Goal: Task Accomplishment & Management: Complete application form

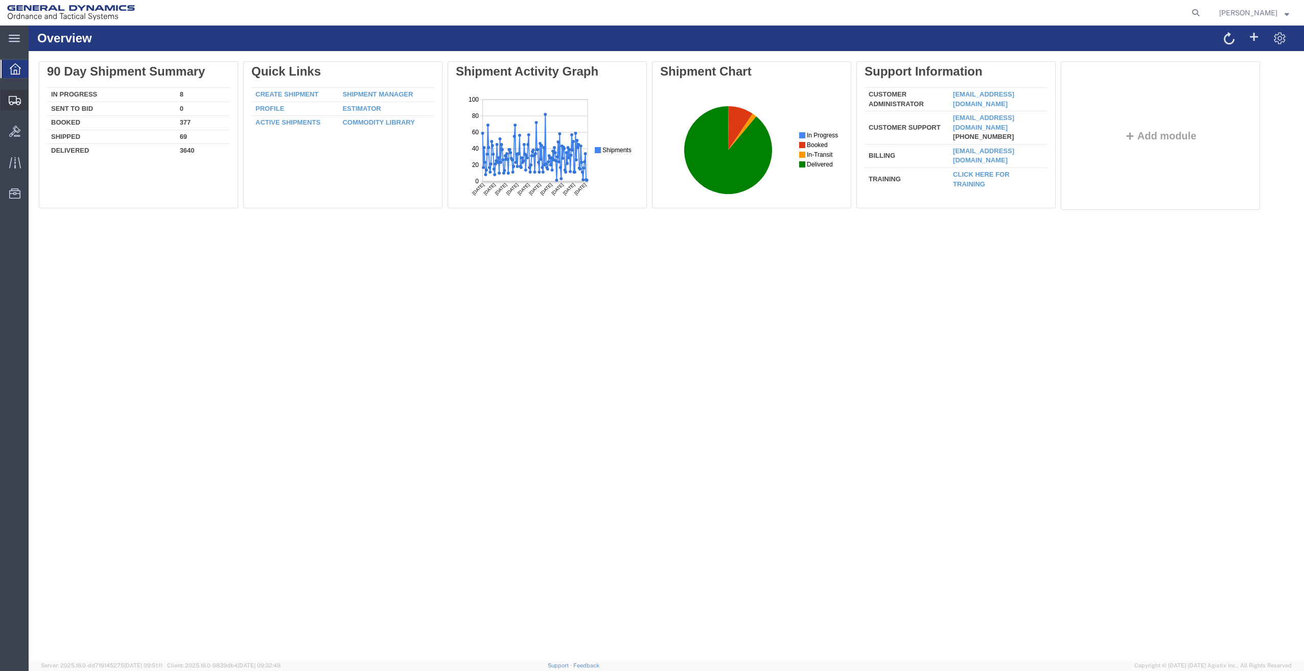
click at [0, 0] on span "Create Shipment" at bounding box center [0, 0] width 0 height 0
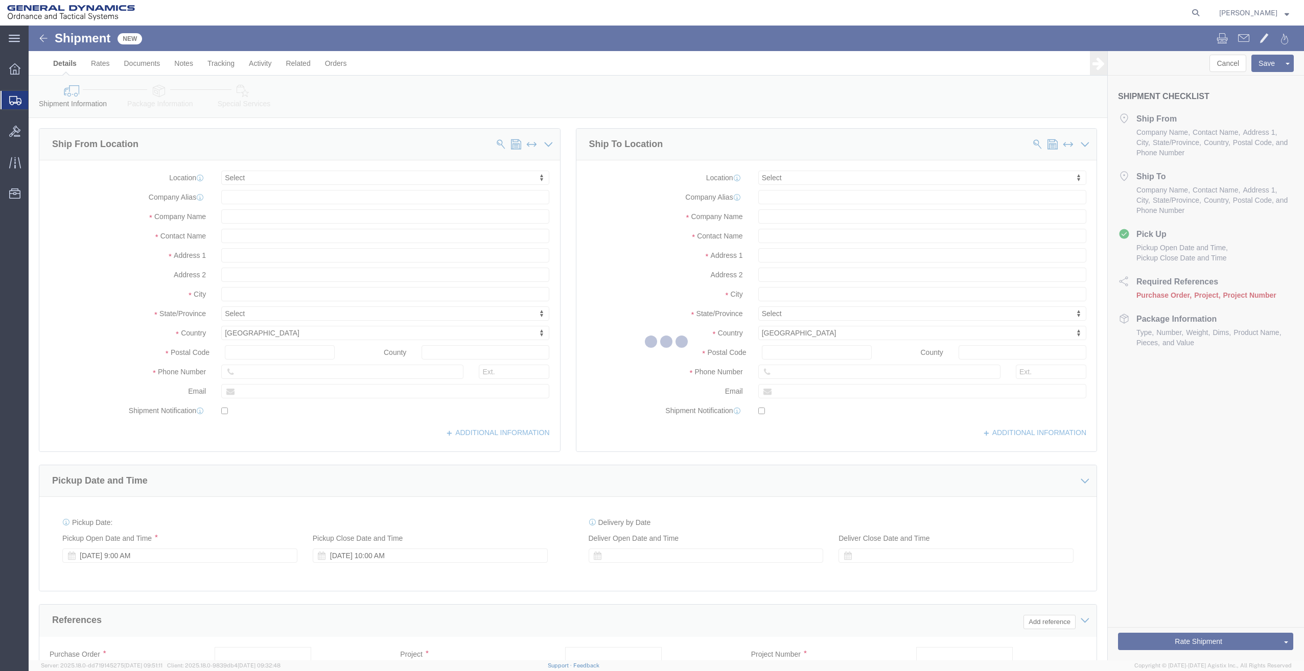
select select
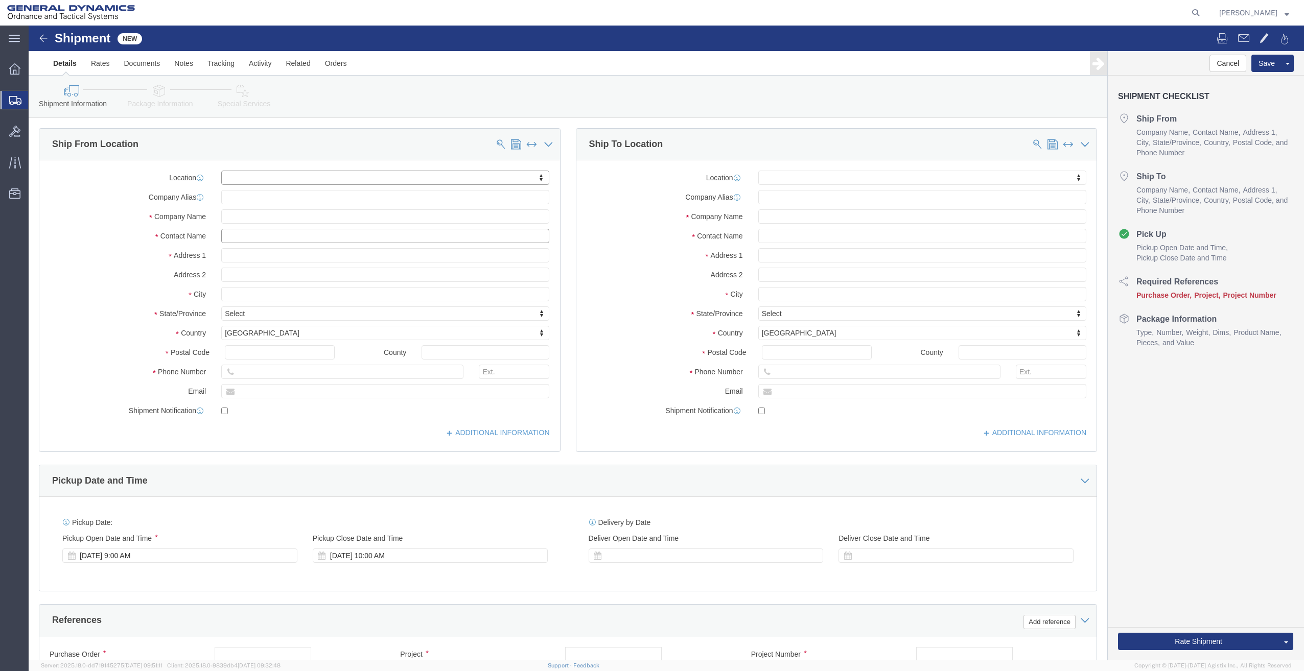
click input "text"
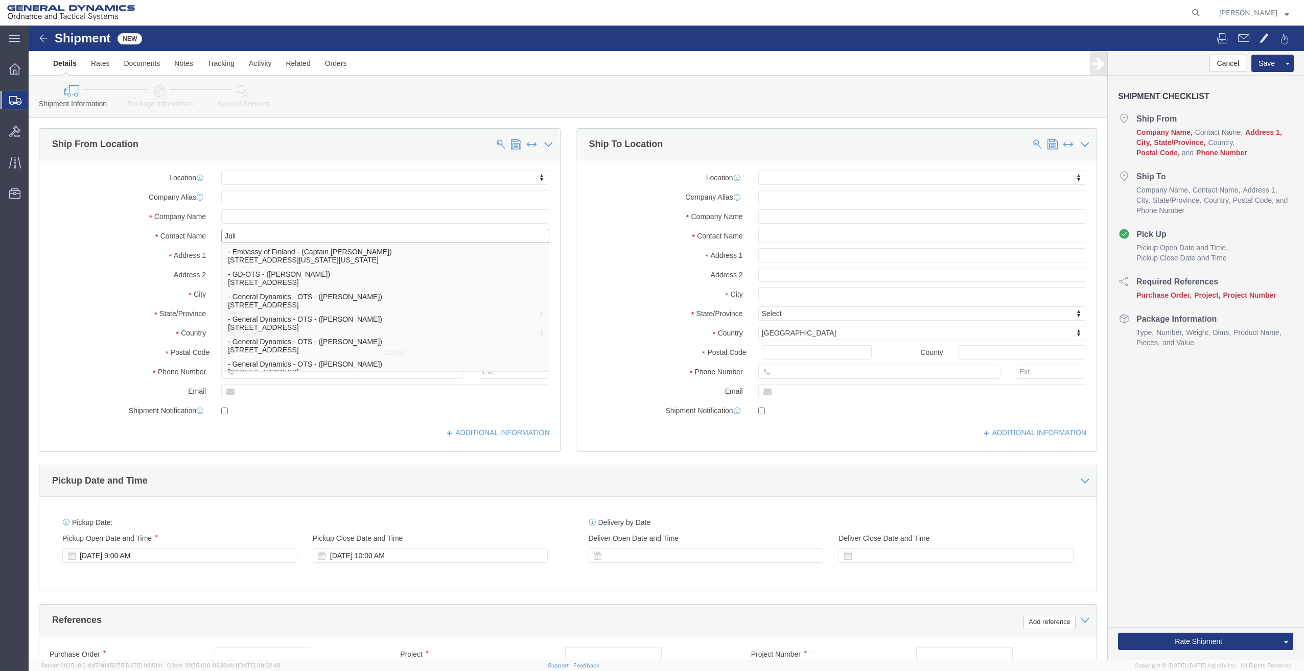
type input "Julie"
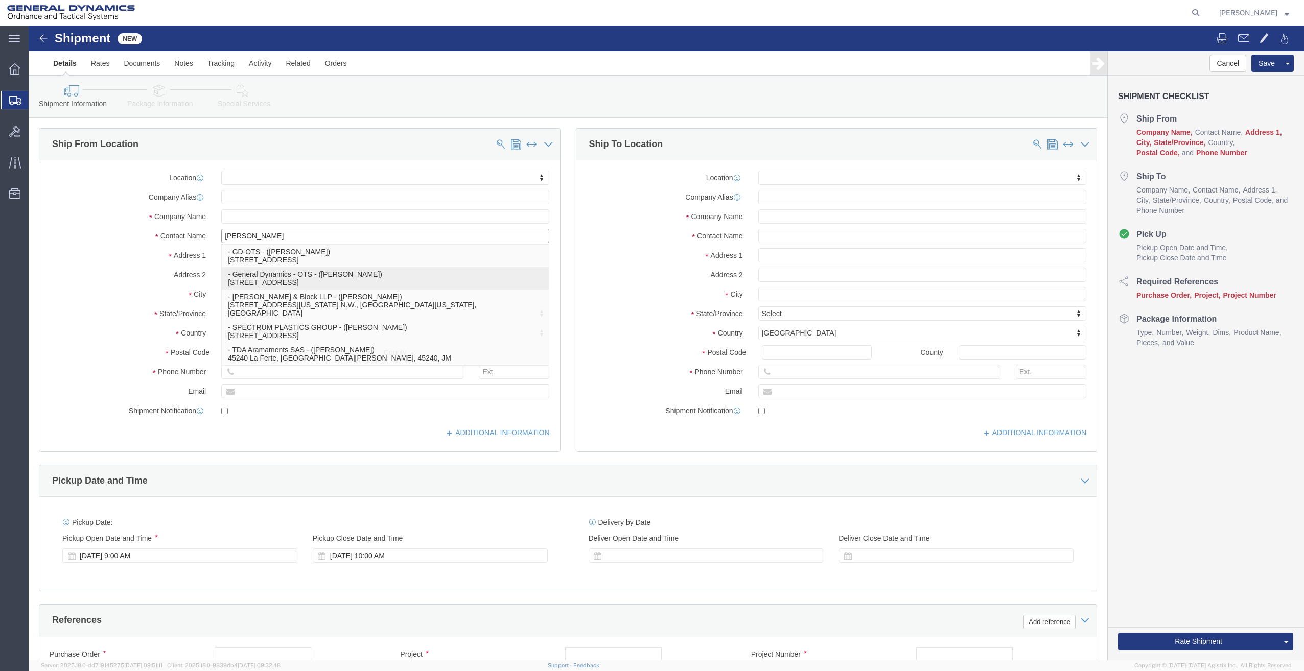
click p "- General Dynamics - OTS - (Julie Parsons) 19850 IH 635, Mesquite, TX, 75149, US"
select select
type input "19850 IH 635"
type input "75149"
type input "General Dynamics - OTS"
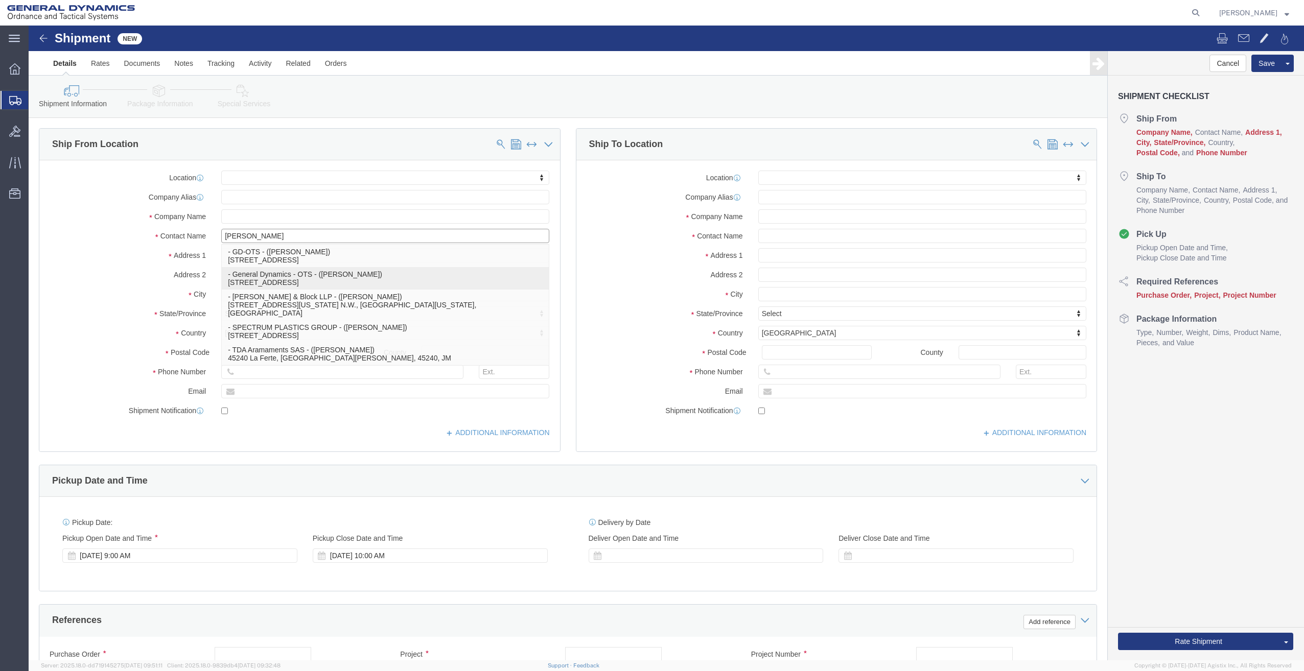
type input "Julie Parsons"
type input "Mesquite"
select select "TX"
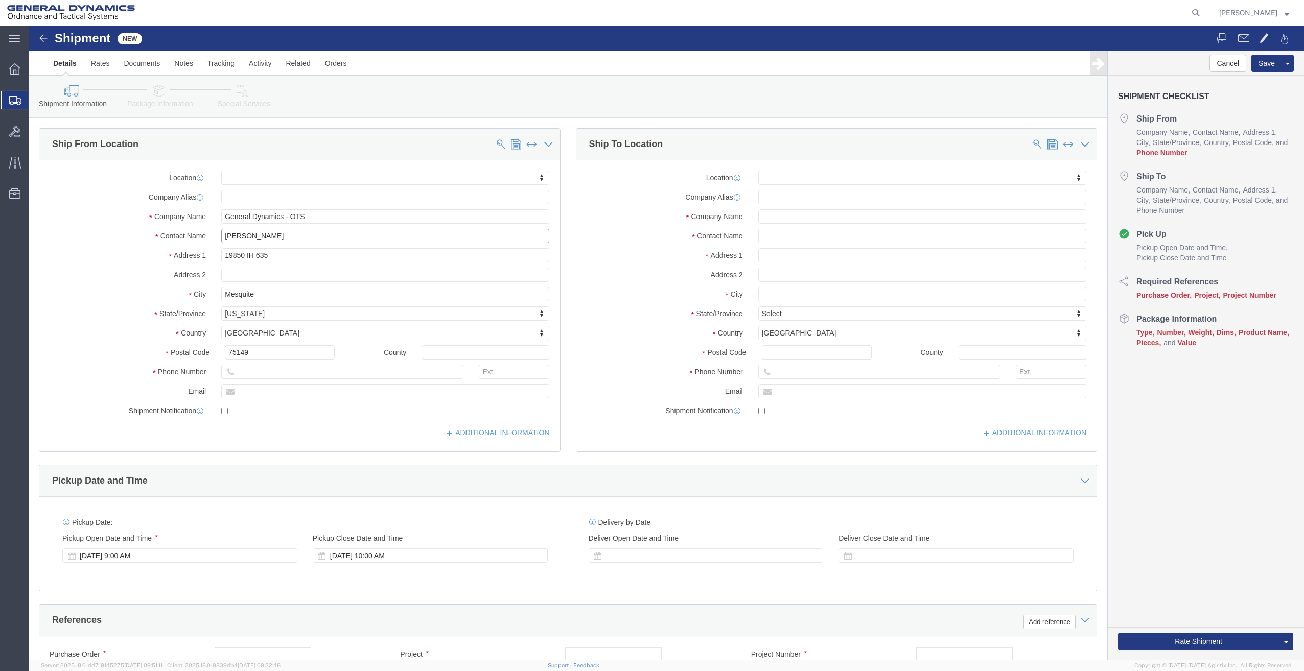
type input "Julie Parsons"
click input "text"
click input "727-262-5270"
type input "727-262-5270"
click input "text"
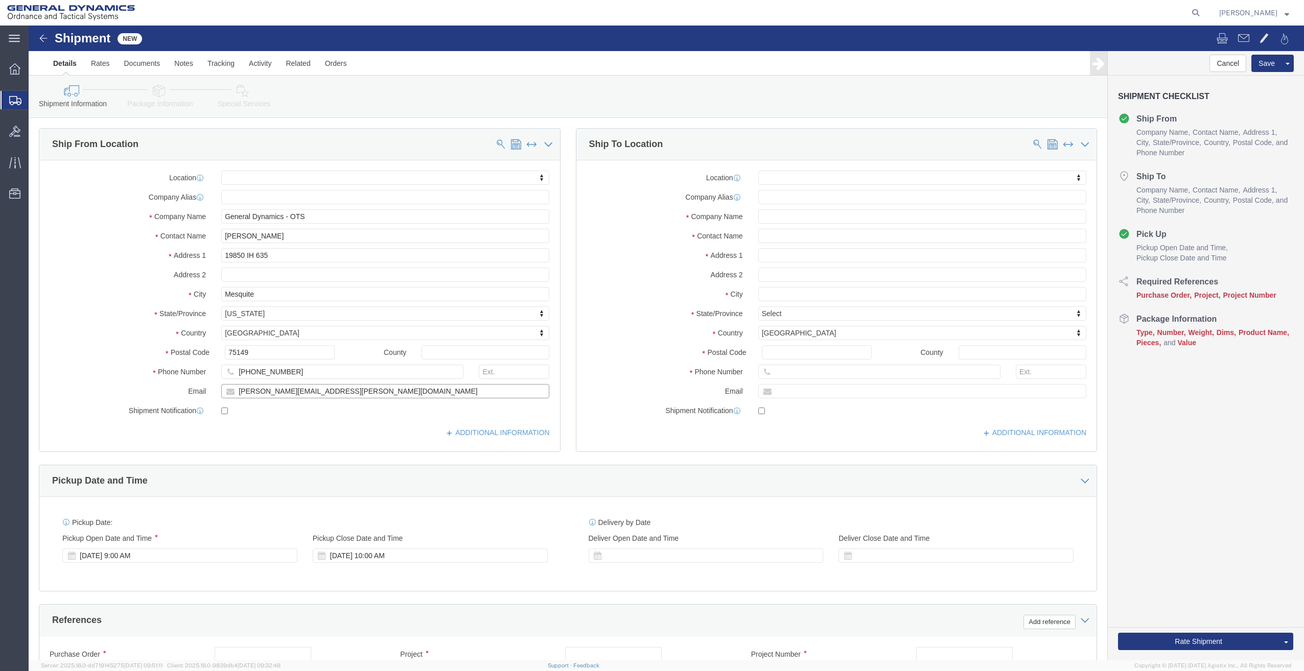
type input "julie.parsons@gd-ots.com"
click input "checkbox"
checkbox input "true"
click input "text"
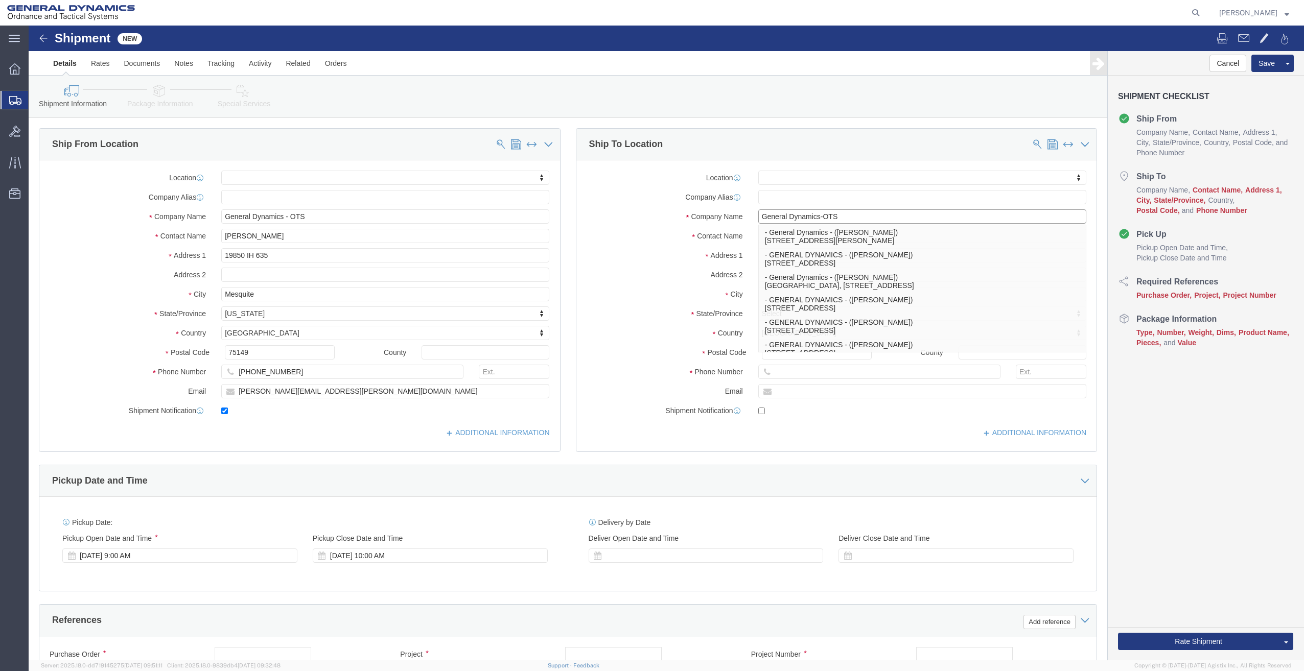
type input "General Dynamics-OTS"
click label "Contact Name"
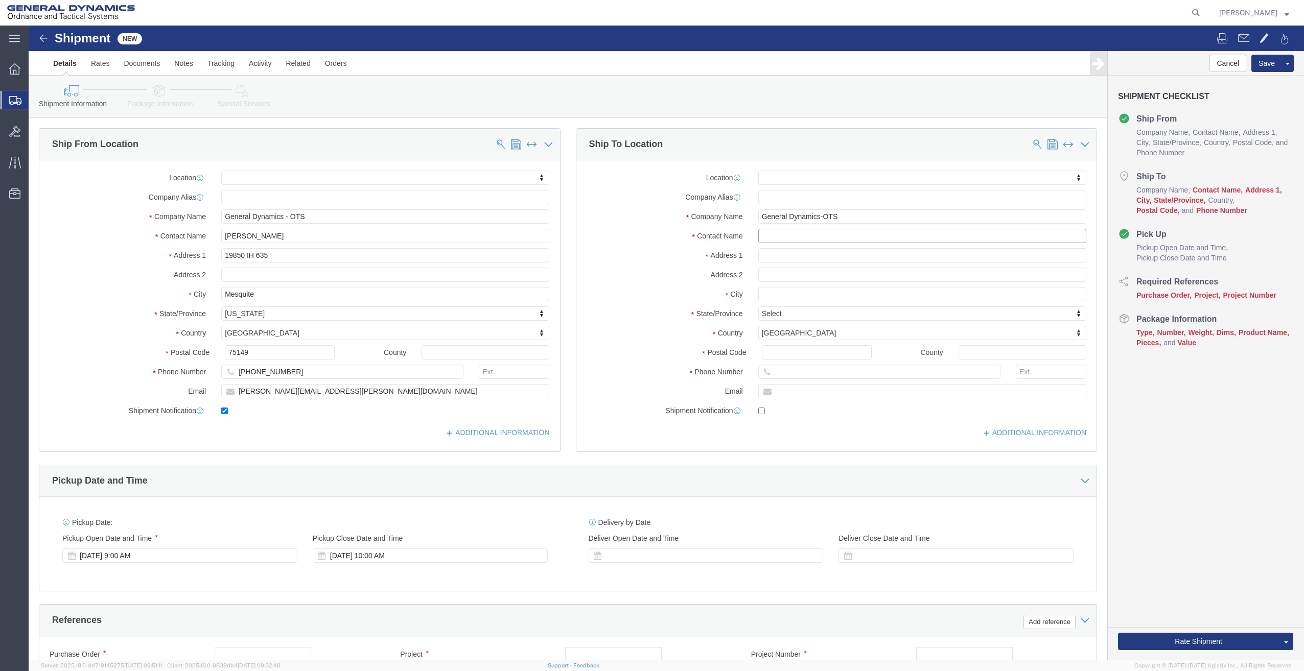
click input "text"
type input "Dalyan Kirbas"
type input "2201 Wolf St. #3201"
select select
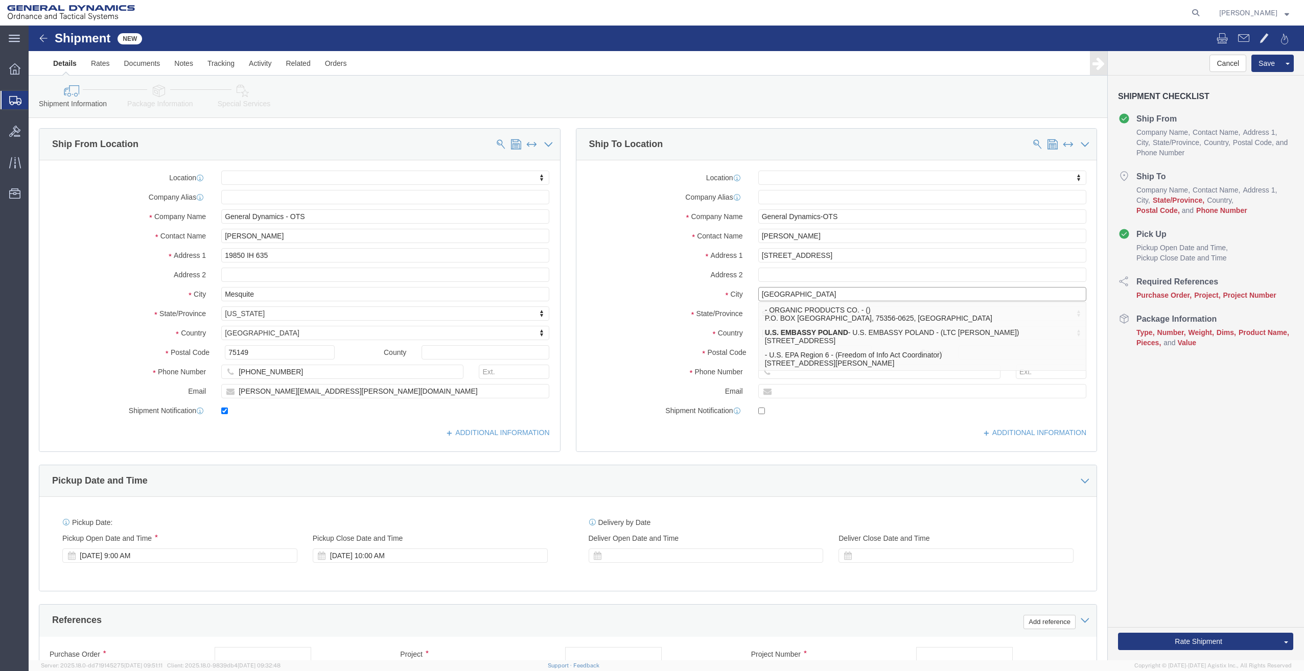
type input "Dallas"
select select
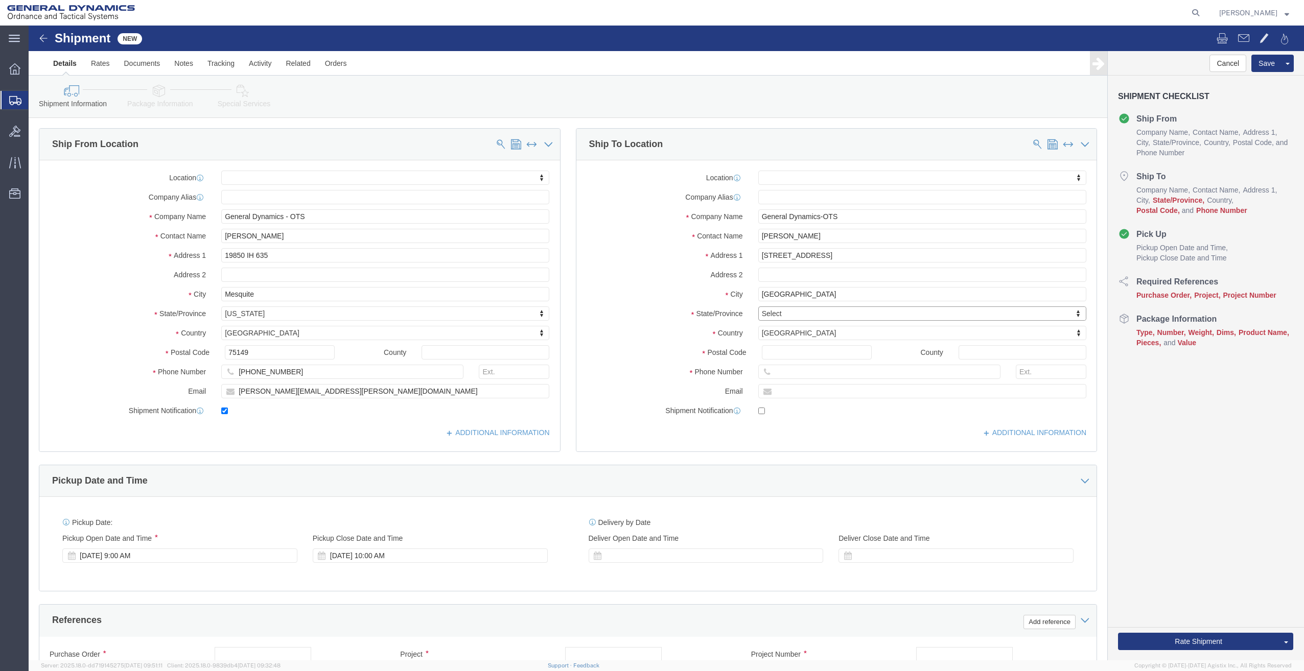
type input "T"
select select
select select "TX"
click input "Postal Code"
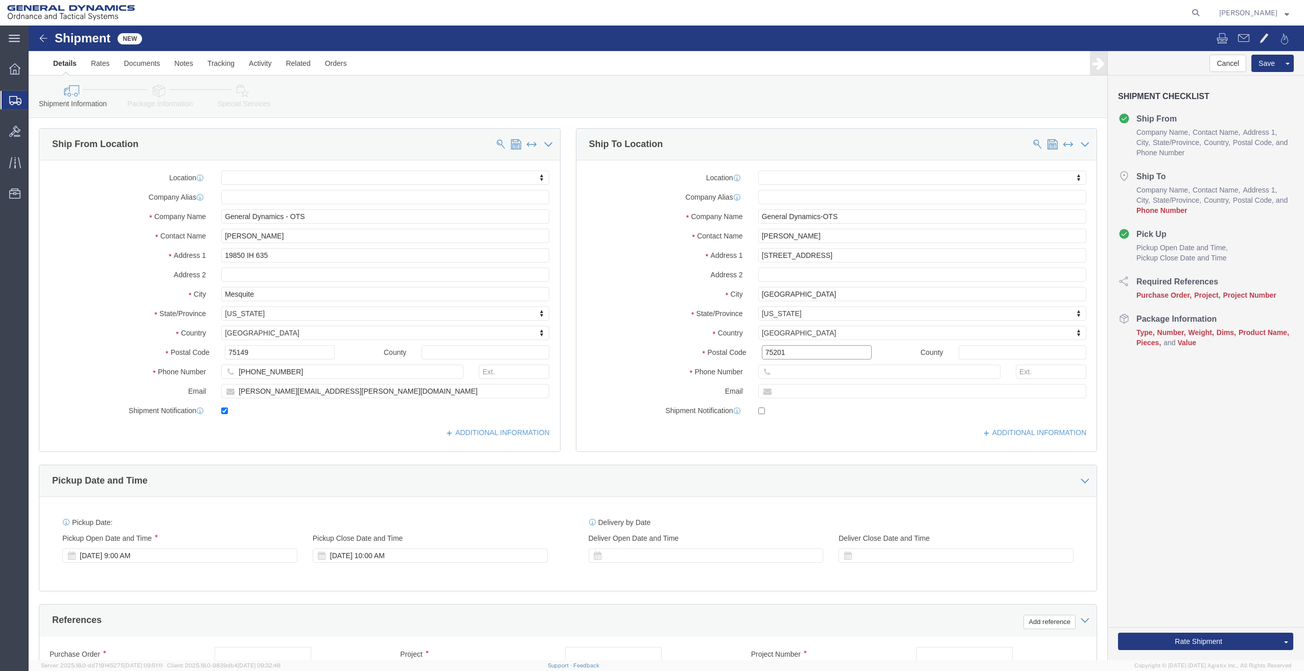
type input "75201"
select select
click div
click input "text"
type input "310-745-8992"
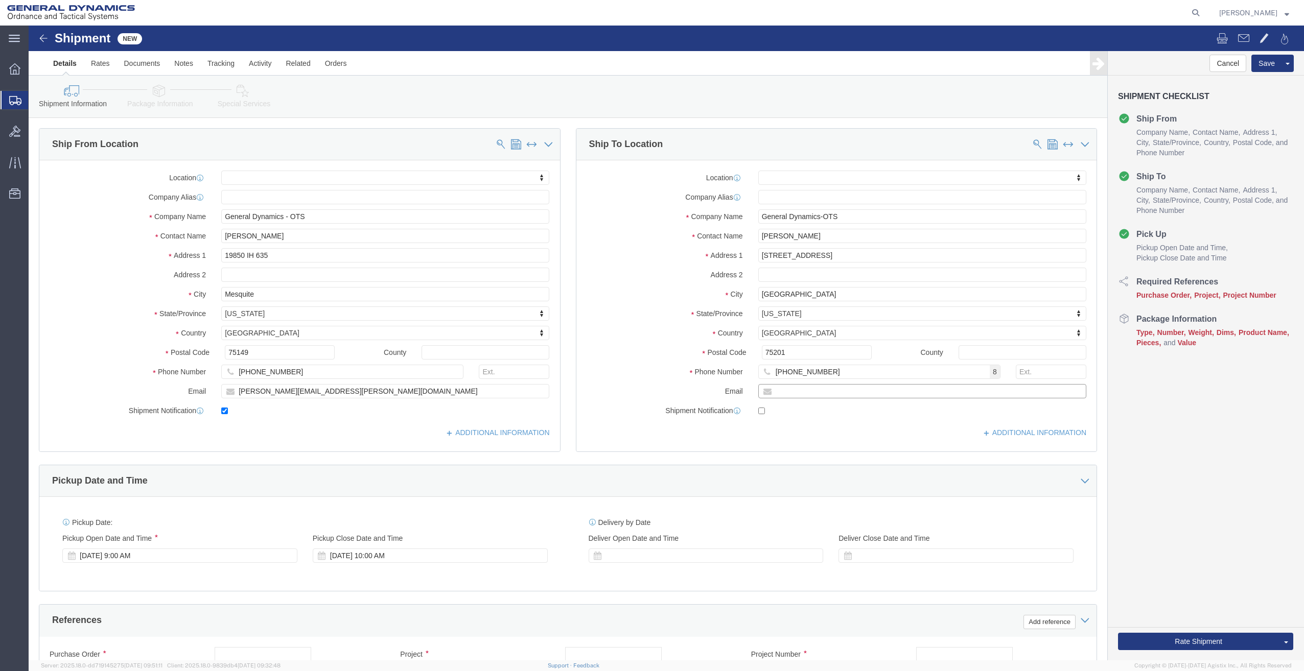
click input "text"
type input "dalyankirbas@hotmail.com"
click input "checkbox"
checkbox input "true"
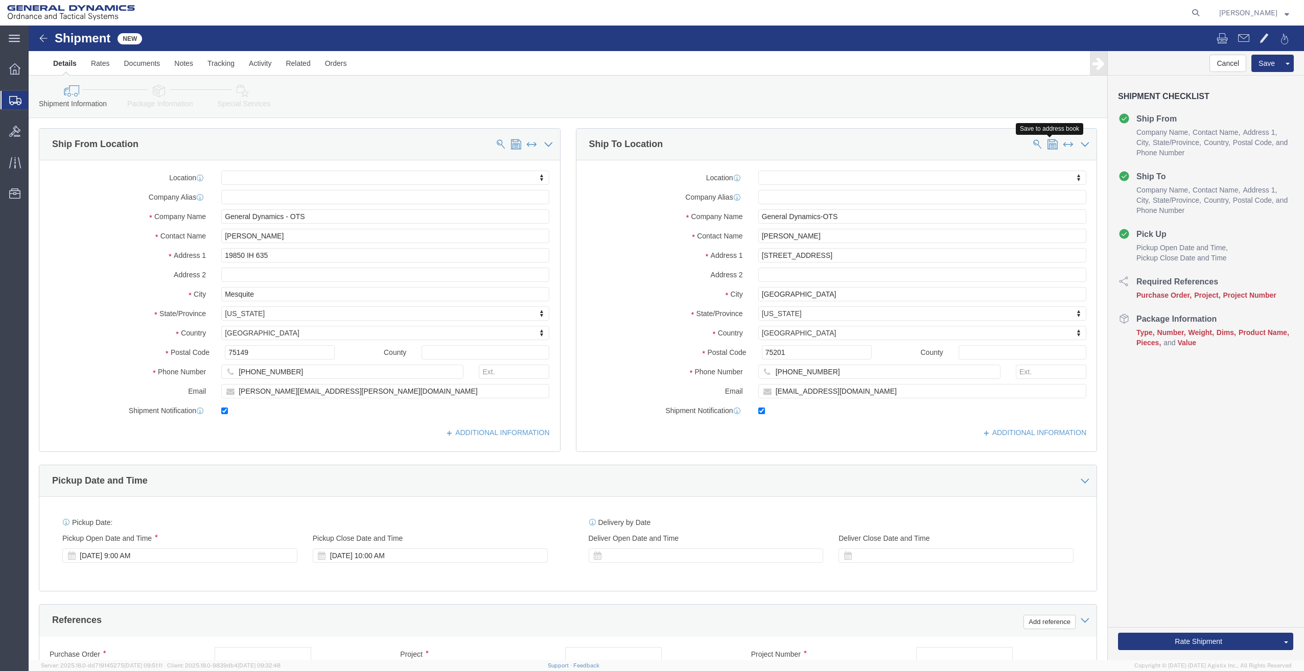
click span
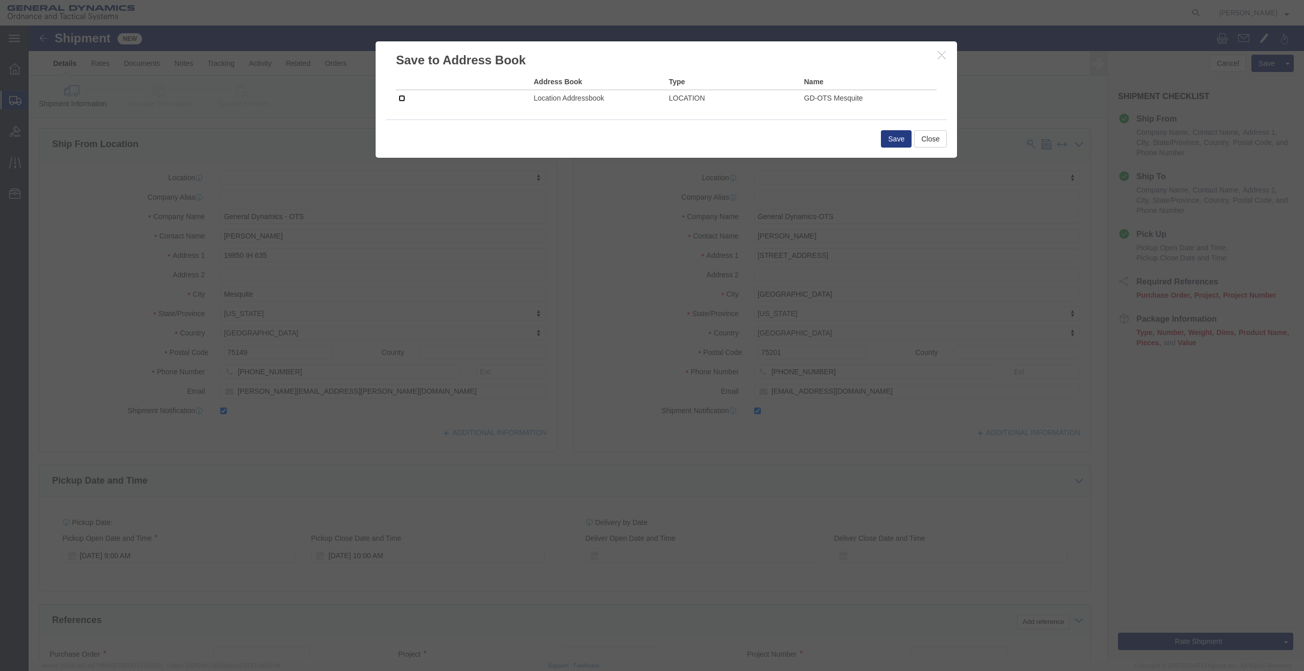
click input "checkbox"
checkbox input "true"
click button "Save"
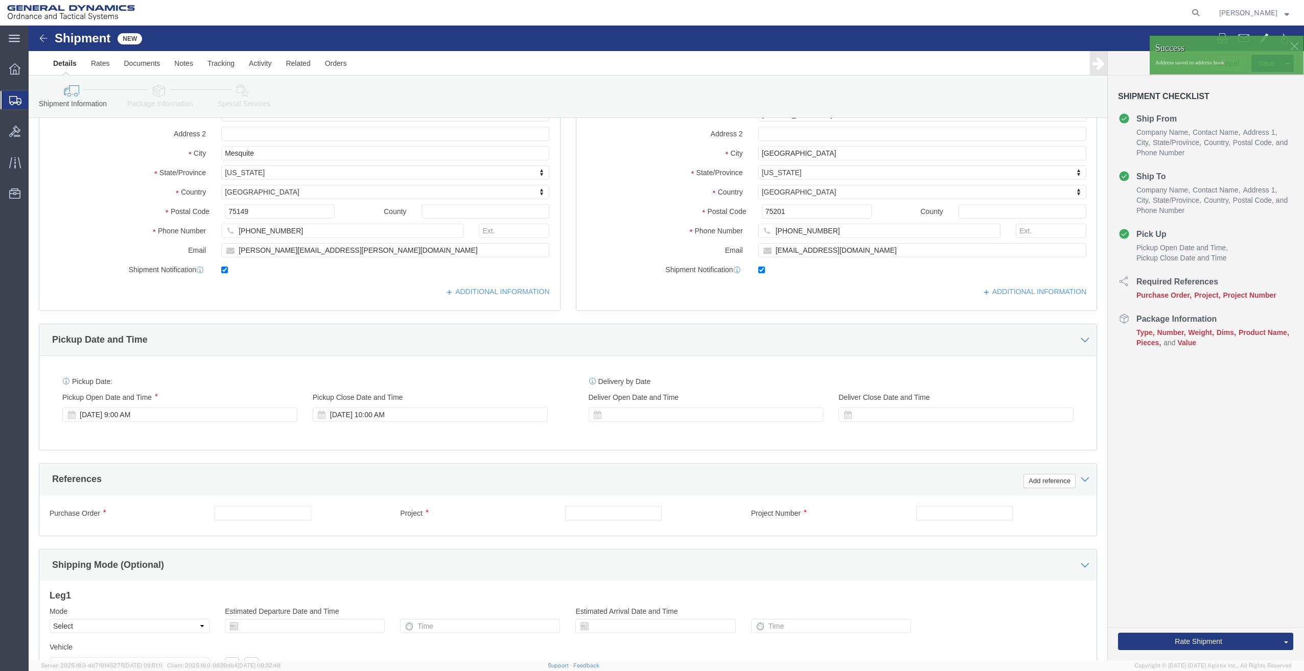
scroll to position [153, 0]
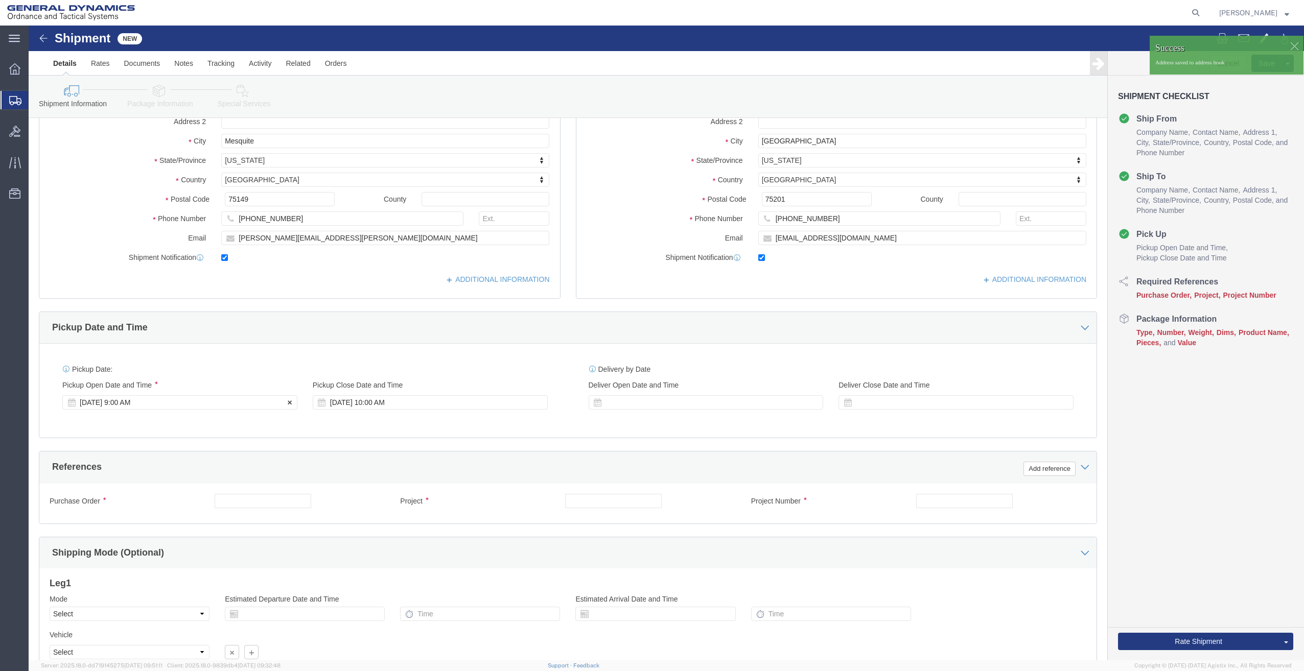
click div "Sep 12 2025 9:00 AM"
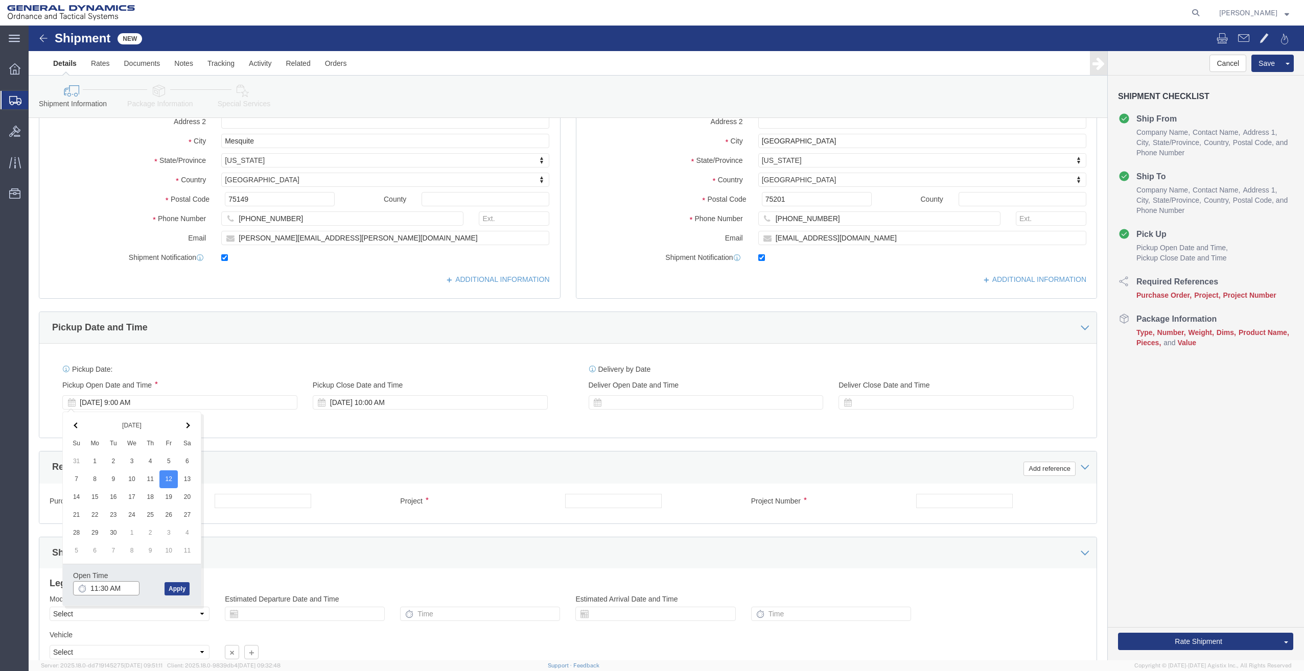
type input "11:30 AM"
click button "Apply"
click div "Sep 12 2025 12:30 PM"
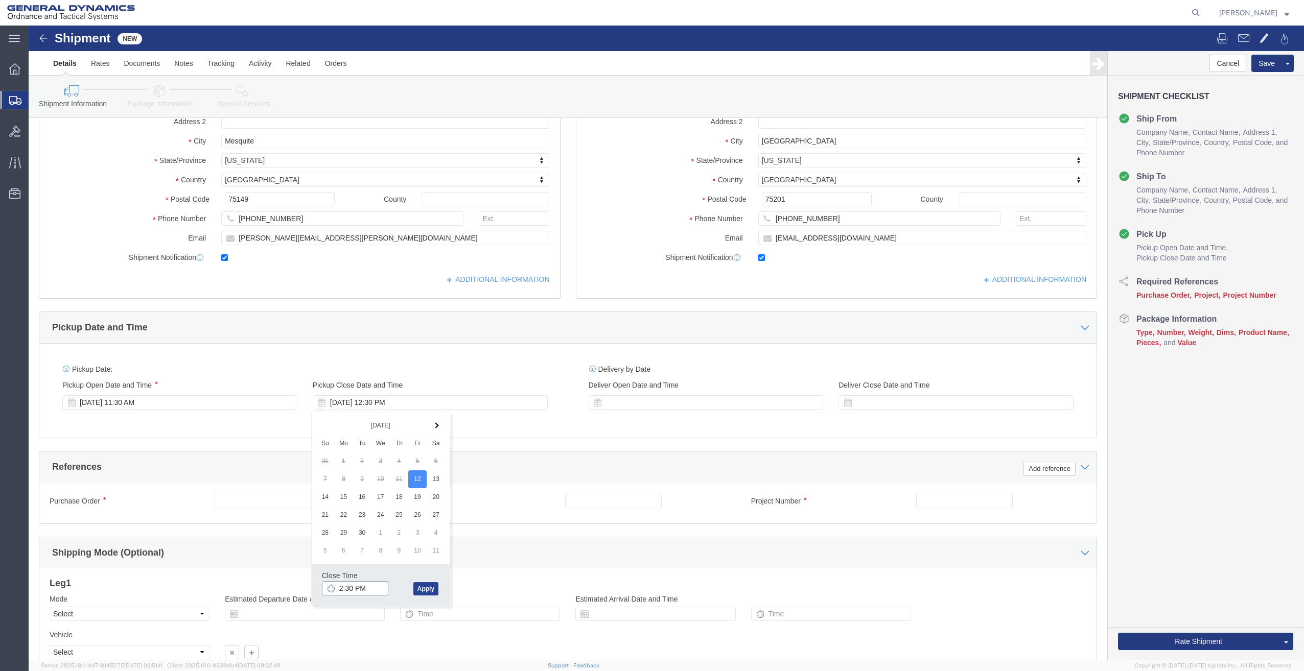
type input "2:30 PM"
click button "Apply"
click input "text"
type input "50GAH"
type input "NA"
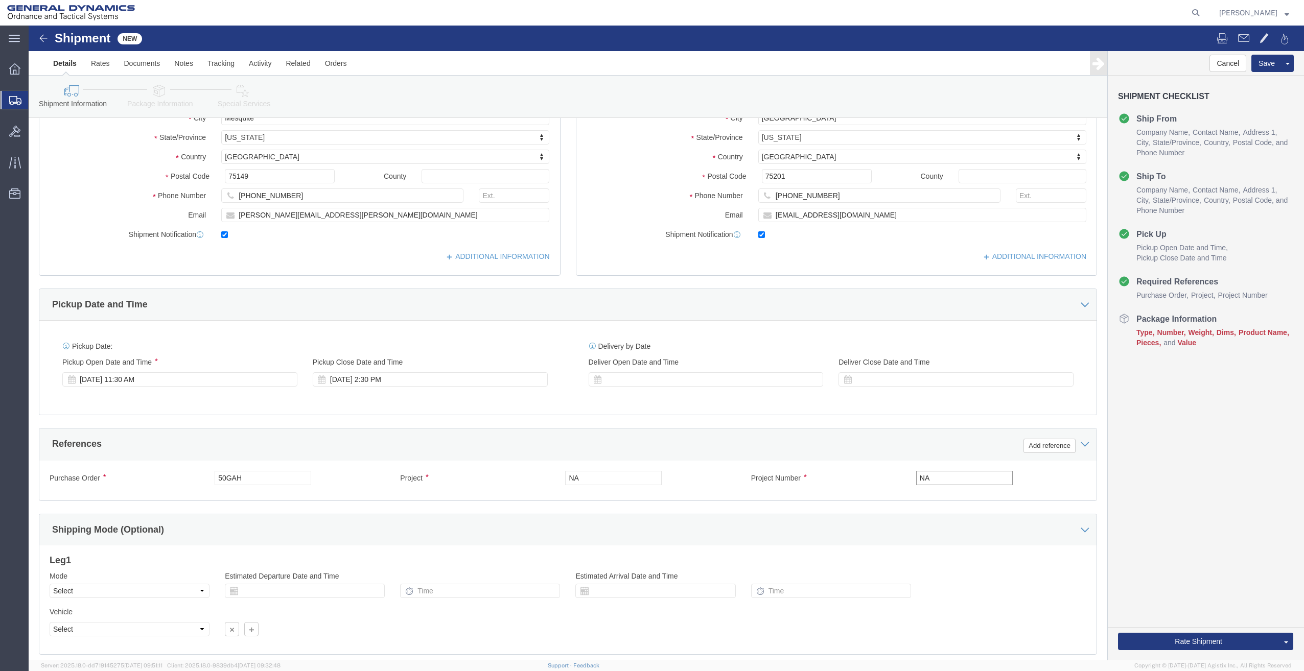
scroll to position [242, 0]
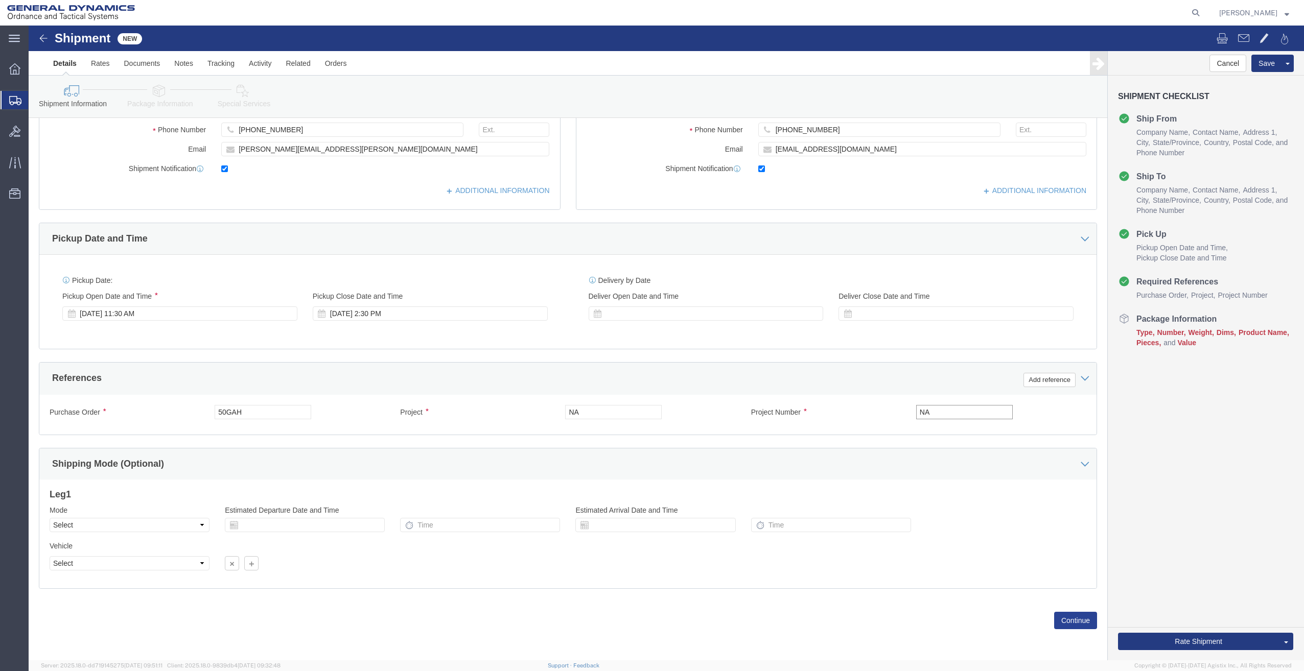
type input "NA"
click button "Continue"
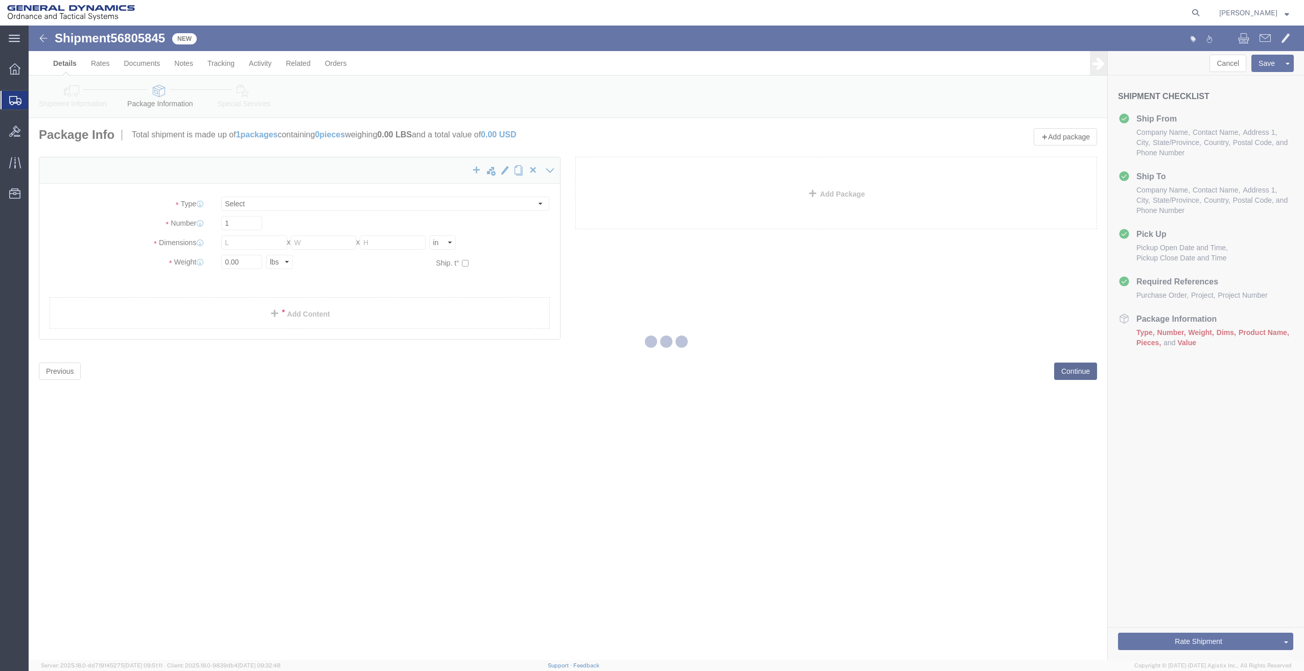
select select "CBOX"
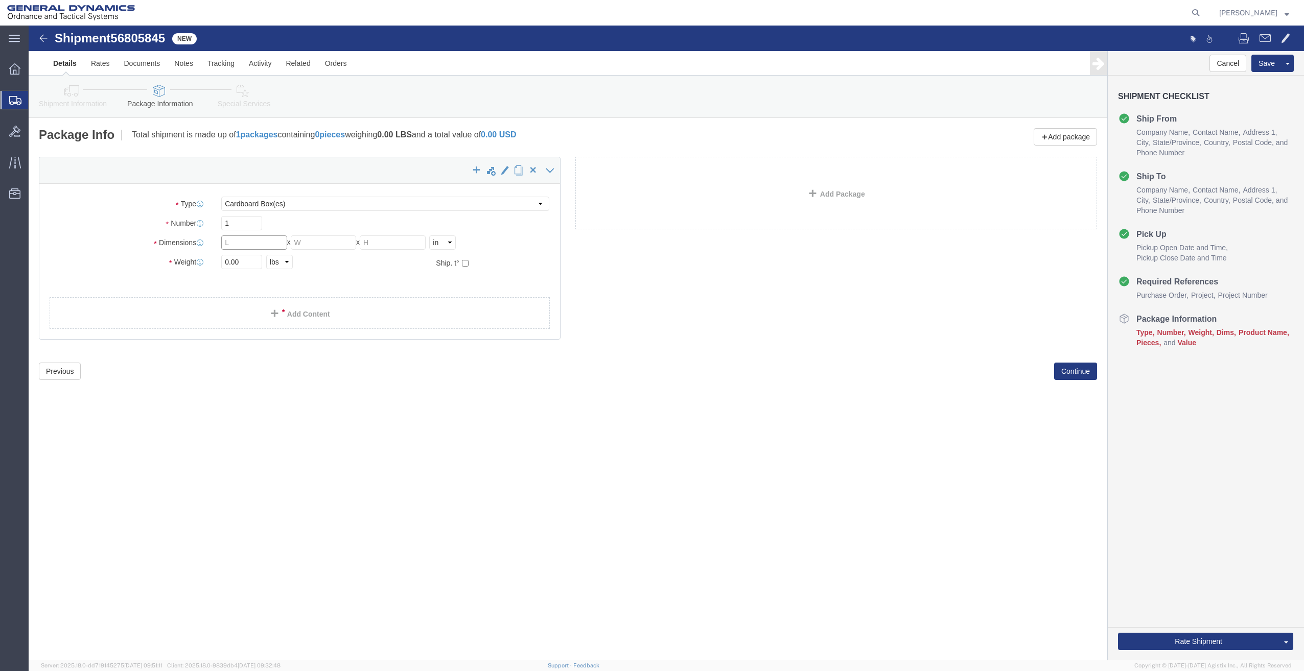
click input "text"
type input "15"
type input "10"
type input "11"
drag, startPoint x: 219, startPoint y: 234, endPoint x: 183, endPoint y: 232, distance: 36.3
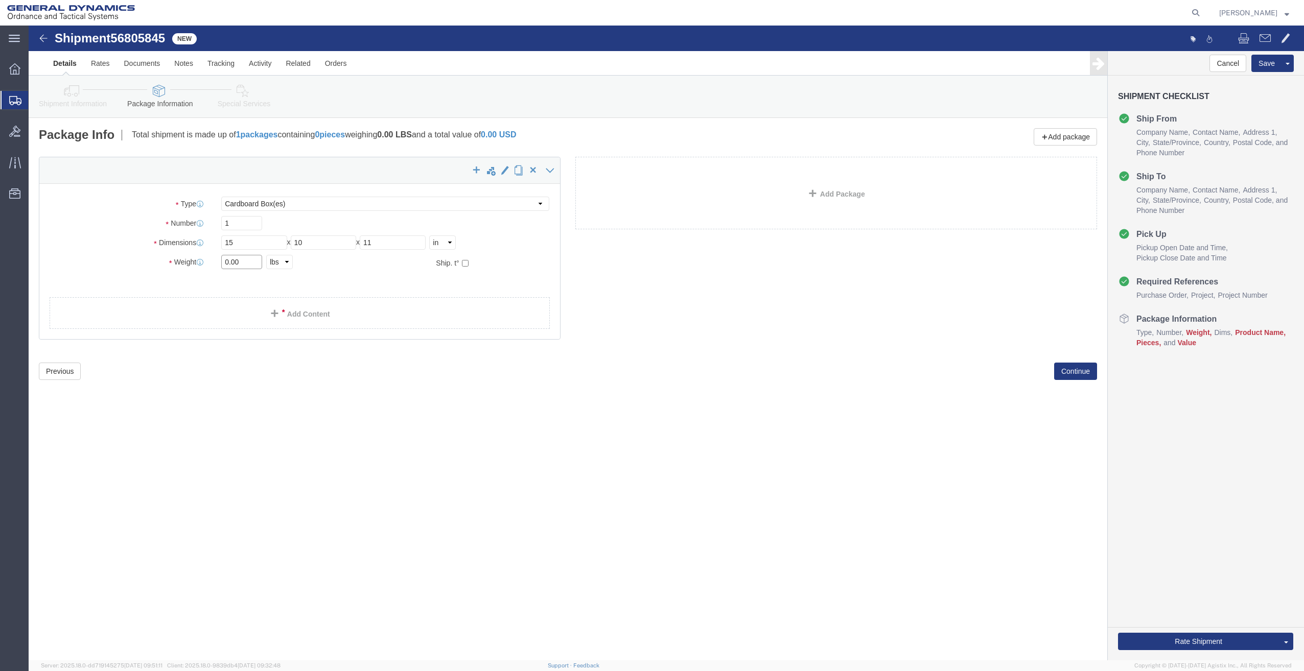
click div "Weight 0.00 Select kgs lbs Ship. t°"
type input "10"
click link "Add Content"
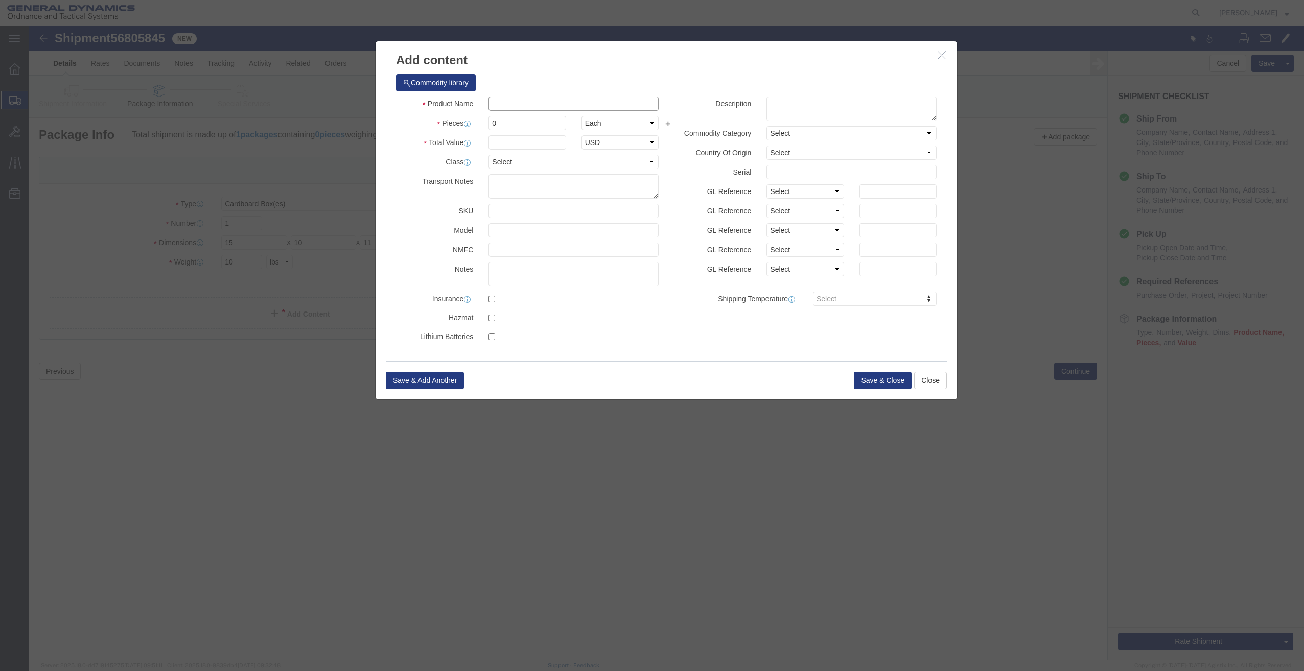
click input "text"
type input "Personal Stuff"
click input "0"
type input "01"
click input "text"
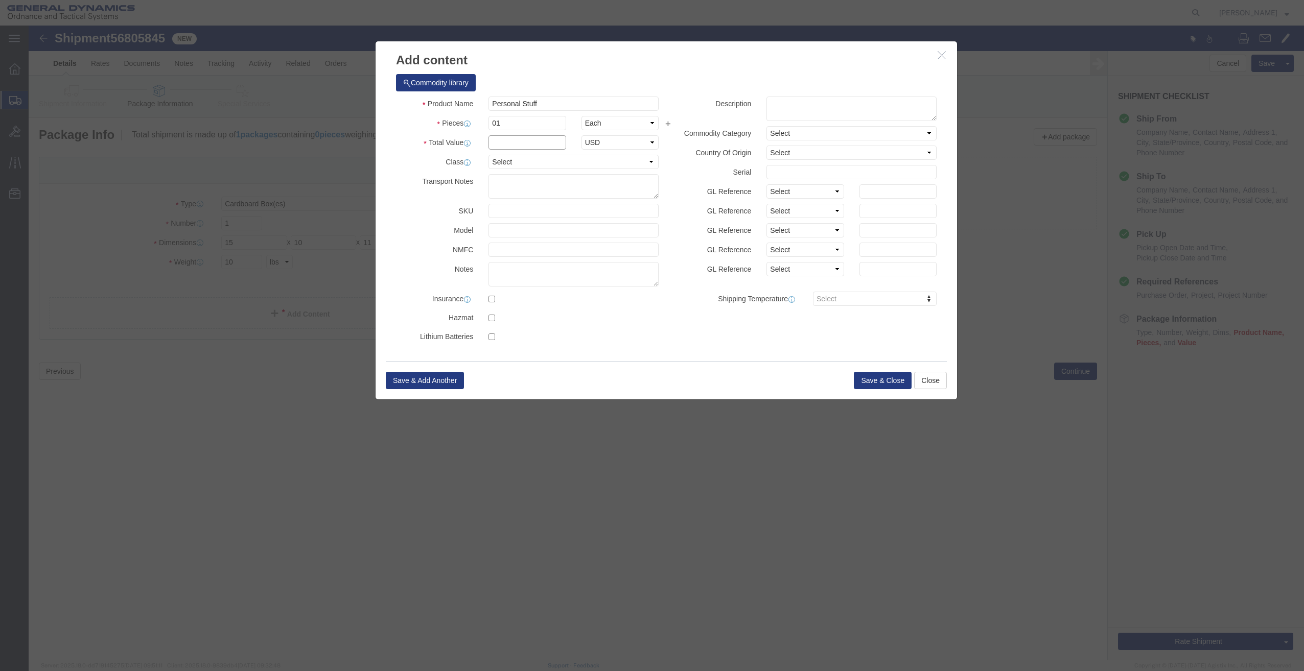
type input "500"
click select "Select 50 55 60 65 70 85 92.5 100 125 175 250 300 400"
select select "50"
click select "Select 50 55 60 65 70 85 92.5 100 125 175 250 300 400"
click button "Save & Close"
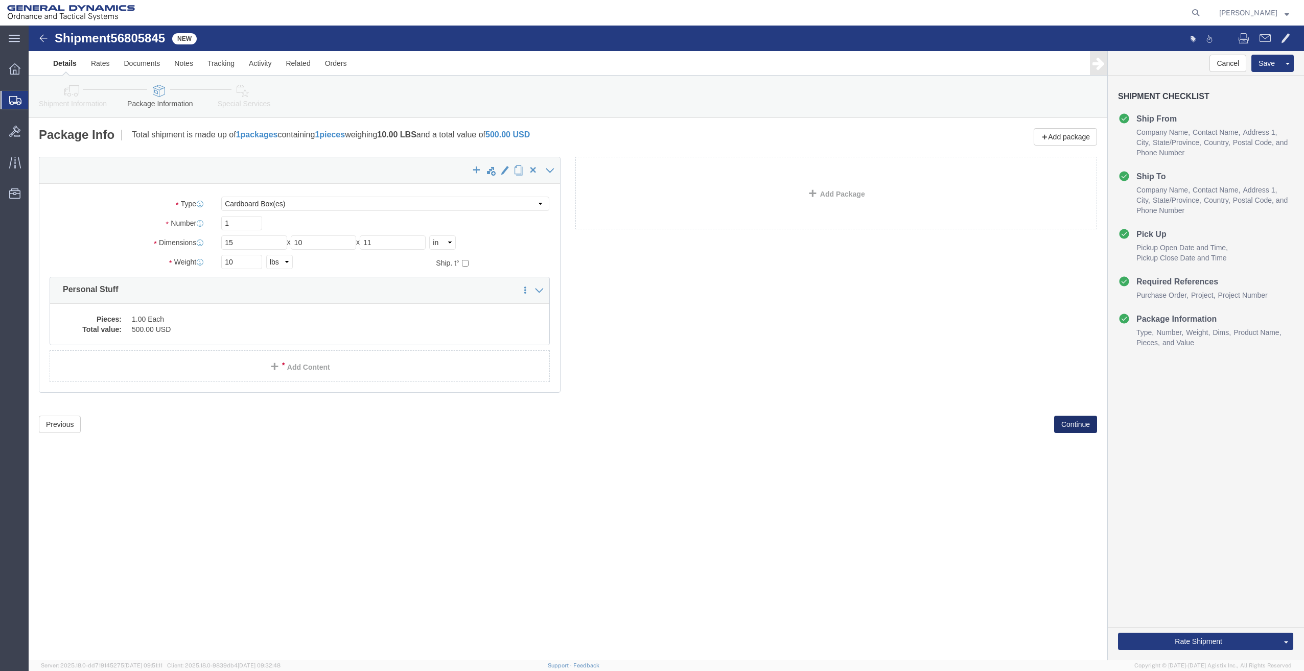
click button "Continue"
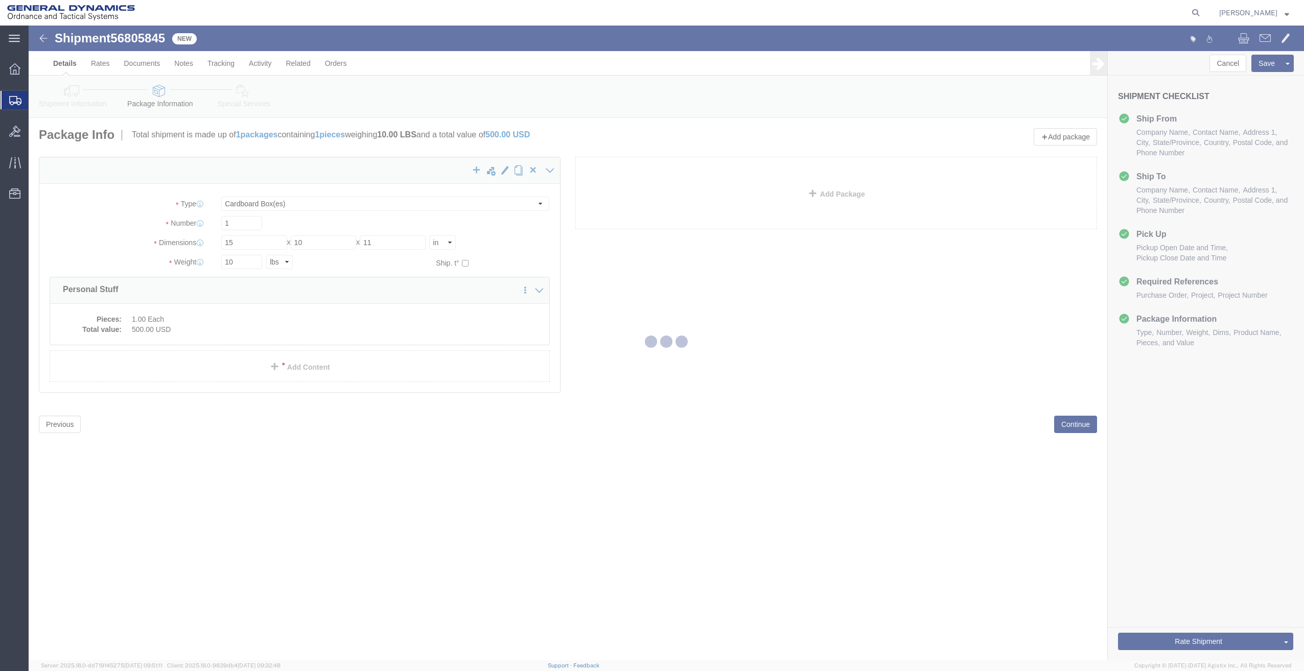
select select
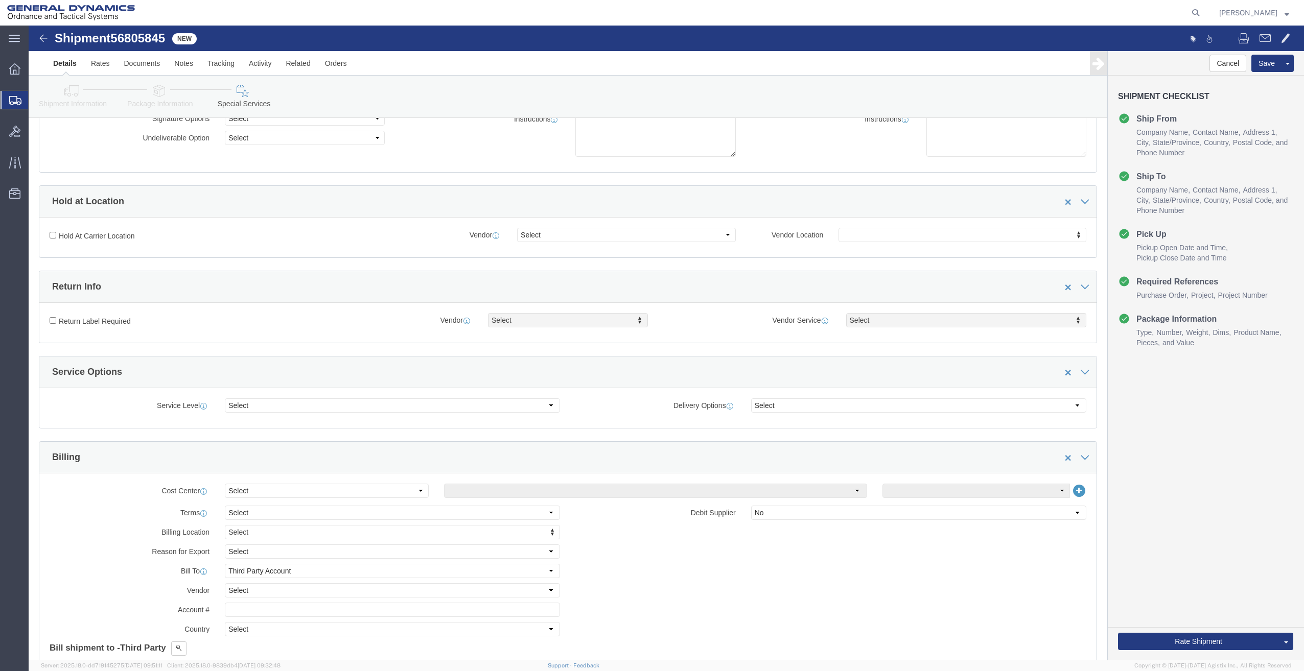
scroll to position [153, 0]
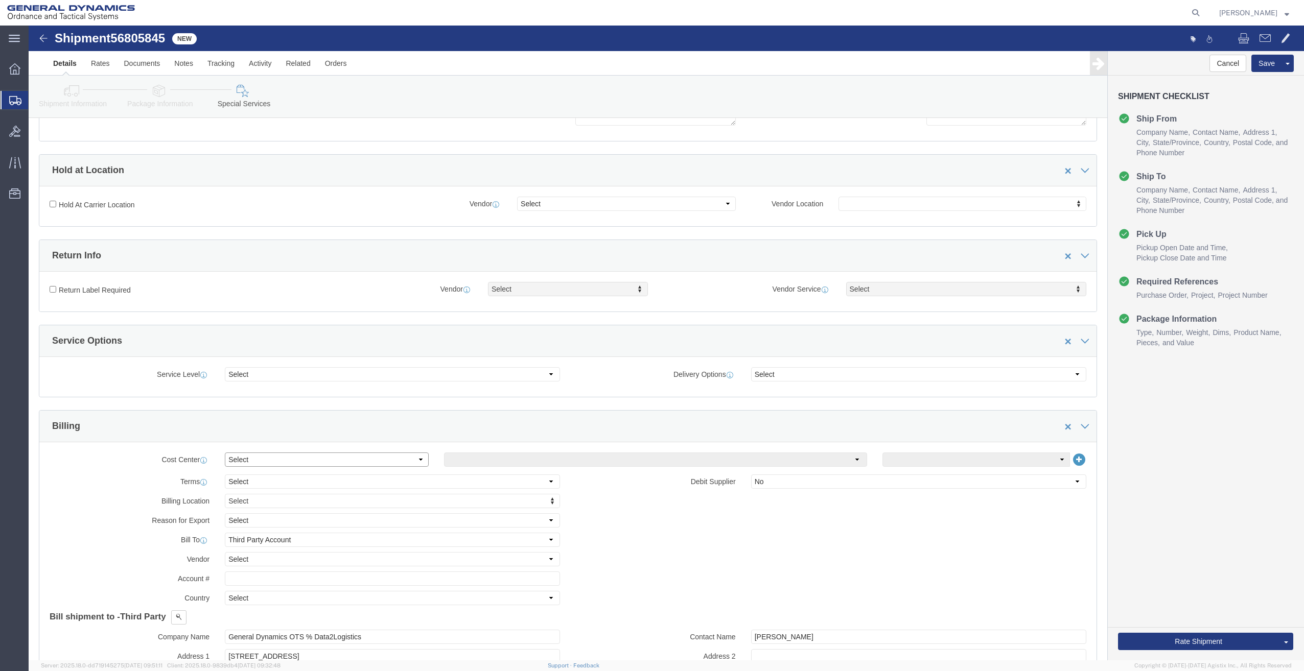
click select "Select Buyer Cost Center Department Operations Number Order Number Sales Person"
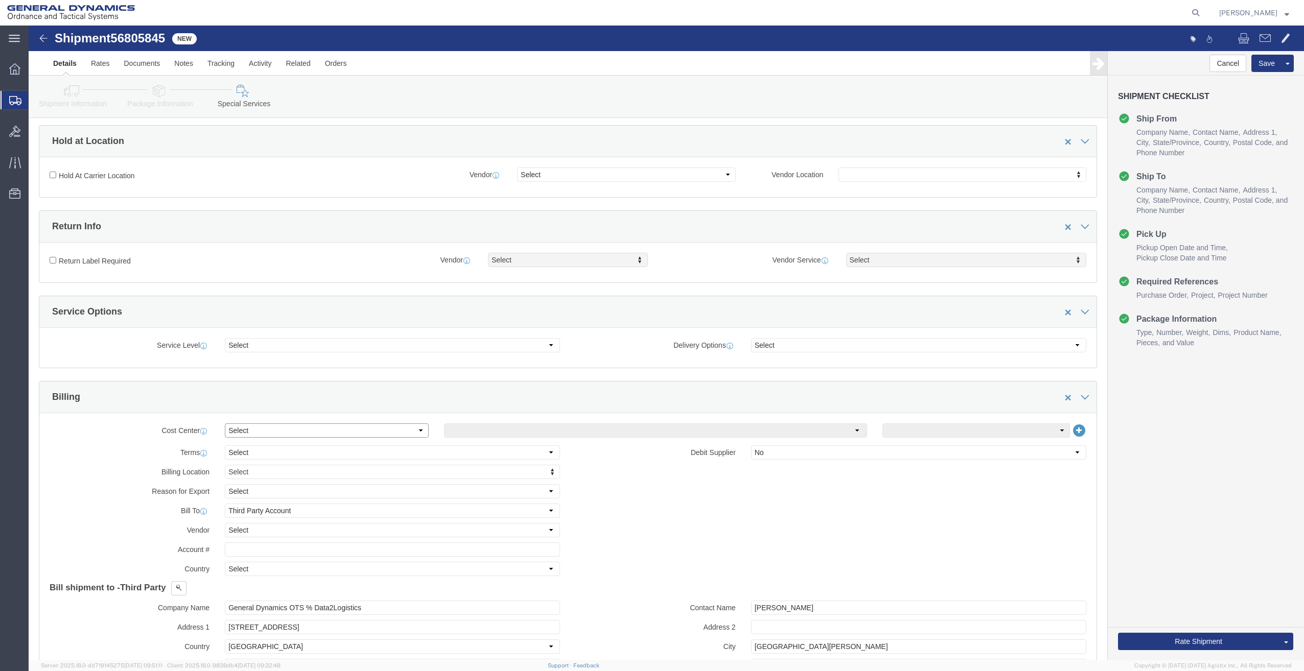
scroll to position [204, 0]
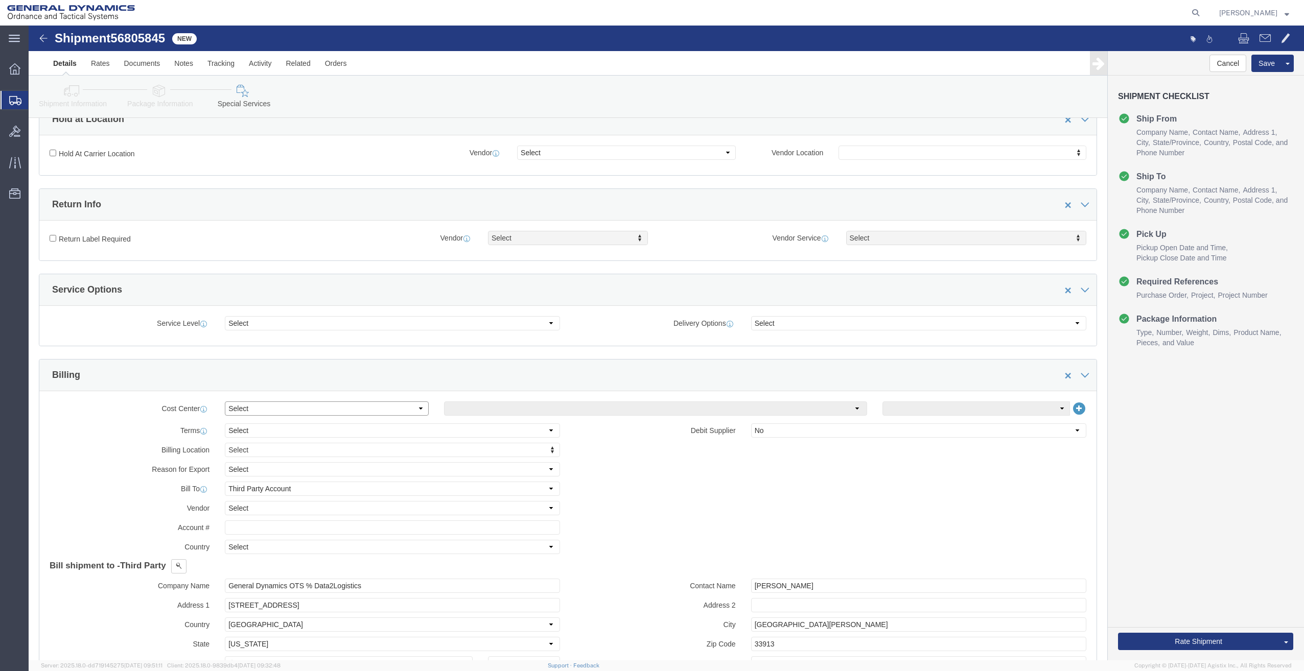
click select "Select Buyer Cost Center Department Operations Number Order Number Sales Person"
select select "DEPARTMENT"
click select "Select Buyer Cost Center Department Operations Number Order Number Sales Person"
click select "Select Anniston Bothell Camden Defuniak Springs GDAS Garland Huntsville Joplin …"
select select "1923981"
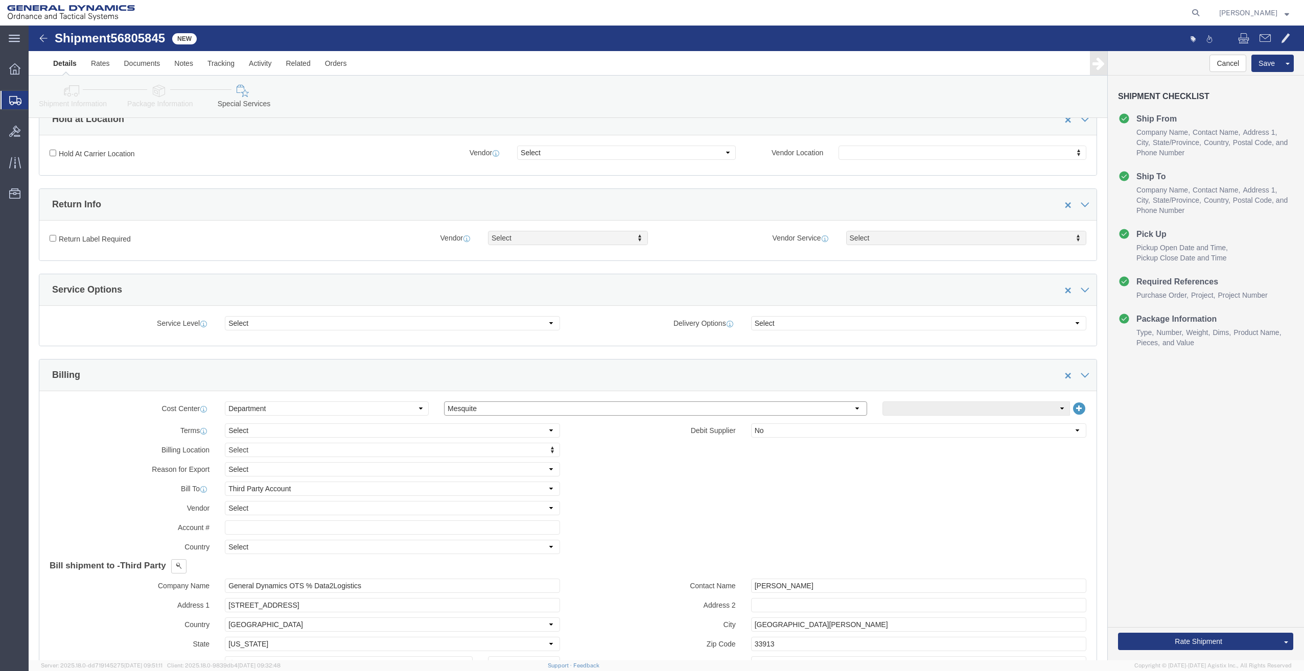
click select "Select Anniston Bothell Camden Defuniak Springs GDAS Garland Huntsville Joplin …"
click select "Select DHL FedEx Express UPS"
select select "FedEx Express"
click select "Select DHL FedEx Express UPS"
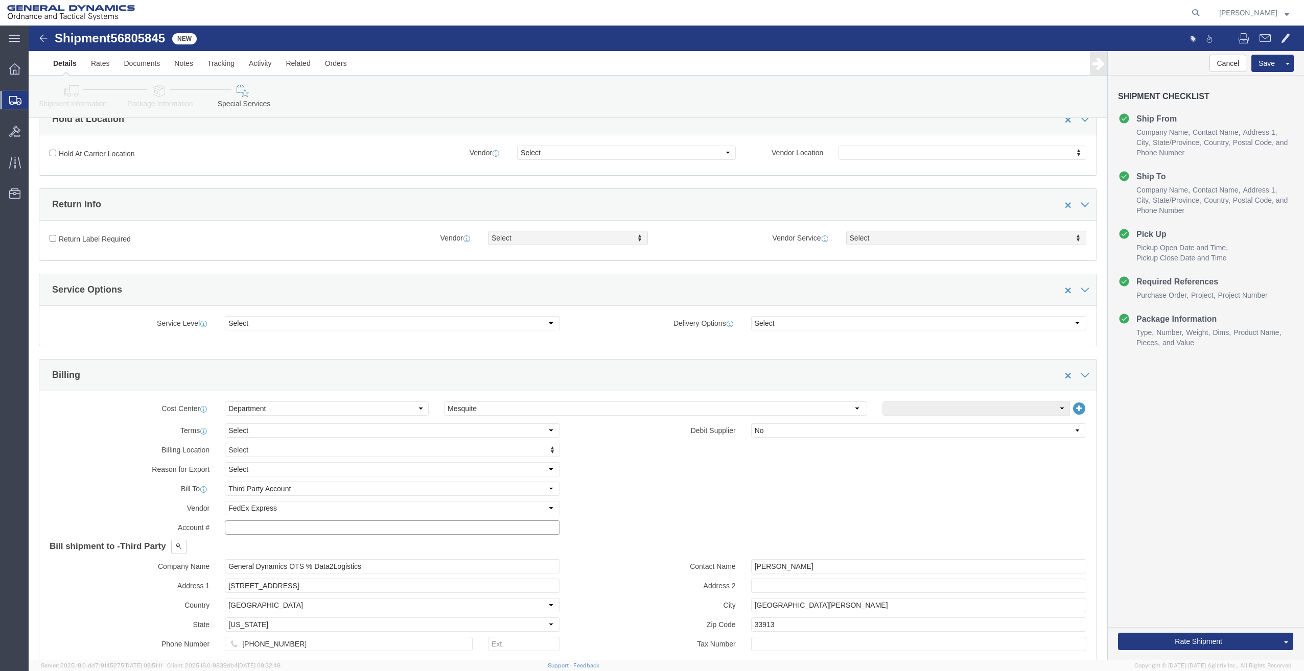
click input "text"
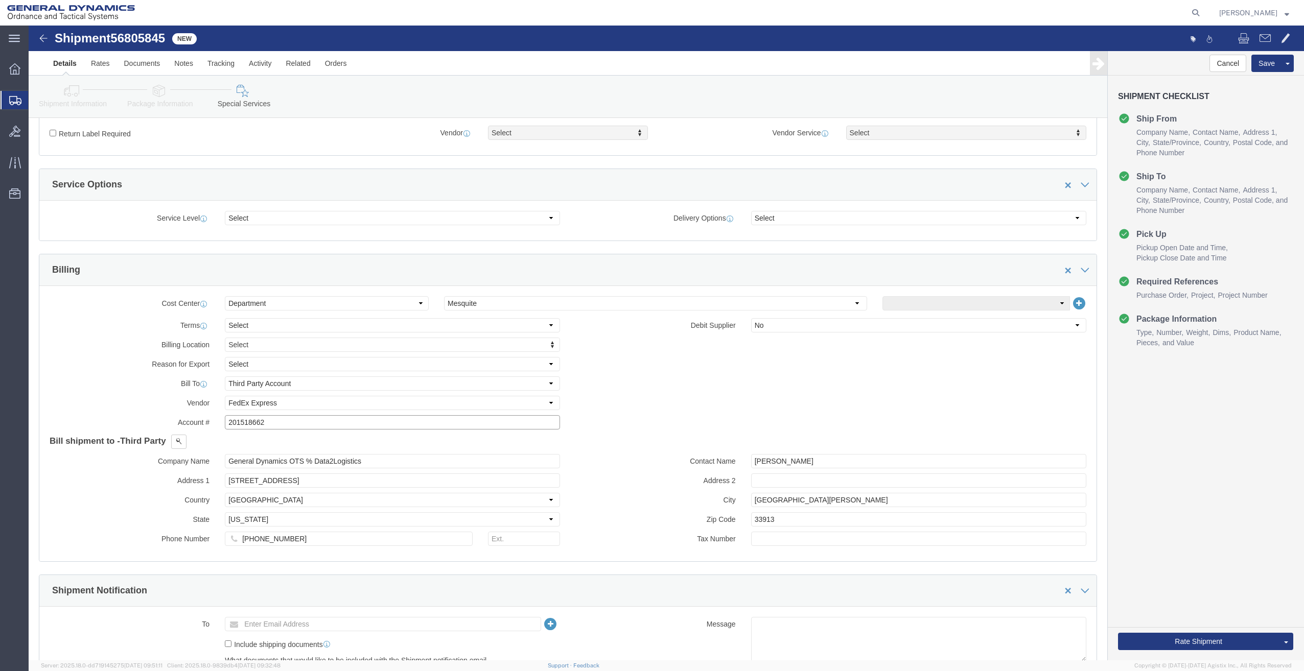
scroll to position [358, 0]
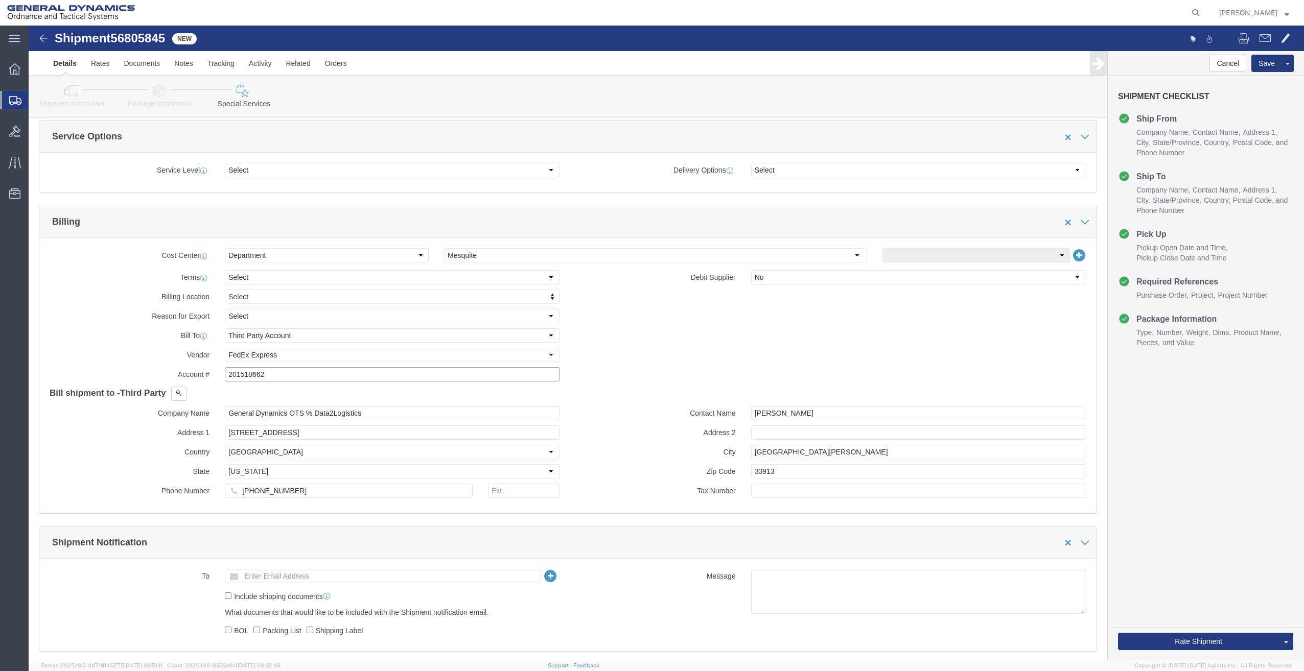
type input "201518662"
drag, startPoint x: 269, startPoint y: 406, endPoint x: 142, endPoint y: 406, distance: 127.2
click div "Address 1 12631 Westlinks Drive"
type input "PO BOX 51050"
drag, startPoint x: 281, startPoint y: 468, endPoint x: 176, endPoint y: 466, distance: 105.3
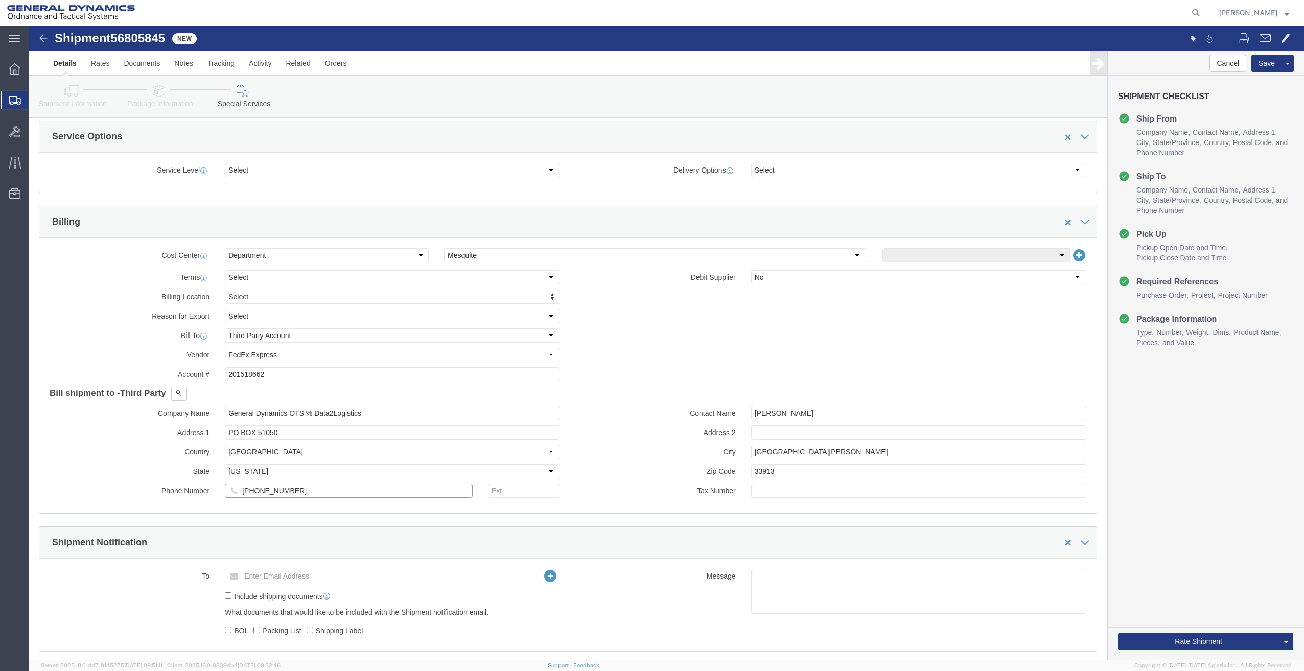
click div "Phone Number 239-425-8076"
drag, startPoint x: 784, startPoint y: 388, endPoint x: 700, endPoint y: 388, distance: 84.3
click div "Contact Name Morgan Bushway"
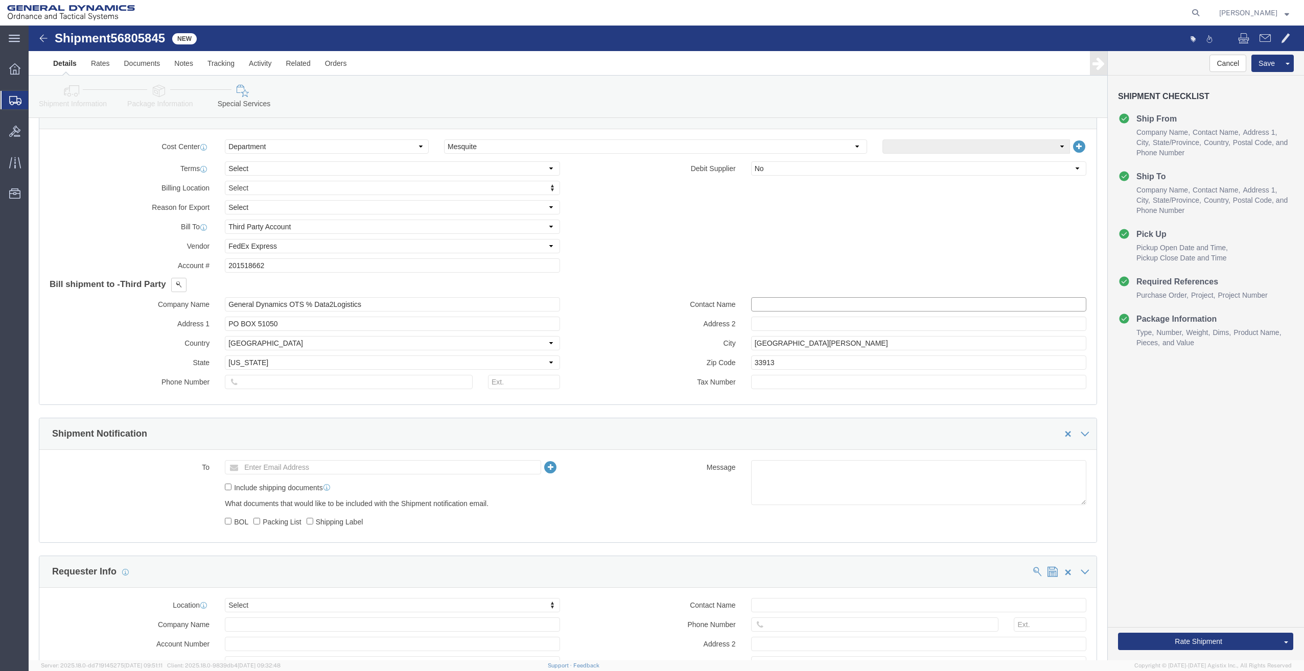
scroll to position [511, 0]
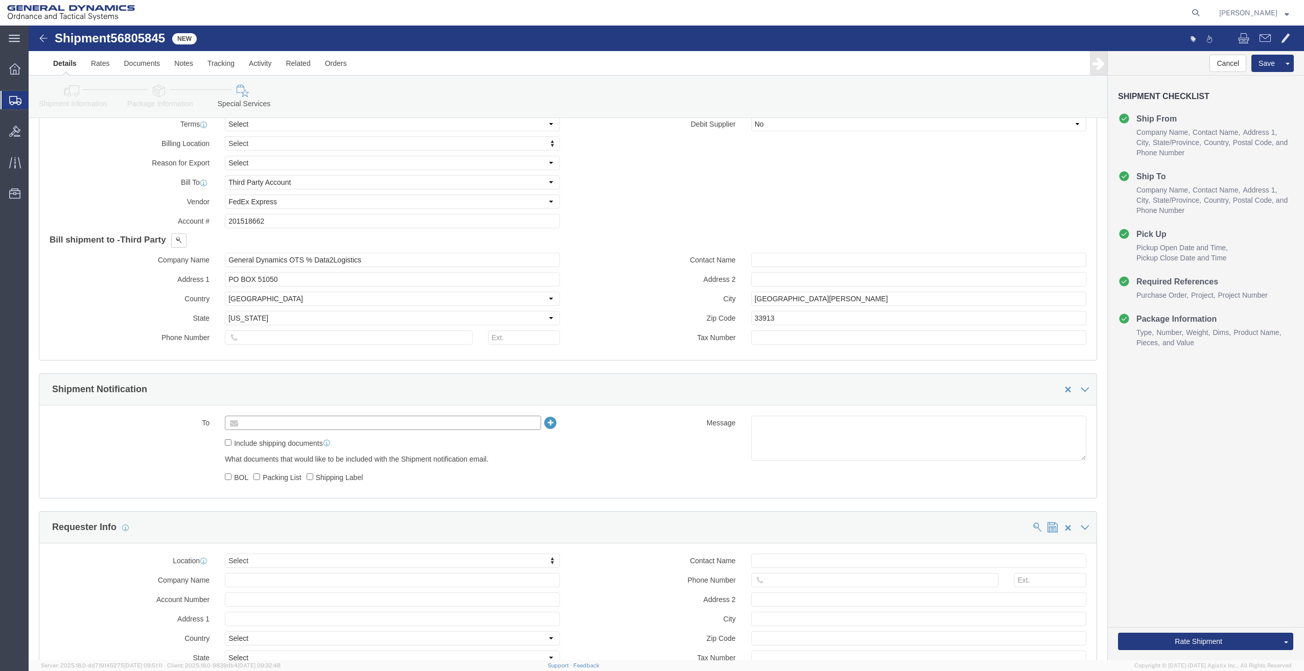
click input "text"
type input "denise.hilger@gd-ots.com"
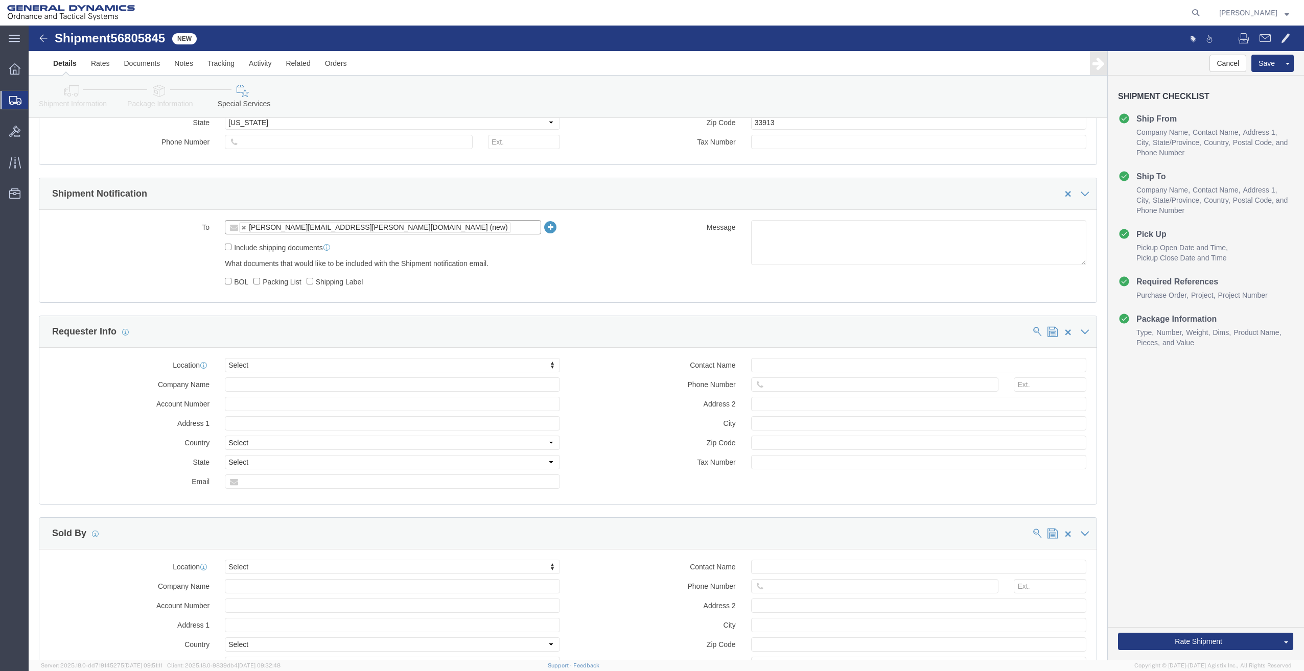
scroll to position [715, 0]
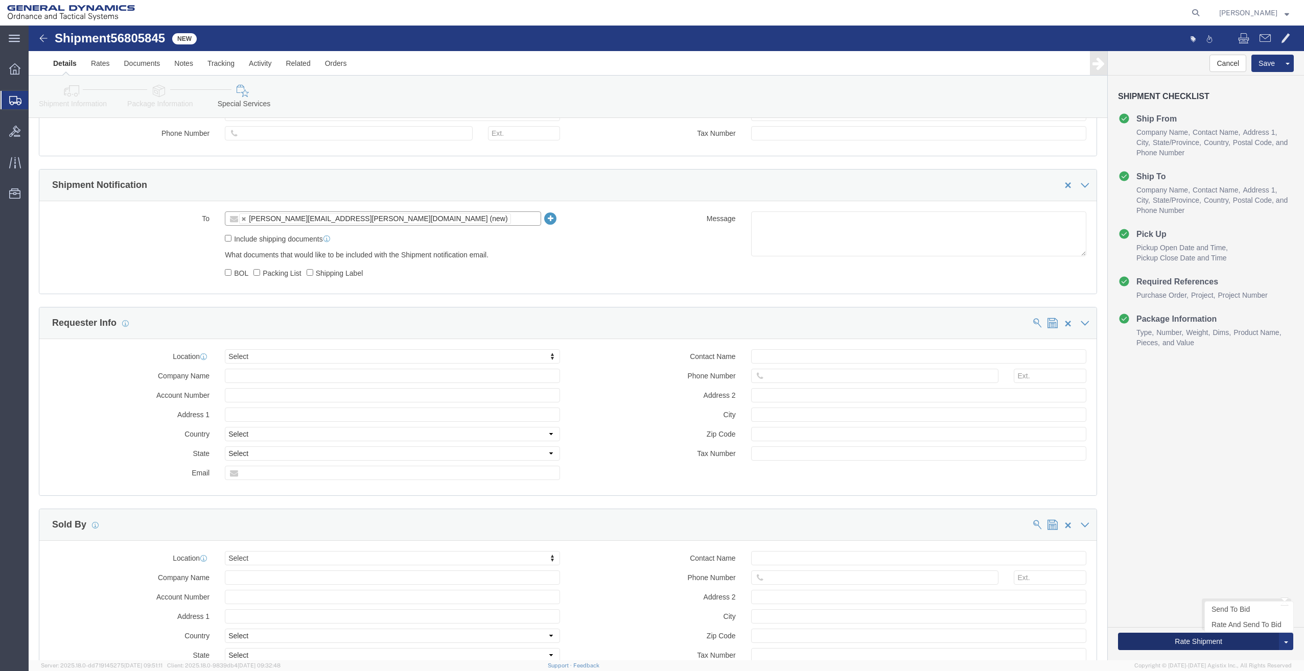
click button "Rate Shipment"
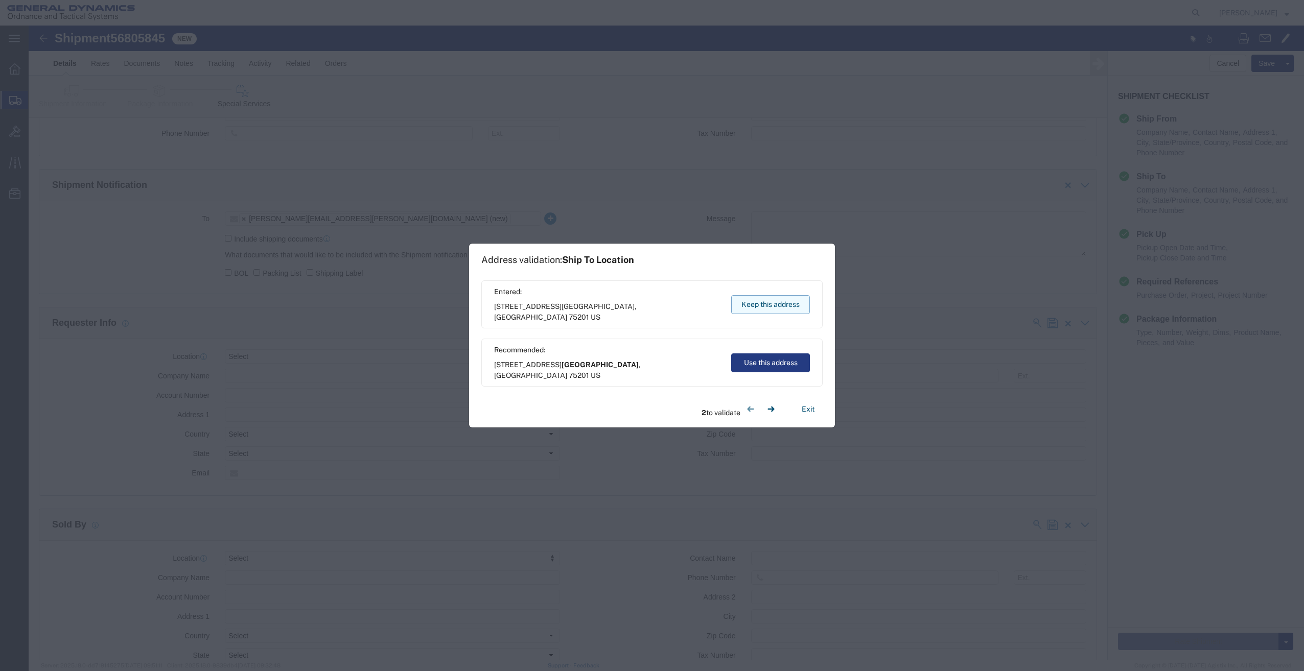
click at [781, 304] on button "Keep this address" at bounding box center [770, 304] width 79 height 19
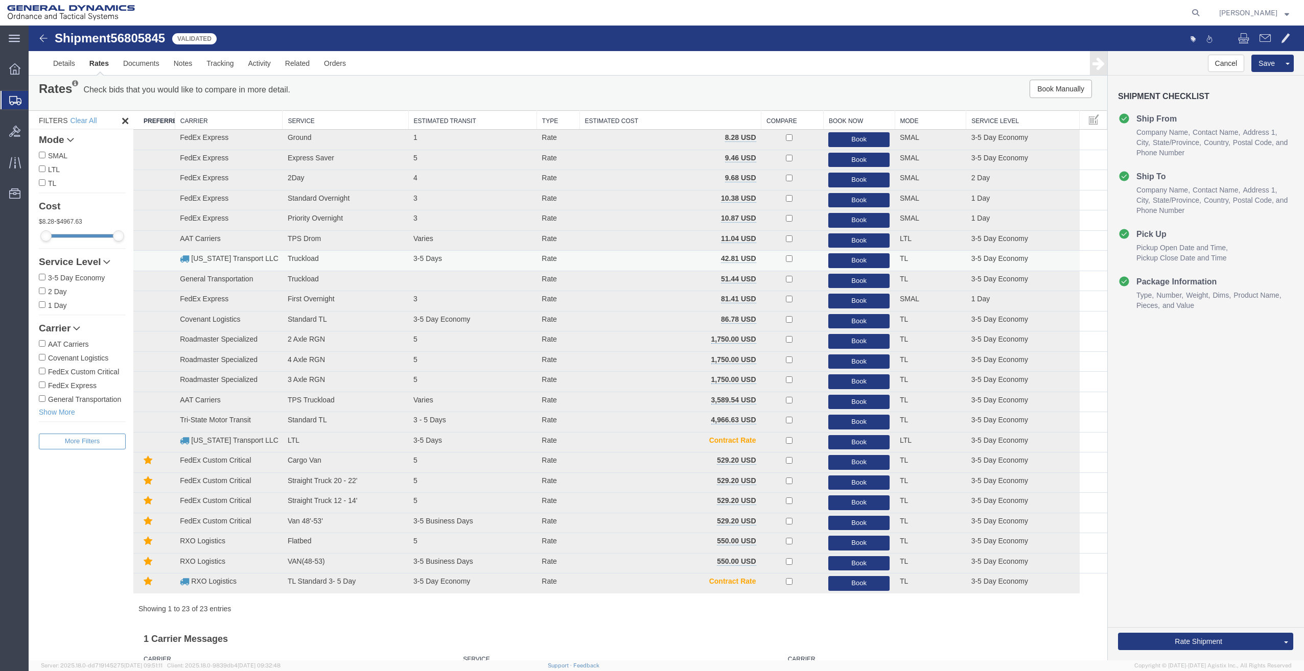
scroll to position [0, 0]
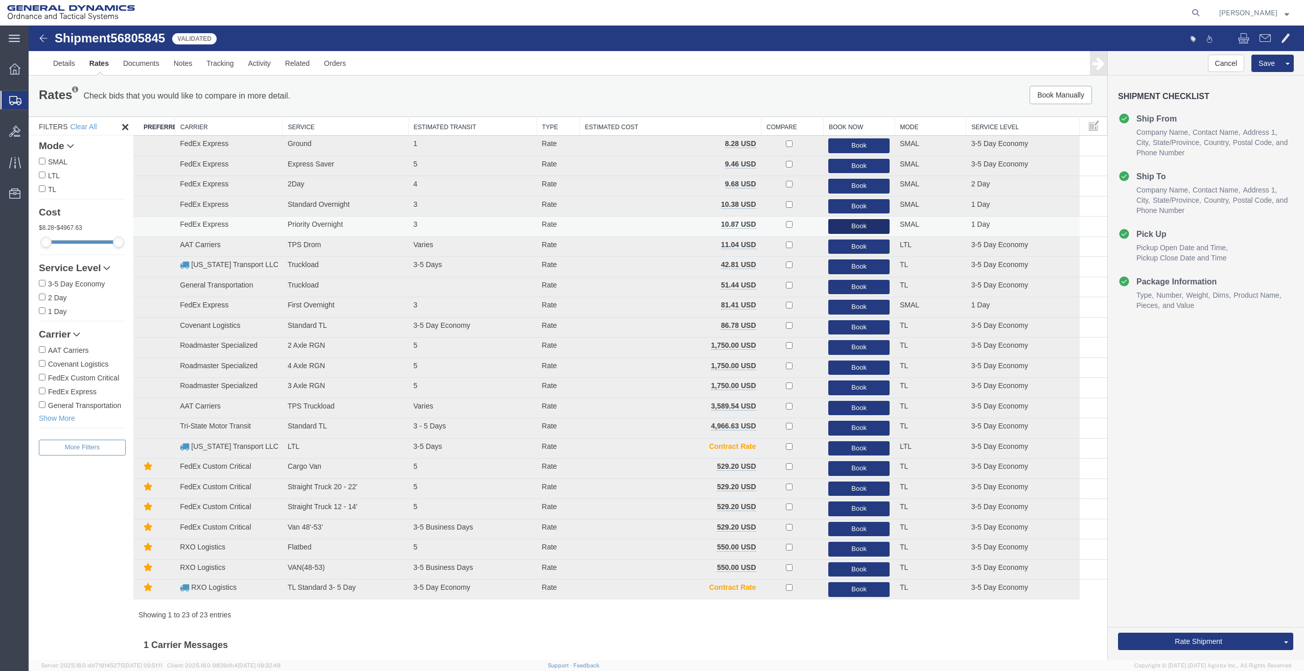
click at [865, 223] on button "Book" at bounding box center [858, 226] width 61 height 15
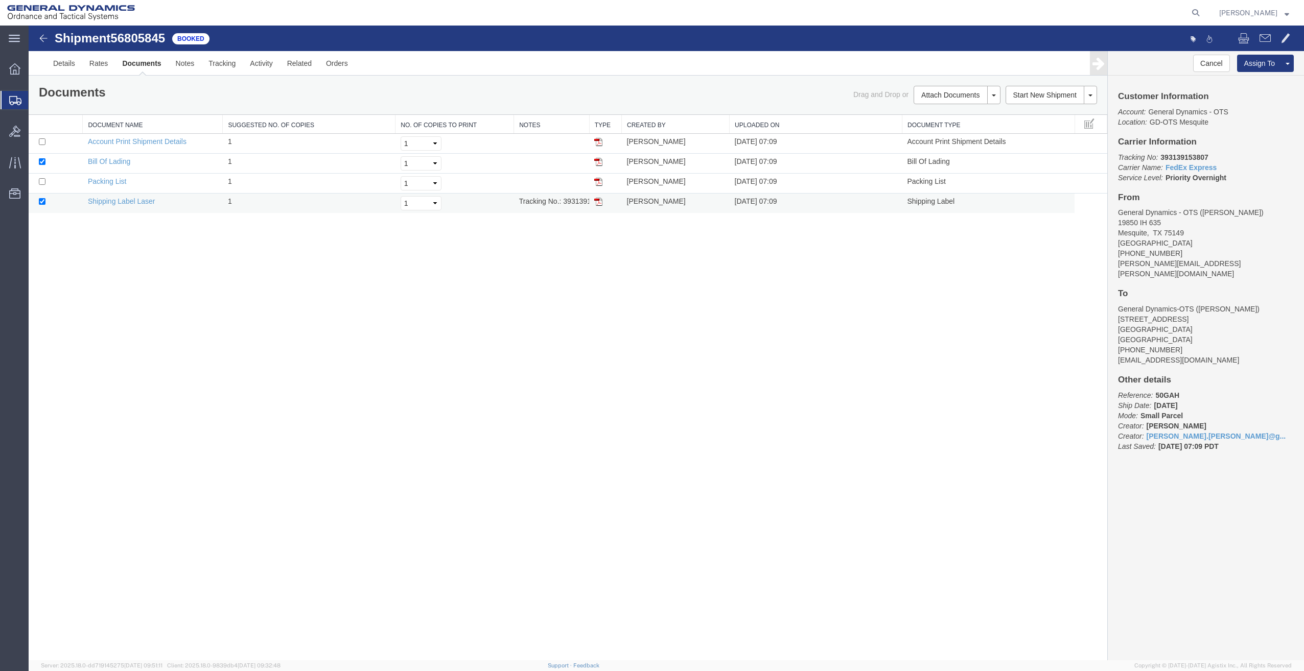
click at [598, 200] on img at bounding box center [598, 202] width 8 height 8
click at [59, 66] on link "Details" at bounding box center [64, 63] width 36 height 25
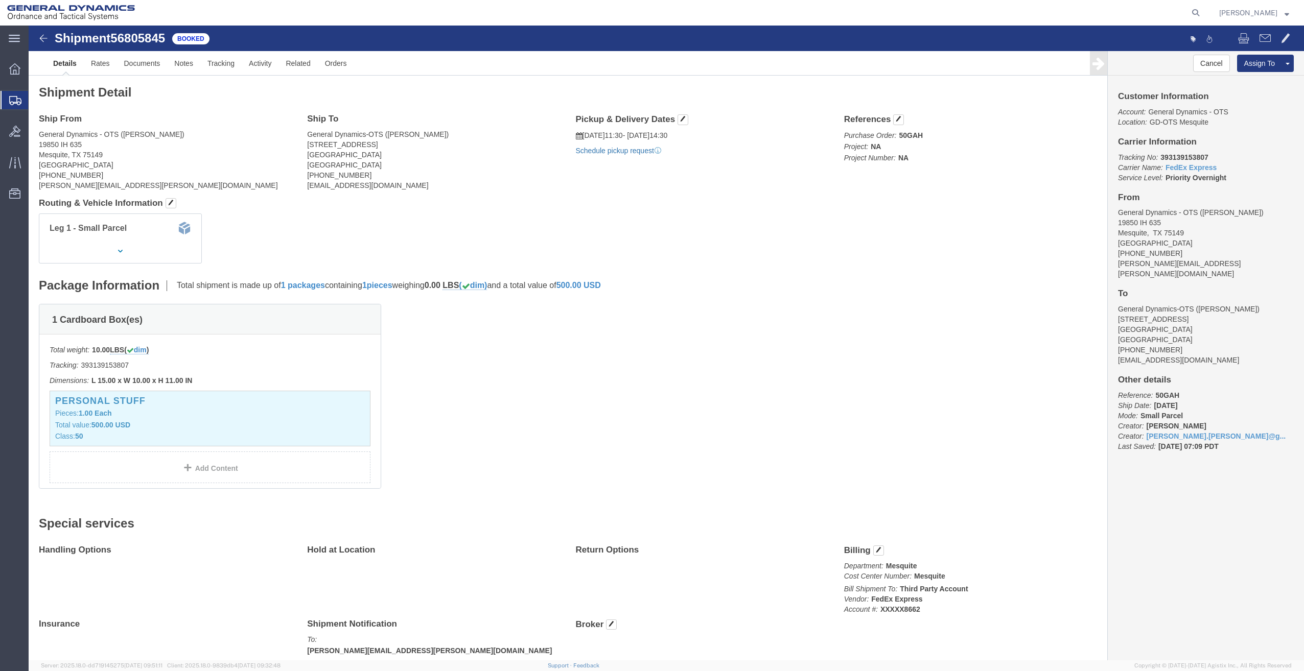
click link "Schedule pickup request"
click at [0, 0] on span "Create Shipment" at bounding box center [0, 0] width 0 height 0
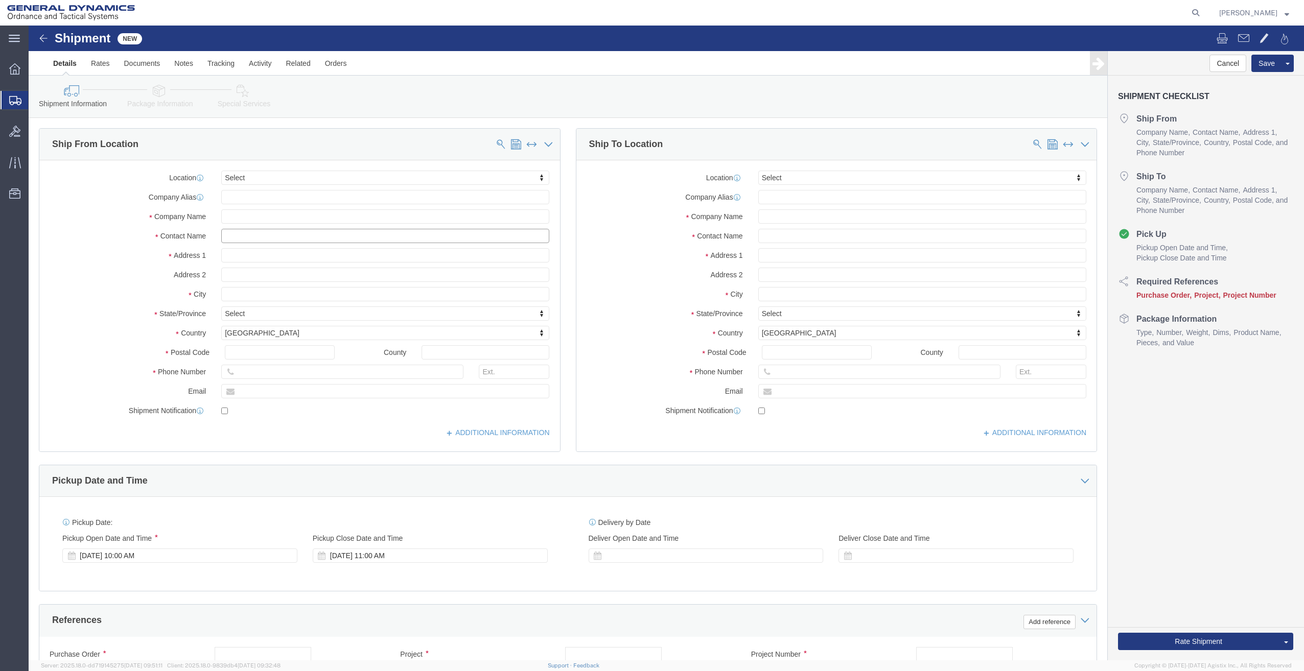
click input "text"
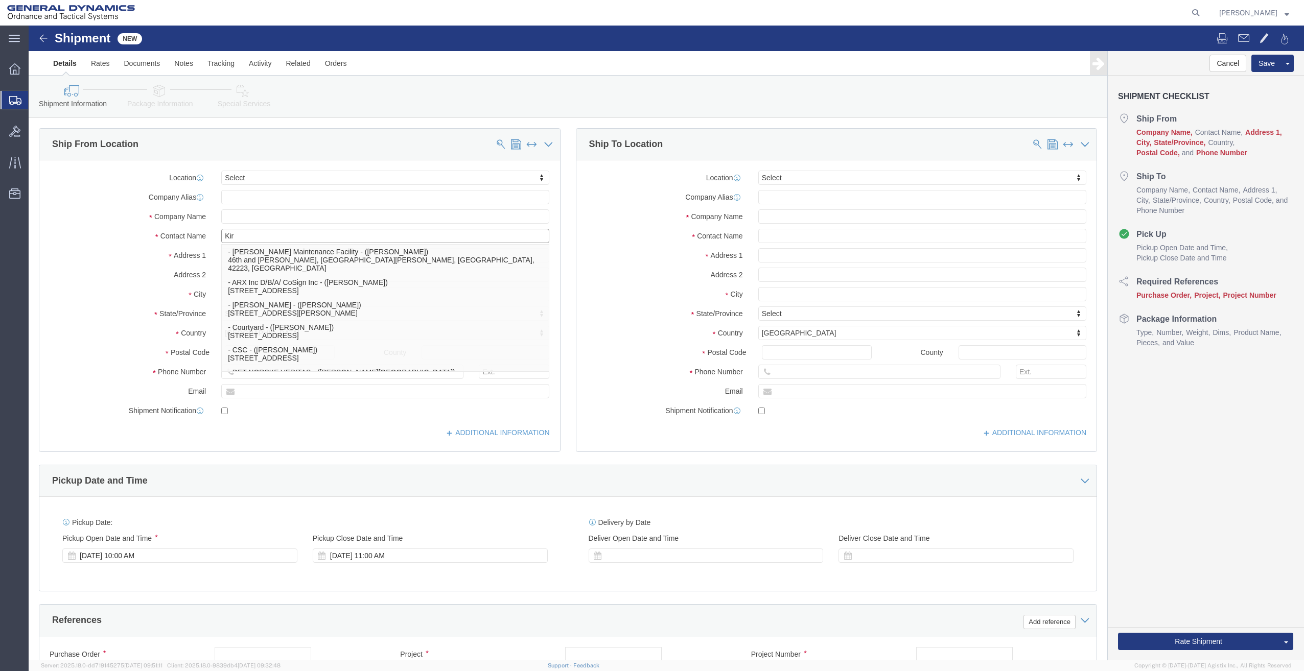
type input "Kirb"
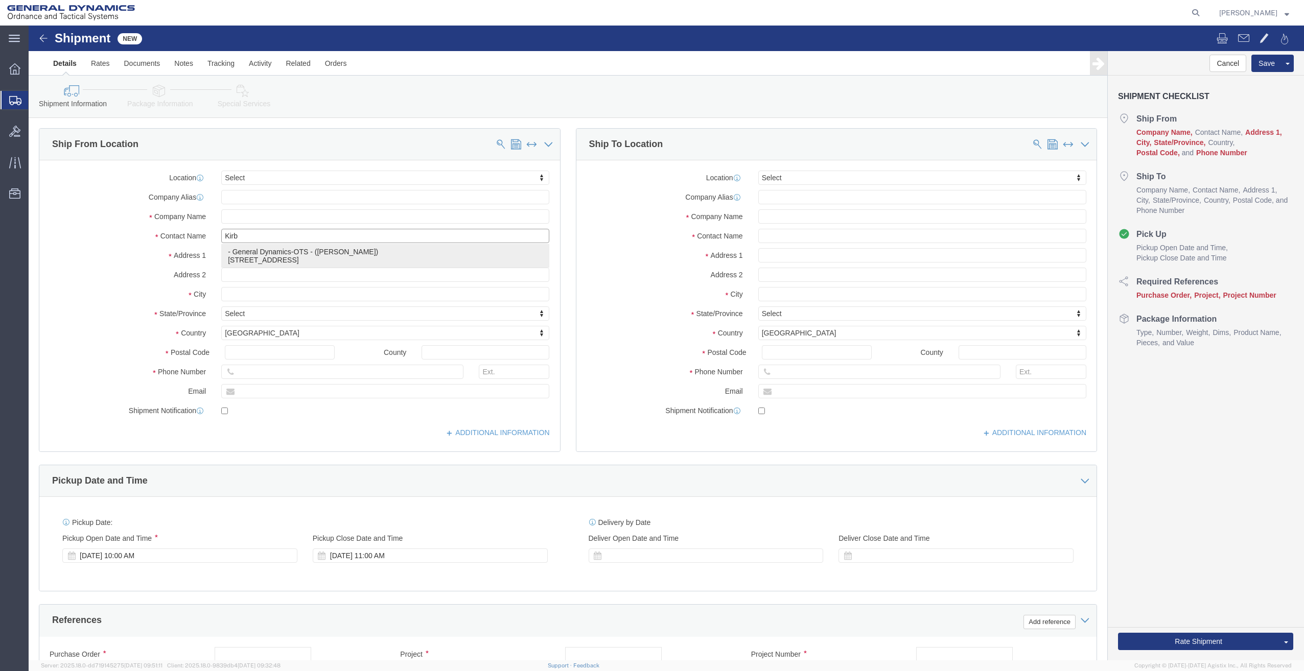
click p "- General Dynamics-OTS - (Dalyan Kirbas) 2201 Wolf St. #3201, Dallas, TX, 75201…"
type input "2201 Wolf St. #3201"
type input "75201"
type input "310-745-8992"
type input "dalyankirbas@hotmail.com"
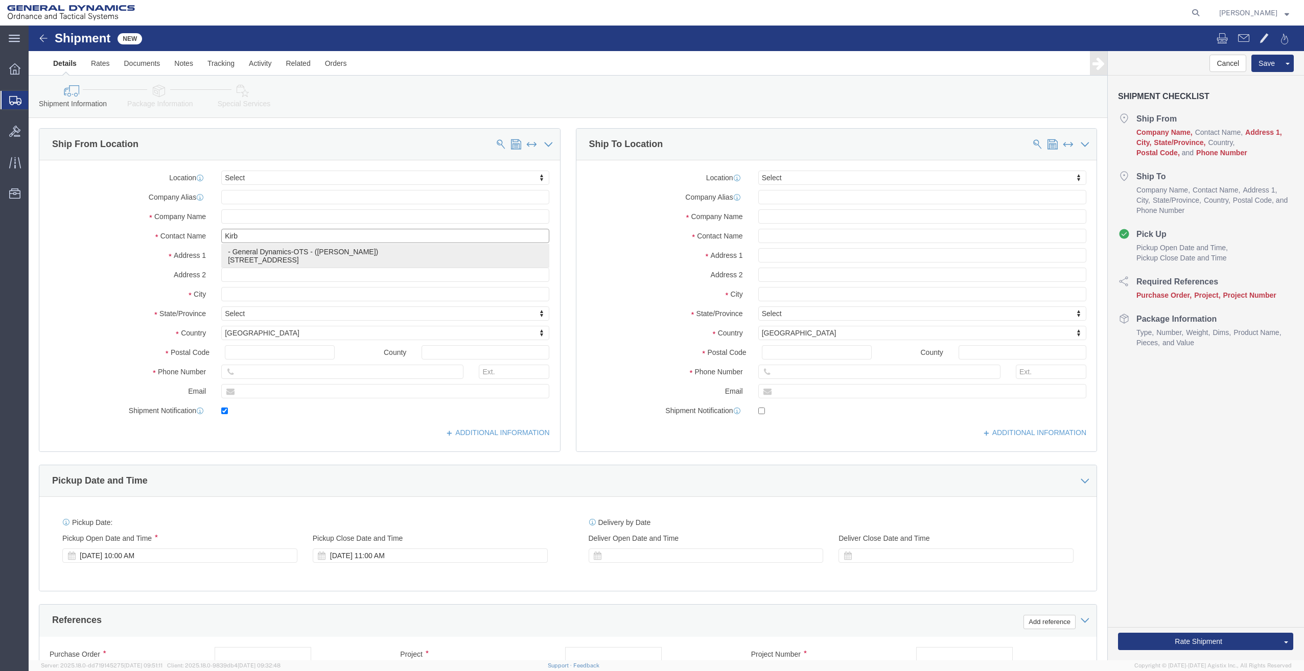
checkbox input "true"
type input "General Dynamics-OTS"
type input "Dalyan Kirbas"
type input "Dallas"
select select "TX"
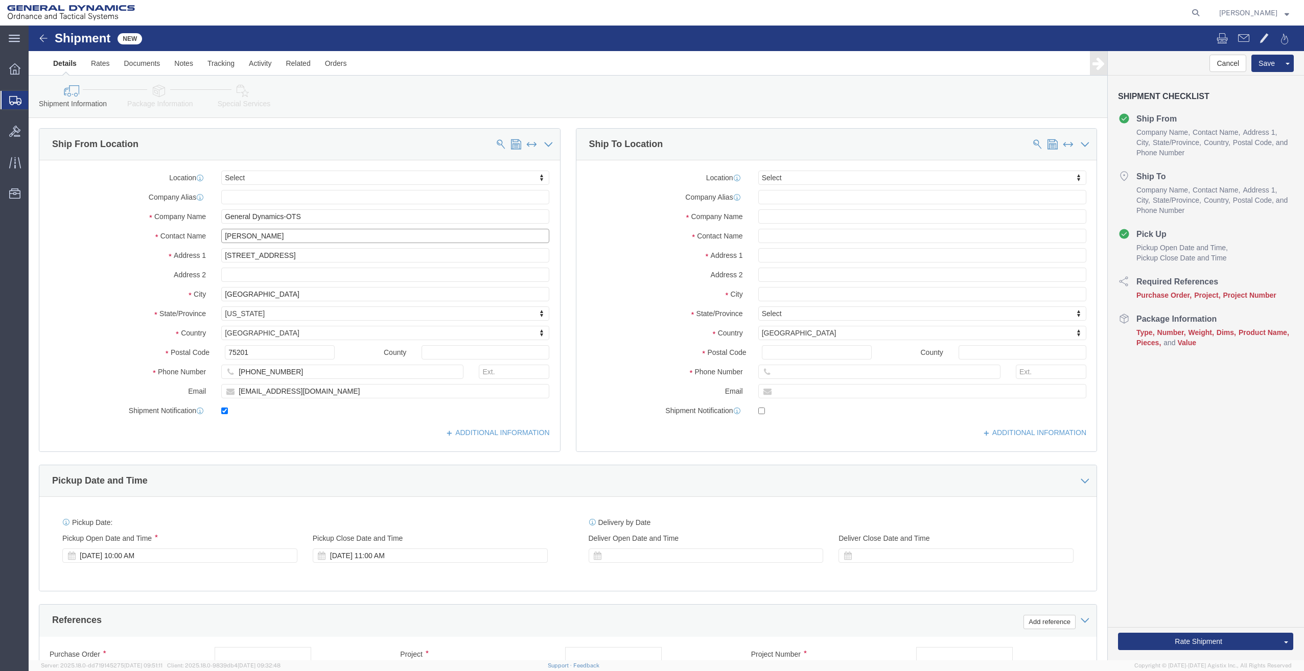
type input "Dalyan Kirbas"
click input "text"
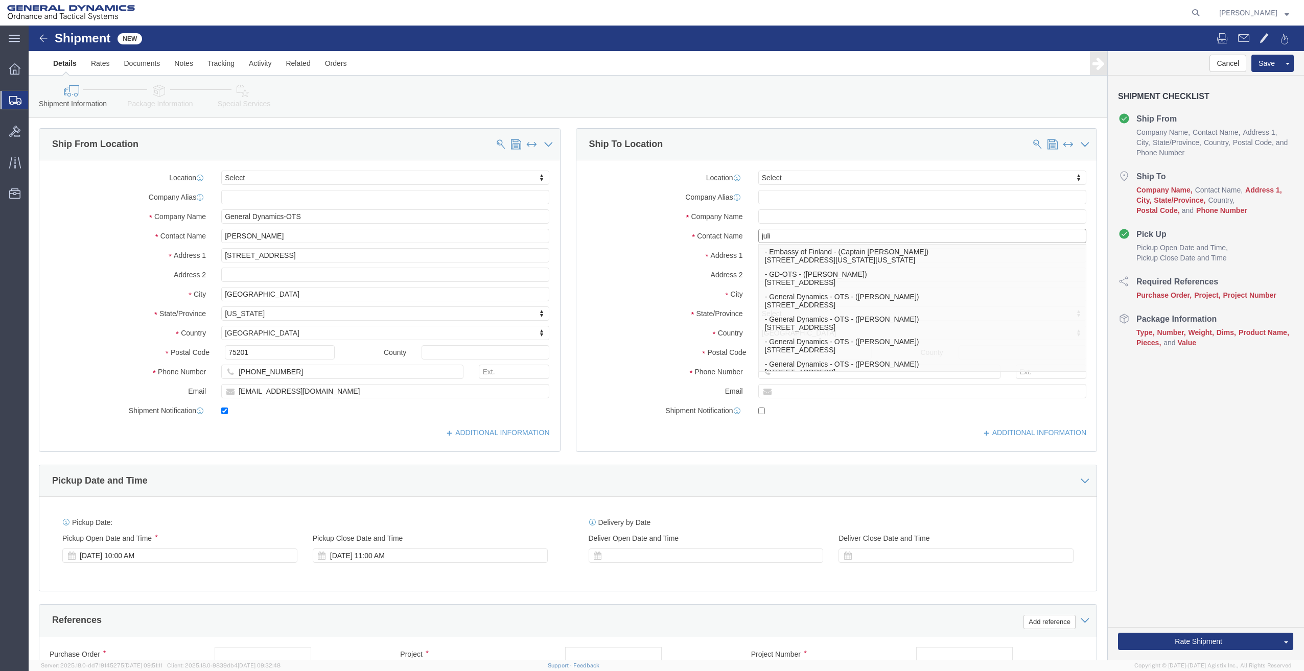
type input "julie"
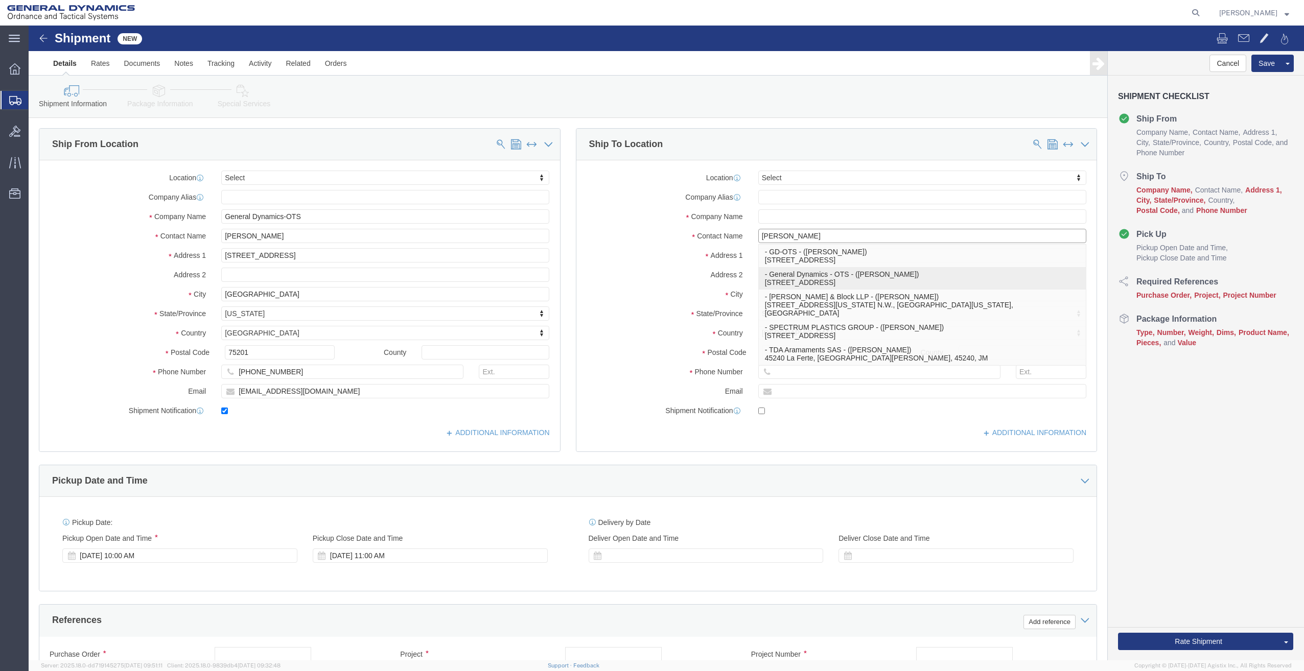
click p "- General Dynamics - OTS - (Julie Parsons) 19850 IH 635, Mesquite, TX, 75149, US"
type input "19850 IH 635"
type input "75149"
type input "General Dynamics - OTS"
type input "Julie Parsons"
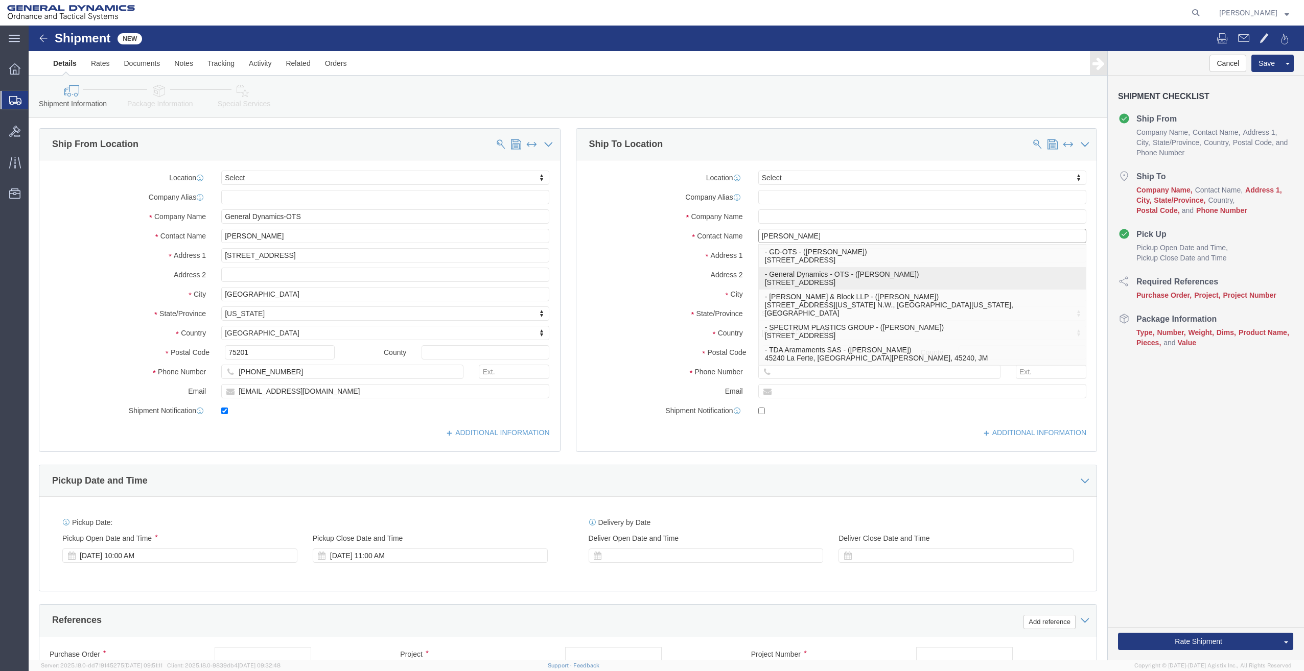
type input "Mesquite"
select select "TX"
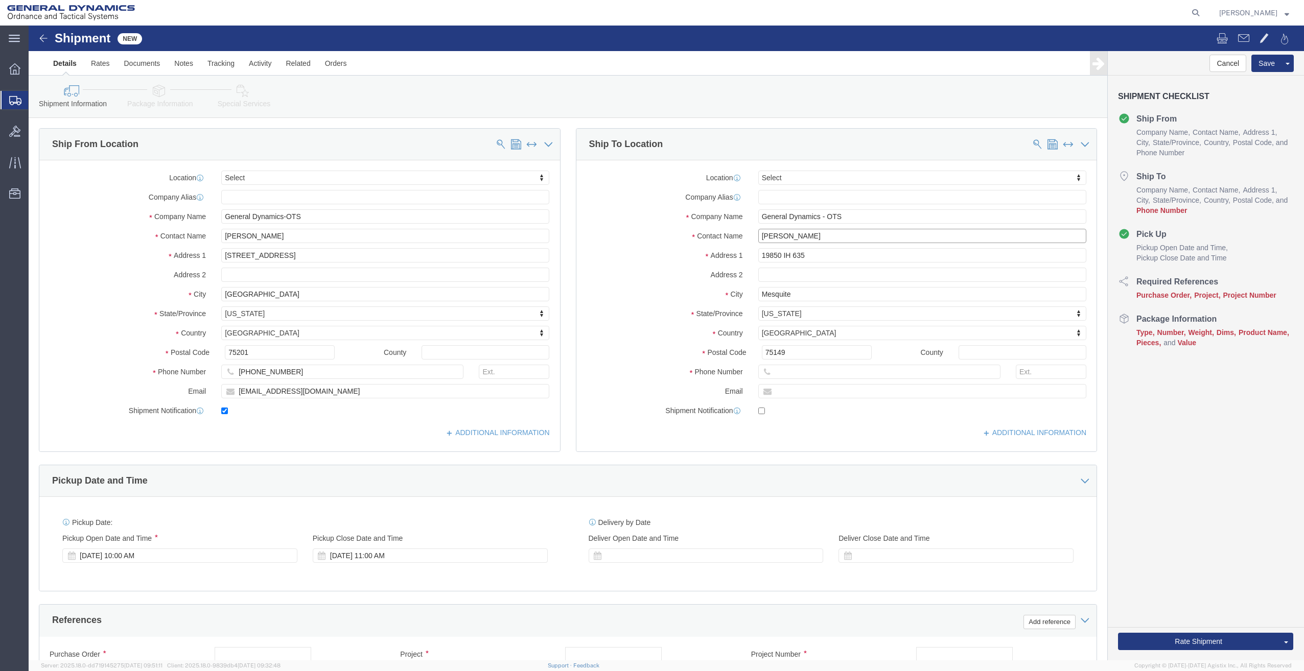
type input "Julie Parsons"
click input "text"
type input "727-262-5270"
click input "text"
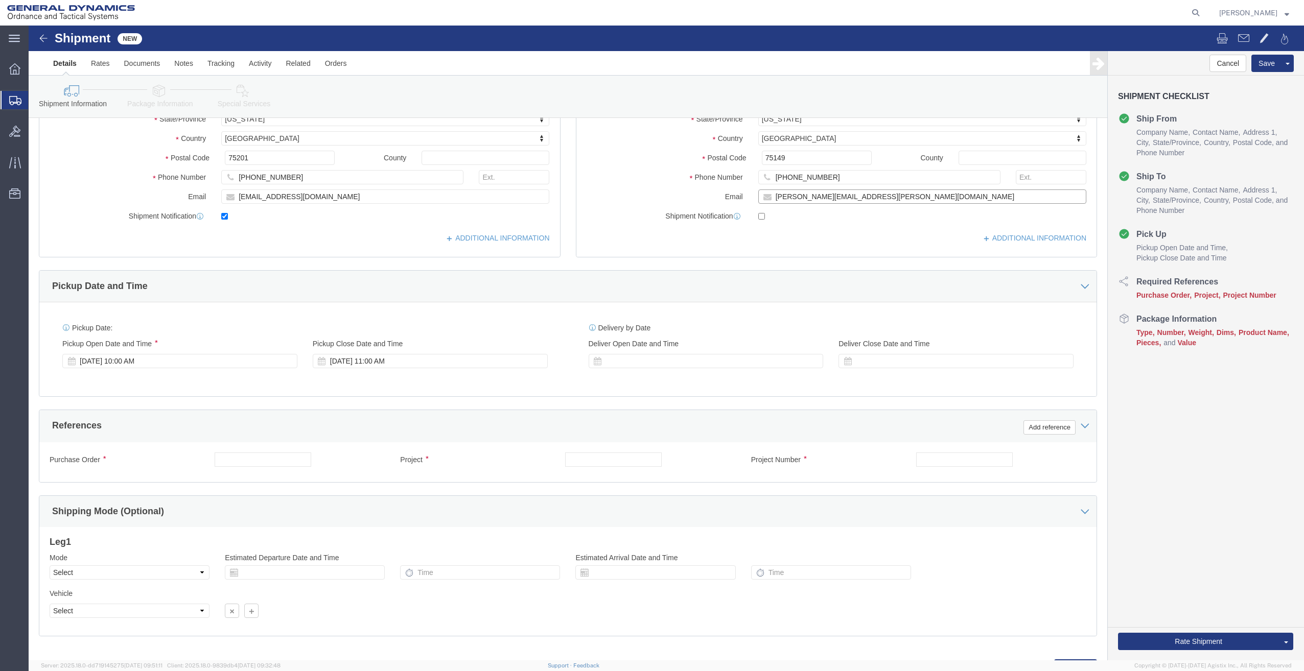
scroll to position [204, 0]
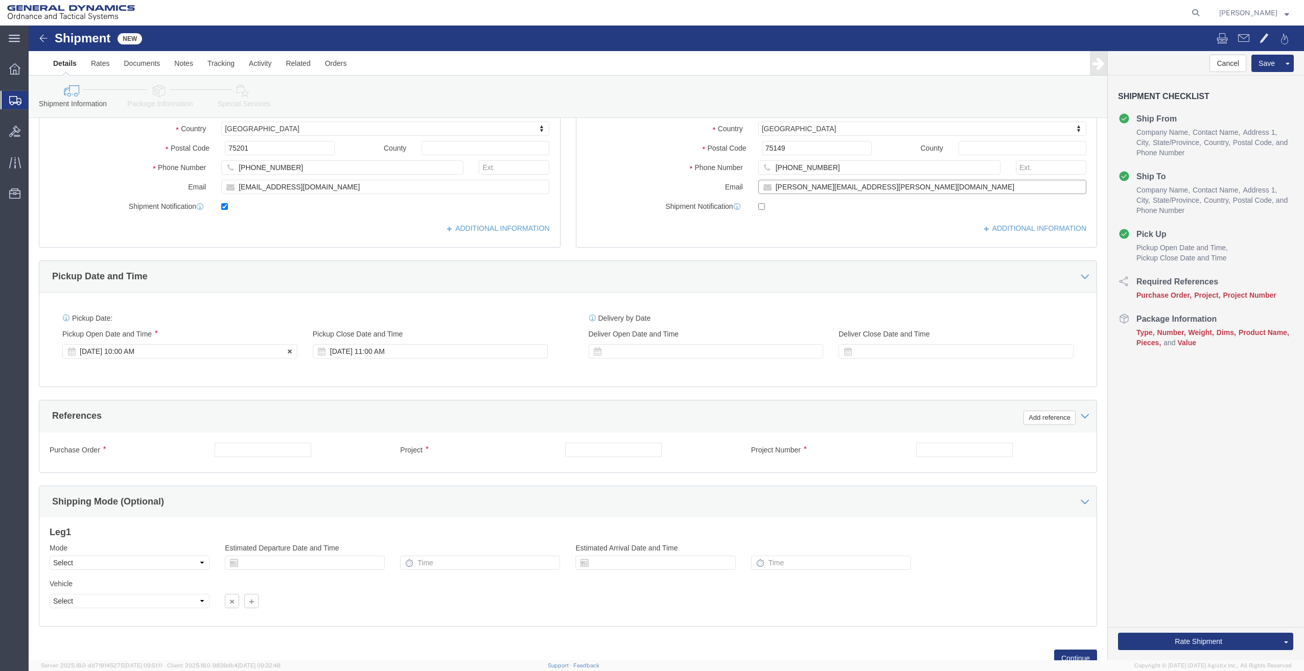
type input "julie.parsons@gd-ots.com"
checkbox input "true"
click div "Sep 12 2025 10:00 AM"
click button "Apply"
click div "Sep 15 2025 11:00 AM"
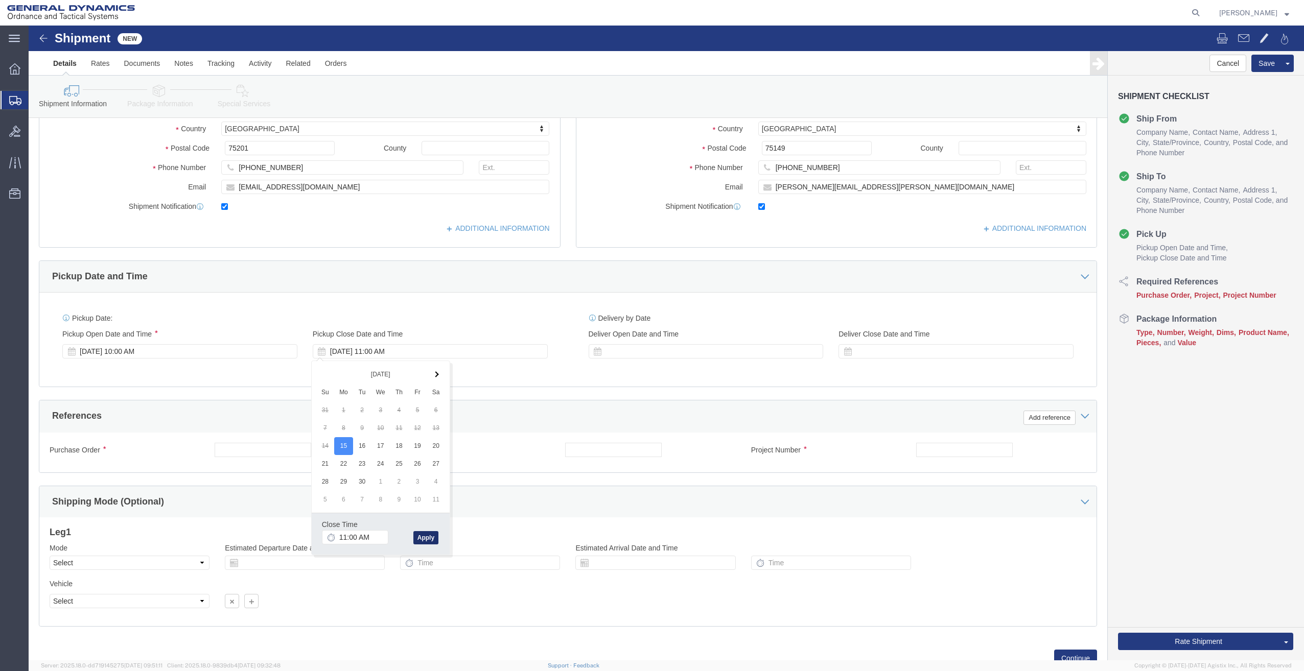
click button "Apply"
click input "text"
type input "50GAH"
type input "NA"
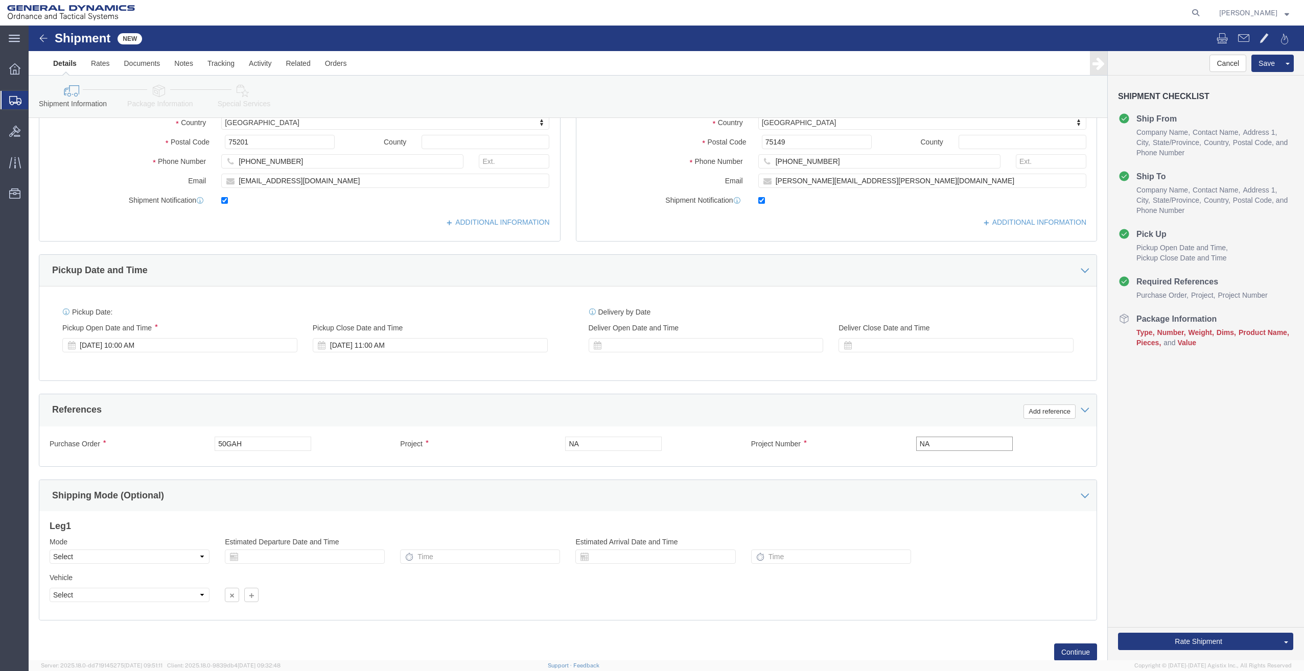
scroll to position [242, 0]
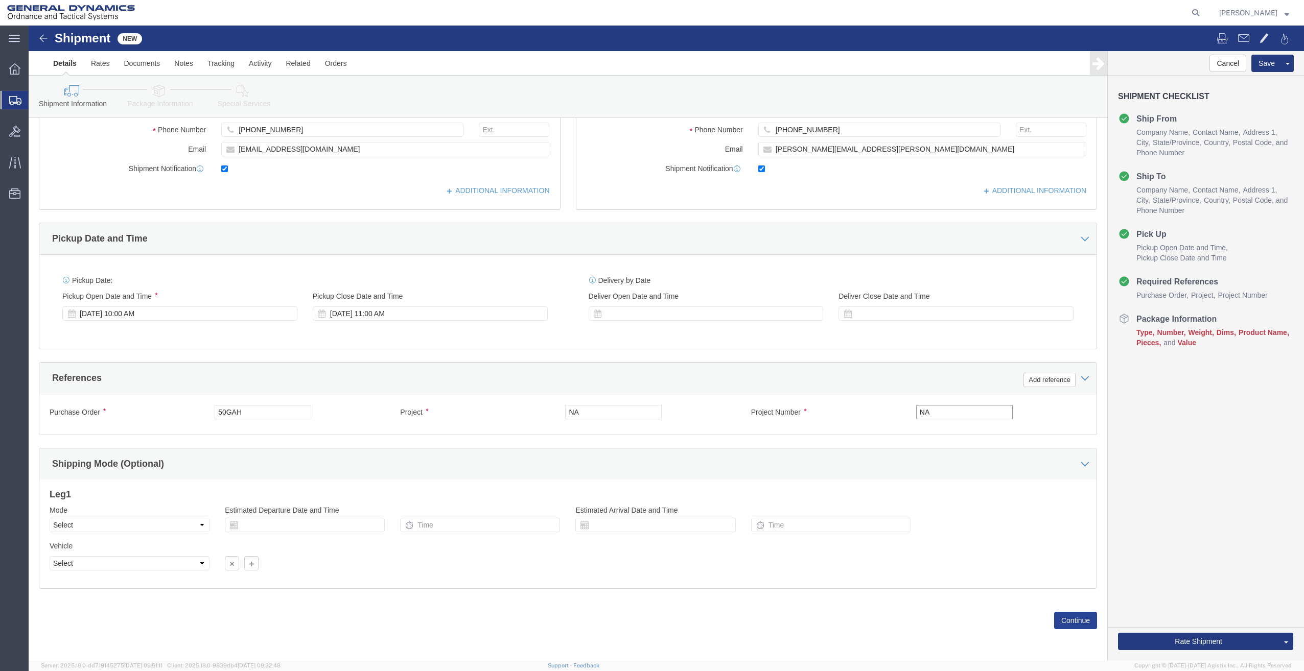
type input "NA"
click button "Continue"
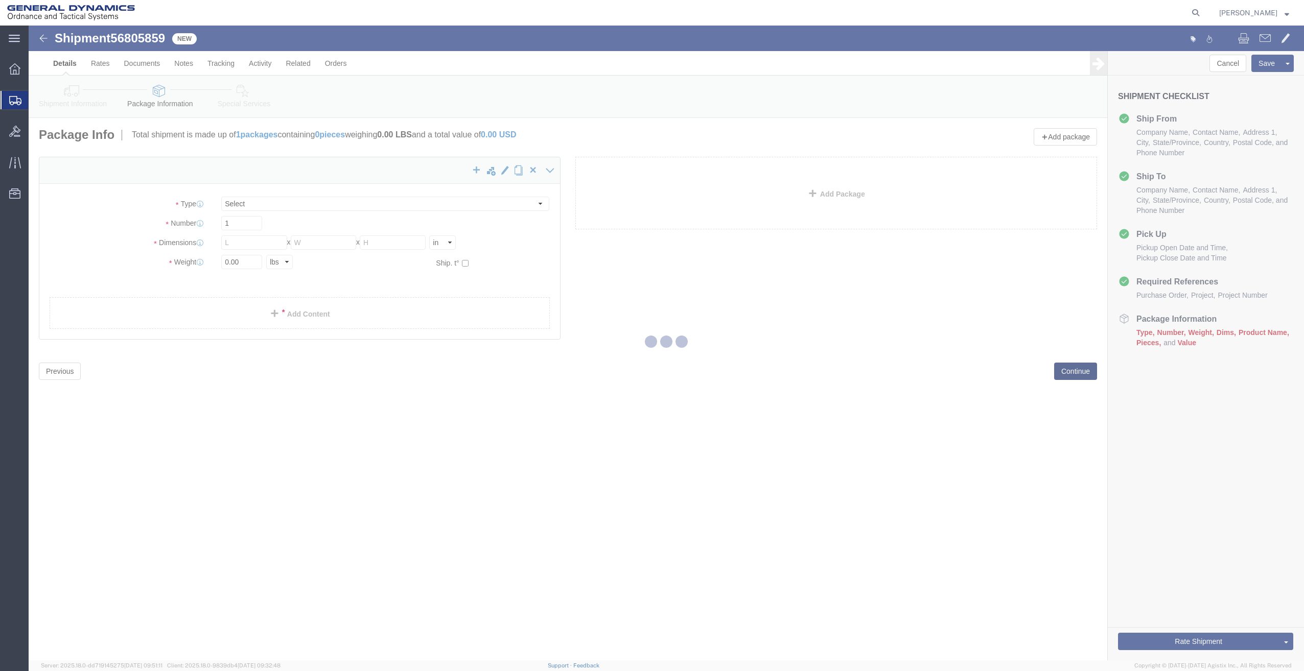
select select "CBOX"
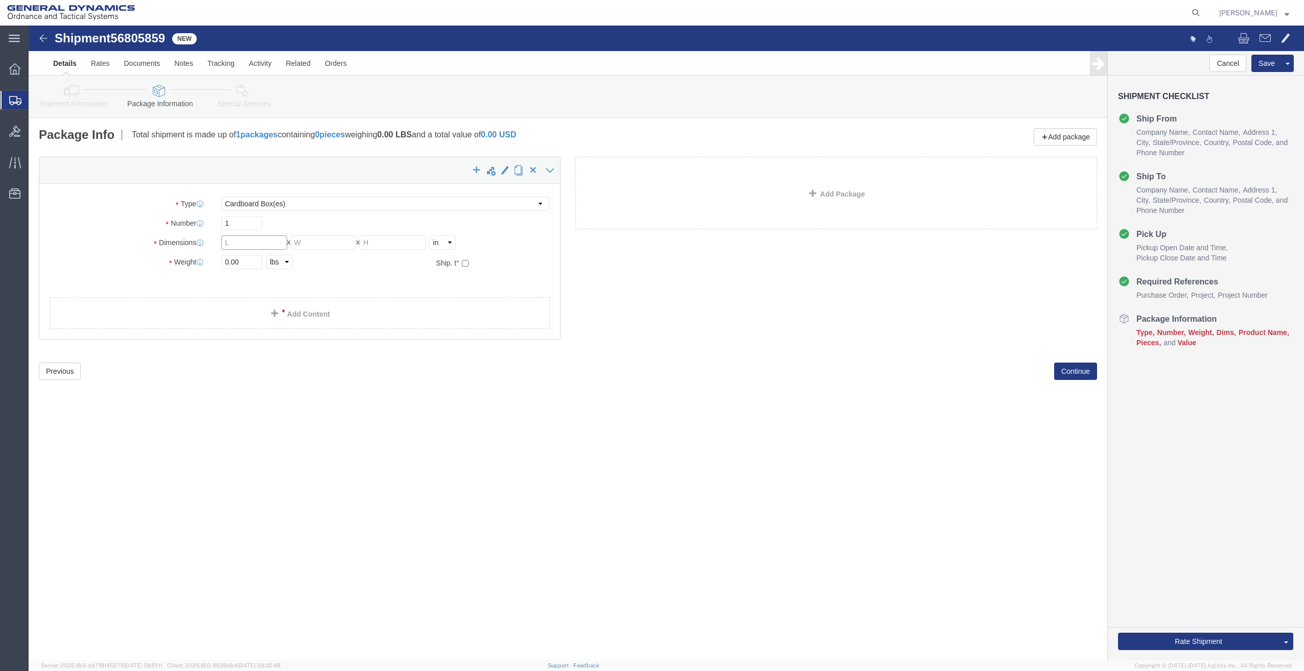
click input "text"
type input "15"
type input "10"
type input "11"
drag, startPoint x: 216, startPoint y: 237, endPoint x: 190, endPoint y: 242, distance: 26.7
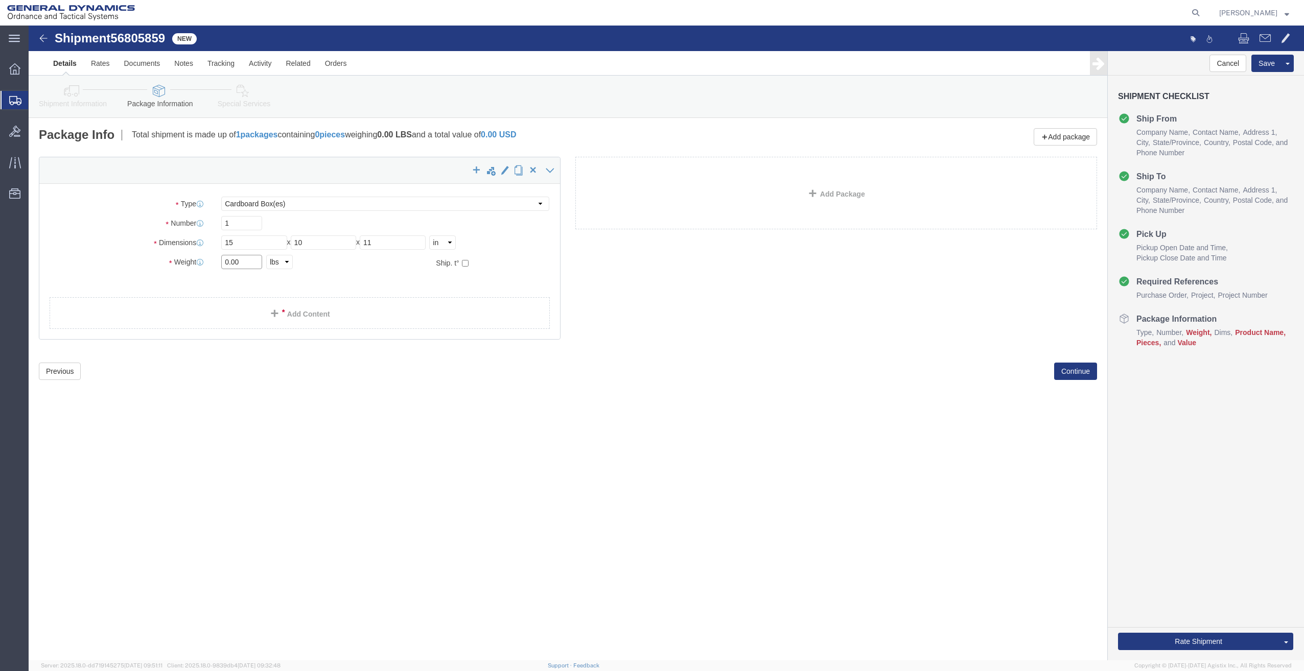
click div "0.00 Select kgs lbs"
type input "10"
click link "Add Content"
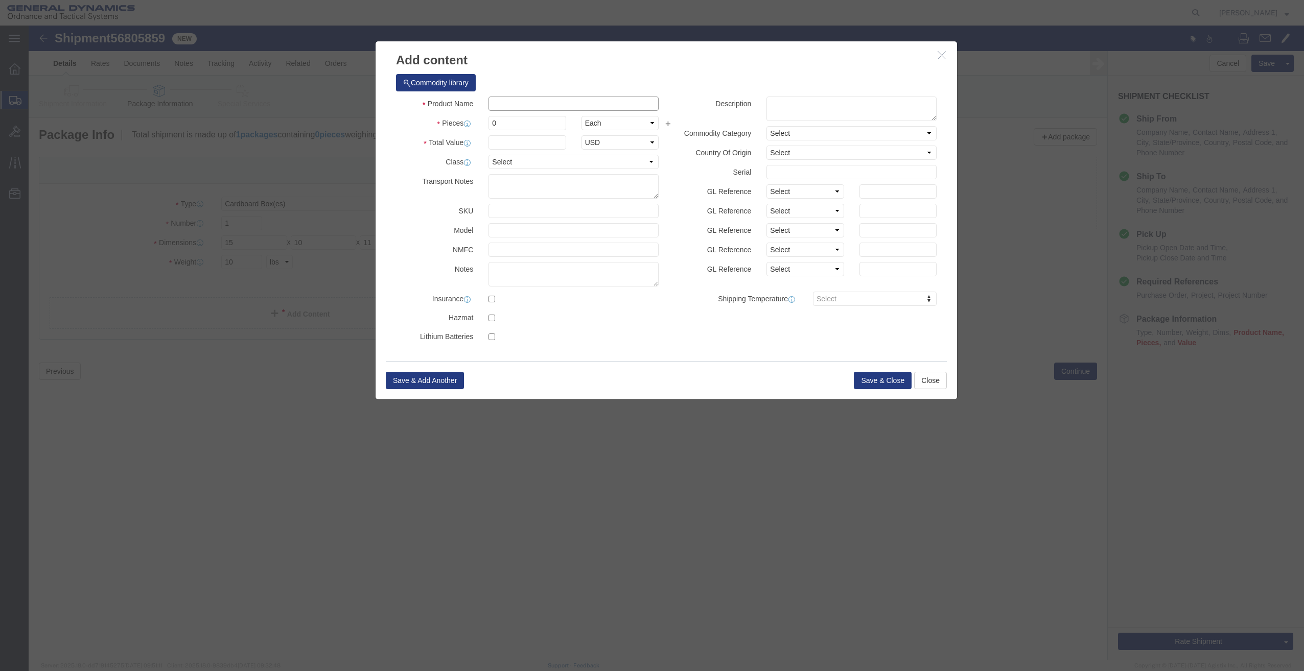
click input "text"
type input "Computer and cell"
click input "0"
click input "text"
type input "4,500"
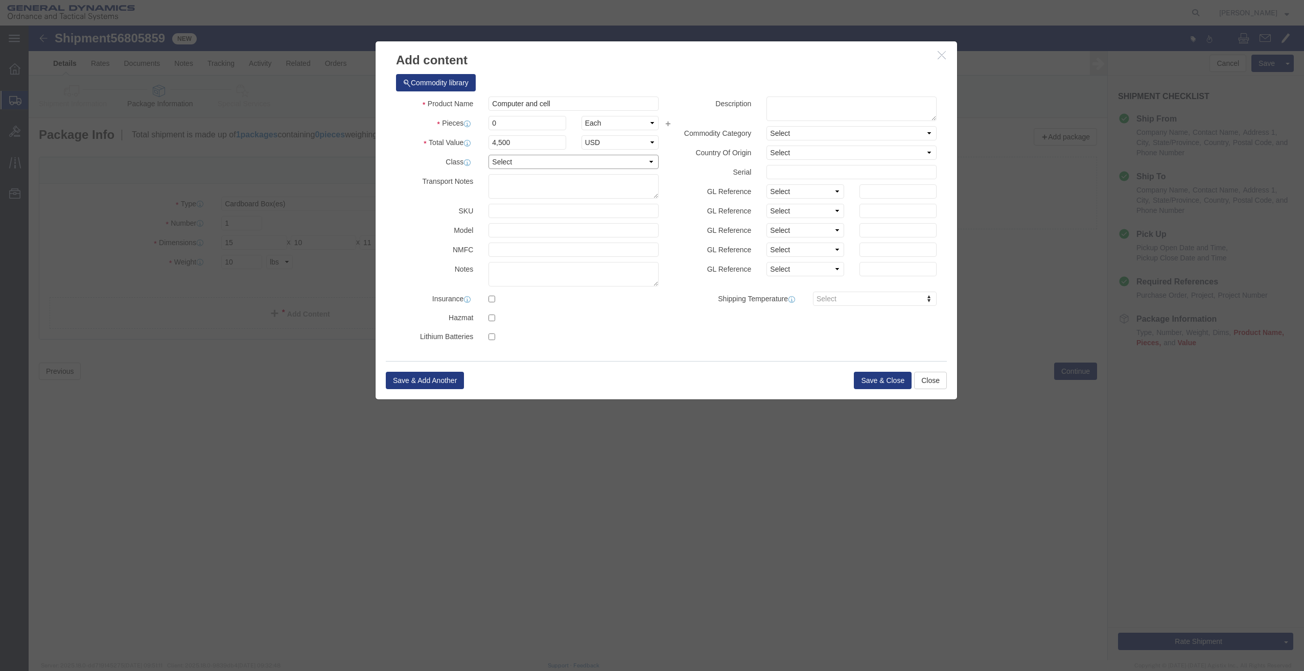
click select "Select 50 55 60 65 70 85 92.5 100 125 175 250 300 400"
select select "50"
click select "Select 50 55 60 65 70 85 92.5 100 125 175 250 300 400"
click button "Save & Close"
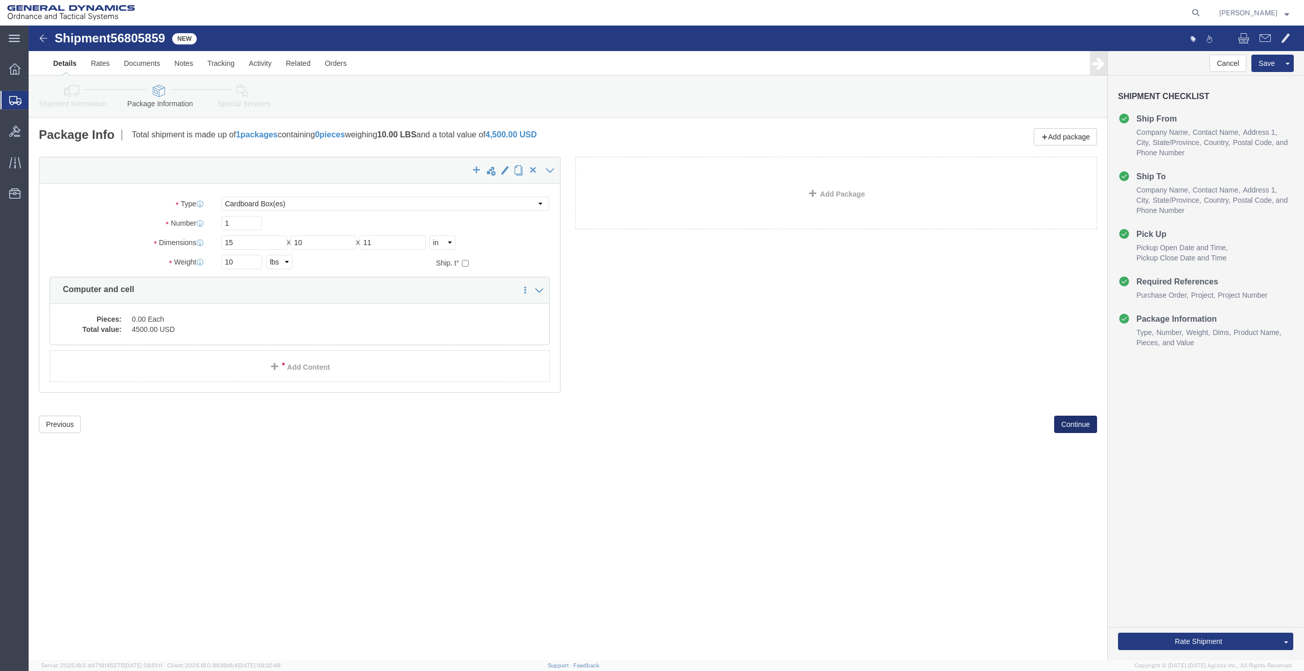
click button "Continue"
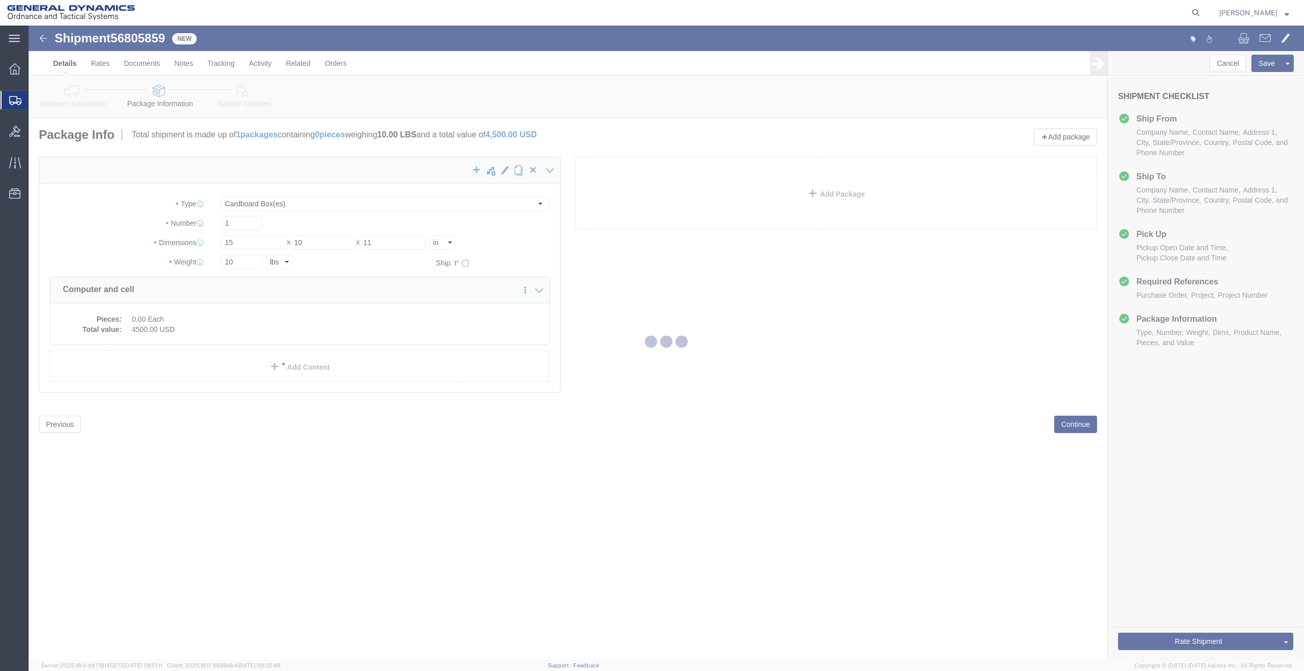
select select
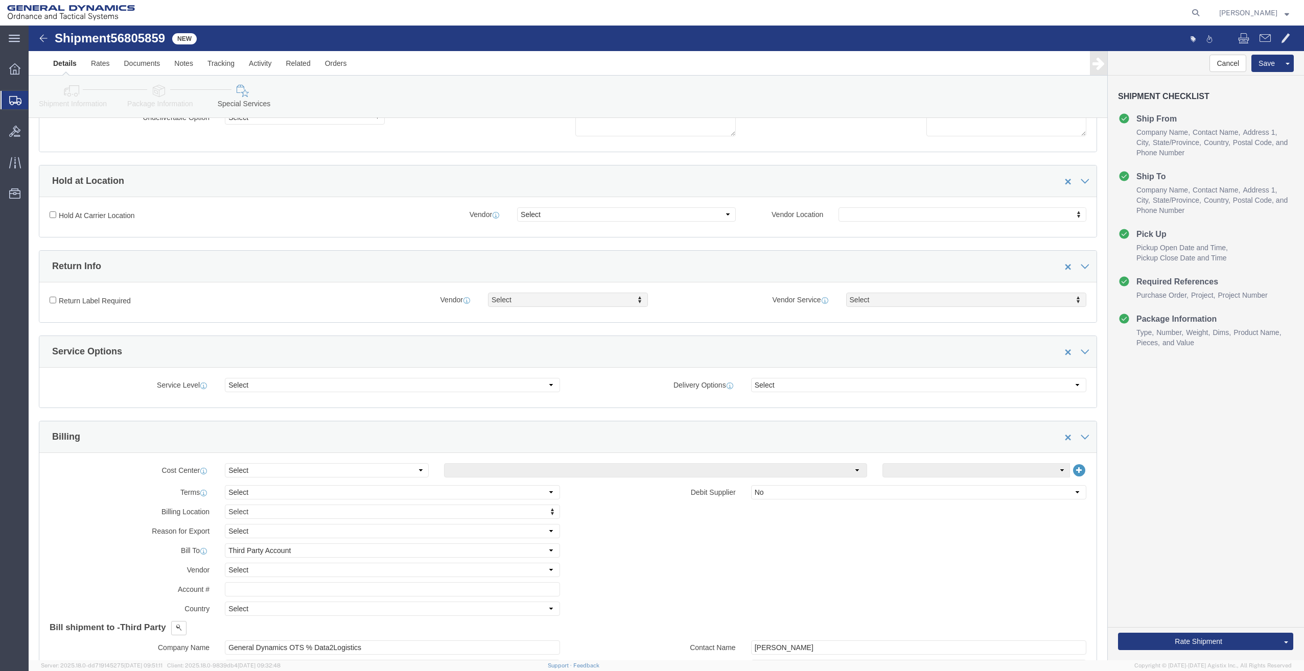
scroll to position [153, 0]
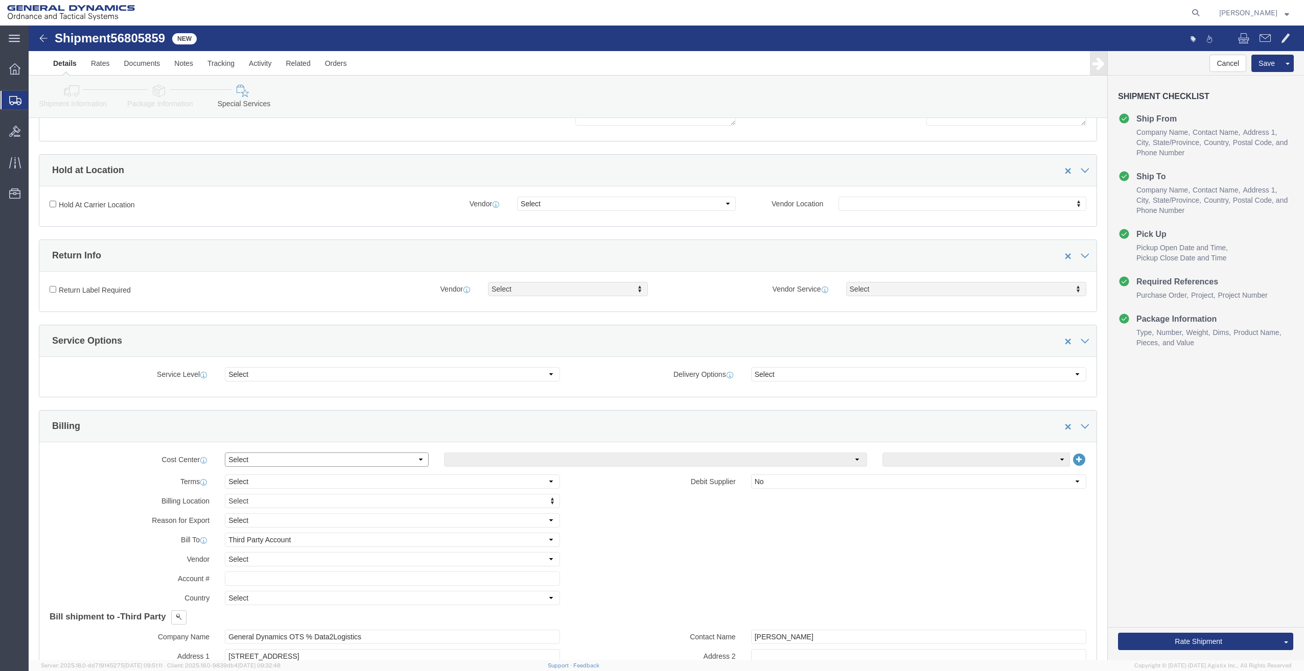
click select "Select Buyer Cost Center Department Operations Number Order Number Sales Person"
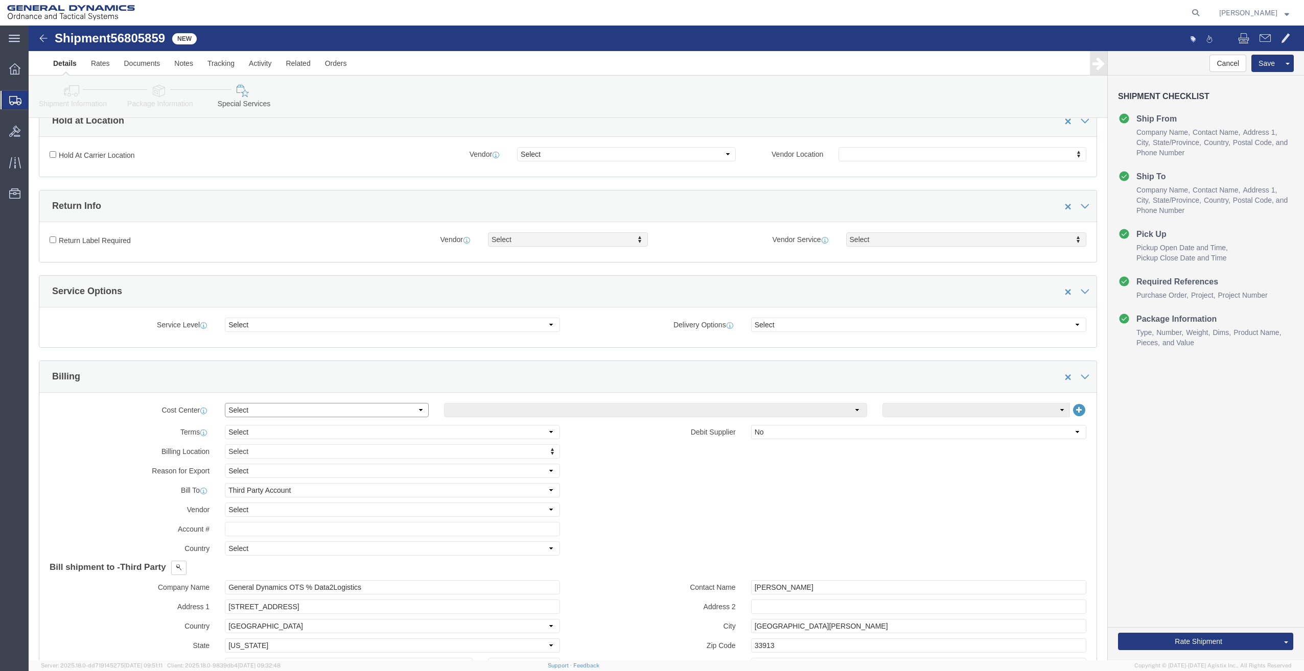
scroll to position [204, 0]
click select "Select Buyer Cost Center Department Operations Number Order Number Sales Person"
select select "DEPARTMENT"
click select "Select Buyer Cost Center Department Operations Number Order Number Sales Person"
click select "Select Anniston Bothell Camden Defuniak Springs GDAS Garland Huntsville Joplin …"
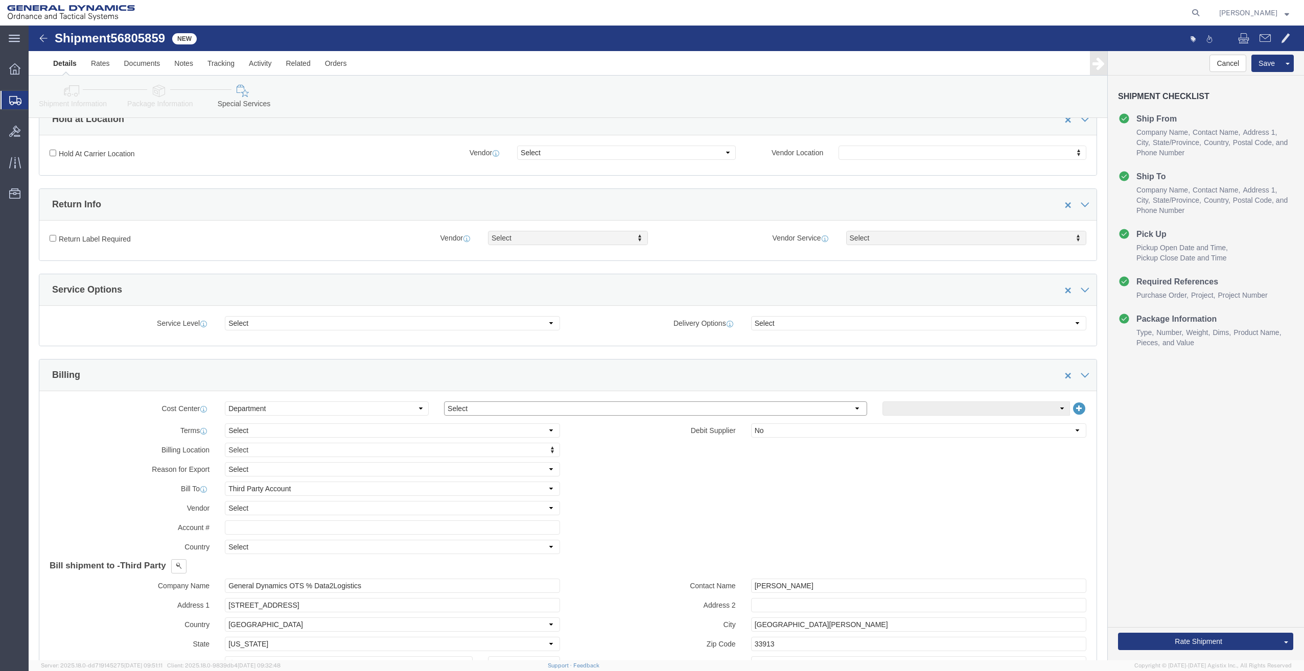
select select "1923981"
click select "Select Anniston Bothell Camden Defuniak Springs GDAS Garland Huntsville Joplin …"
click select "Select DHL FedEx Express UPS"
select select "FedEx Express"
click select "Select DHL FedEx Express UPS"
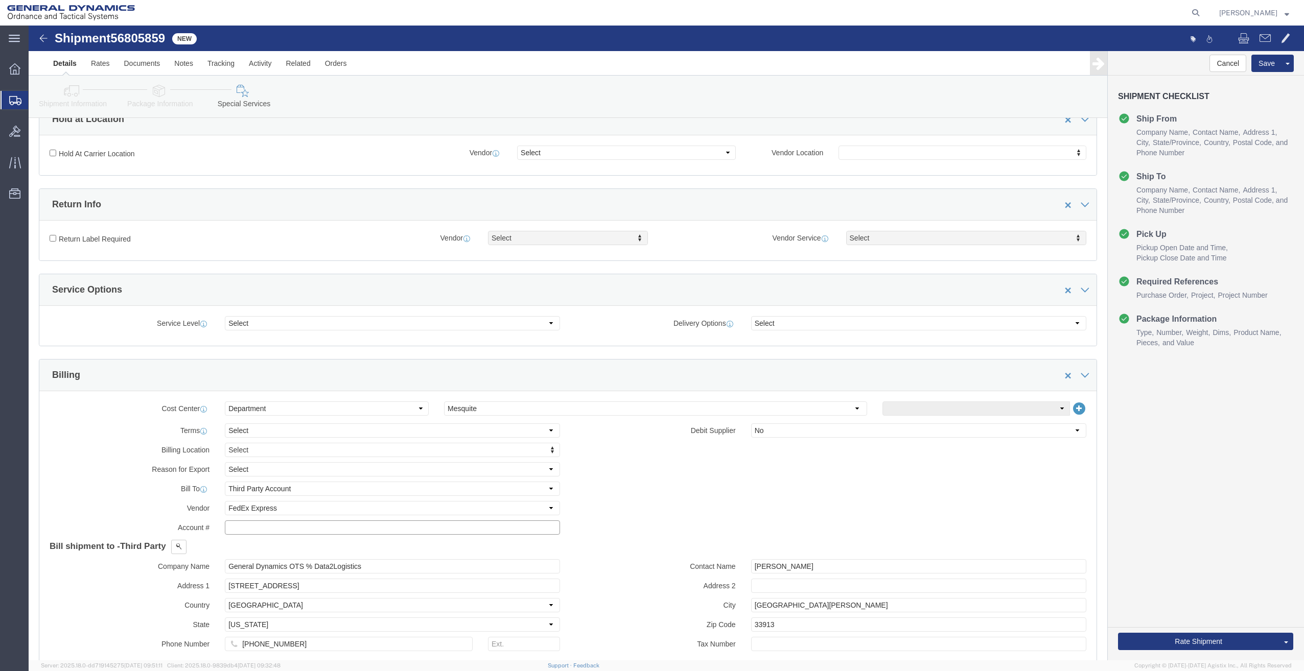
click input "text"
type input "201518662"
drag, startPoint x: 278, startPoint y: 563, endPoint x: 185, endPoint y: 565, distance: 92.5
click div "Address 1 12631 Westlinks Drive"
type input "PO BOX 51050"
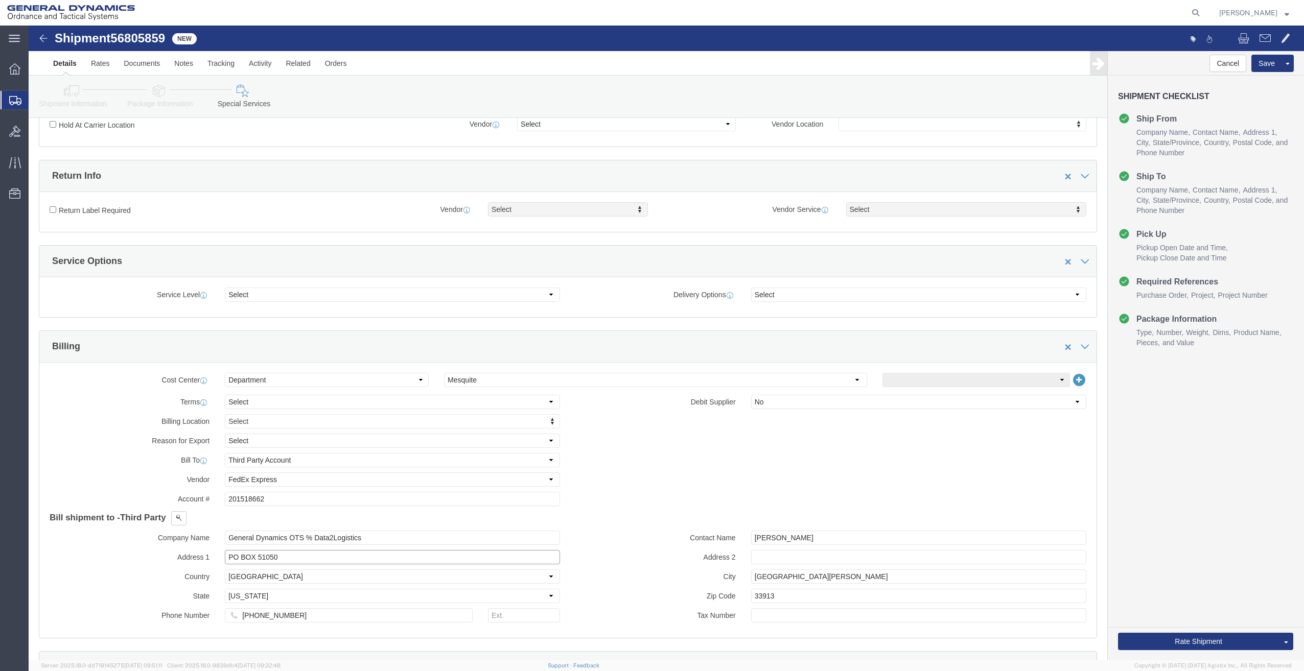
scroll to position [255, 0]
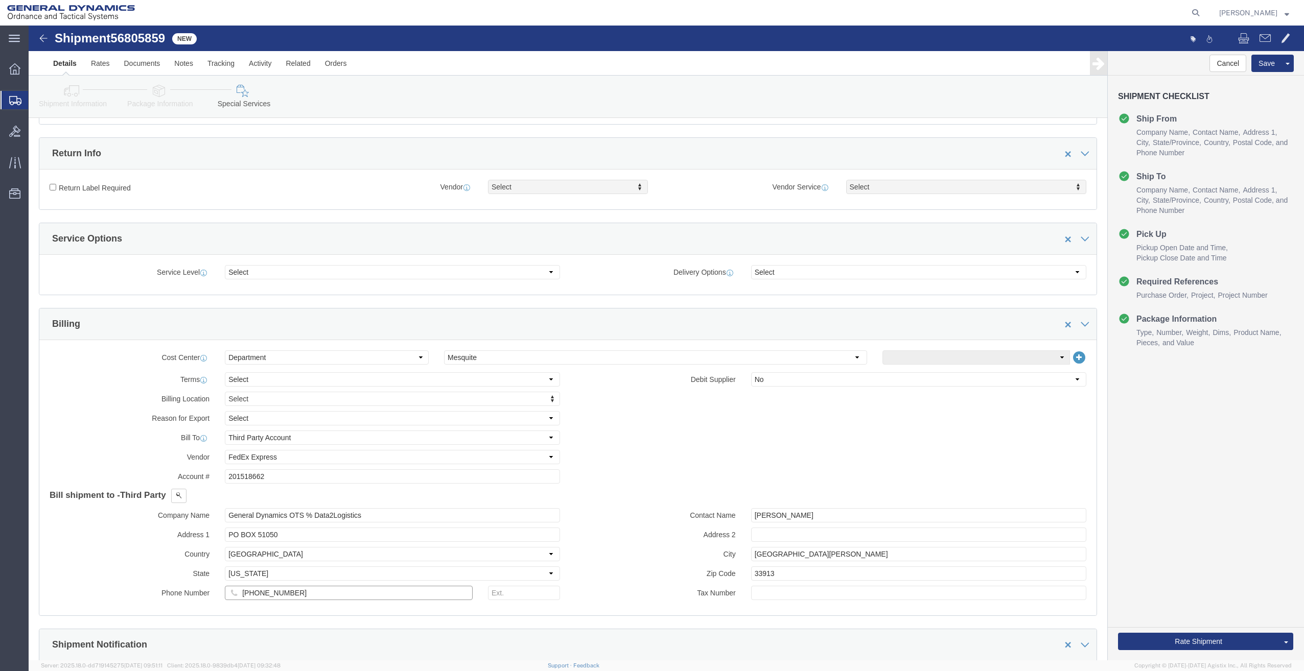
drag, startPoint x: 277, startPoint y: 565, endPoint x: 158, endPoint y: 565, distance: 118.5
click div "Phone Number 239-425-8076"
drag, startPoint x: 776, startPoint y: 491, endPoint x: 626, endPoint y: 491, distance: 149.7
click div "Contact Name Morgan Bushway"
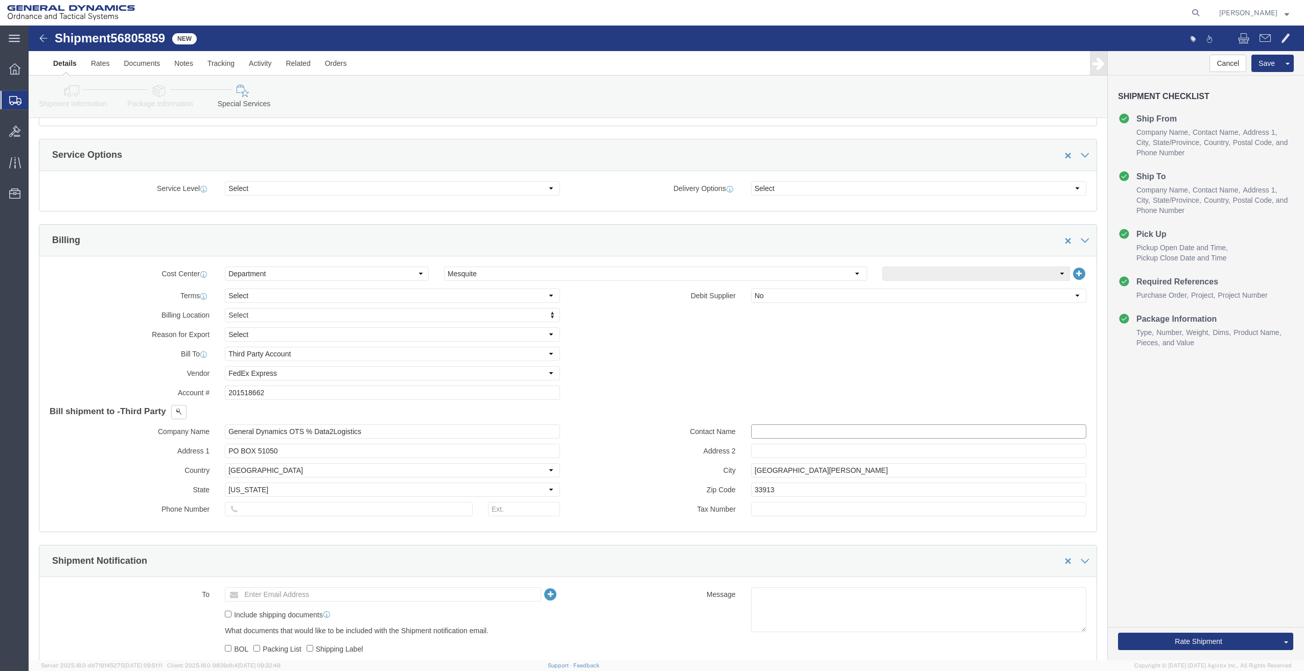
scroll to position [358, 0]
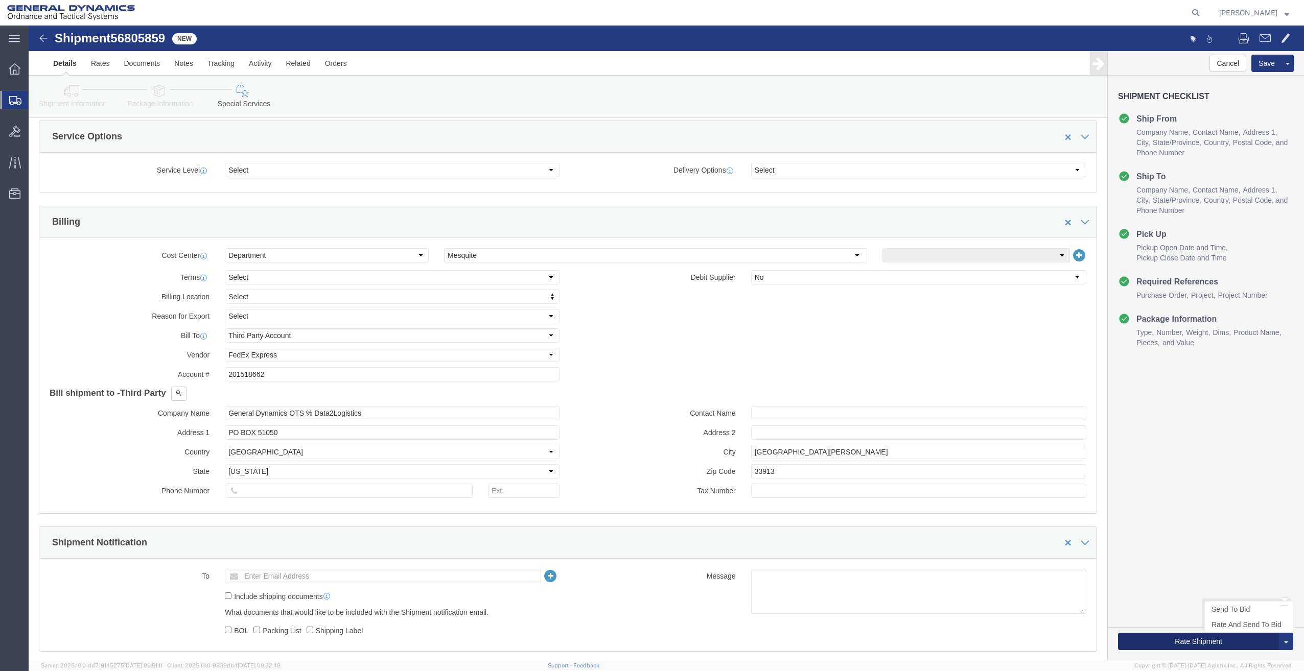
click button "Rate Shipment"
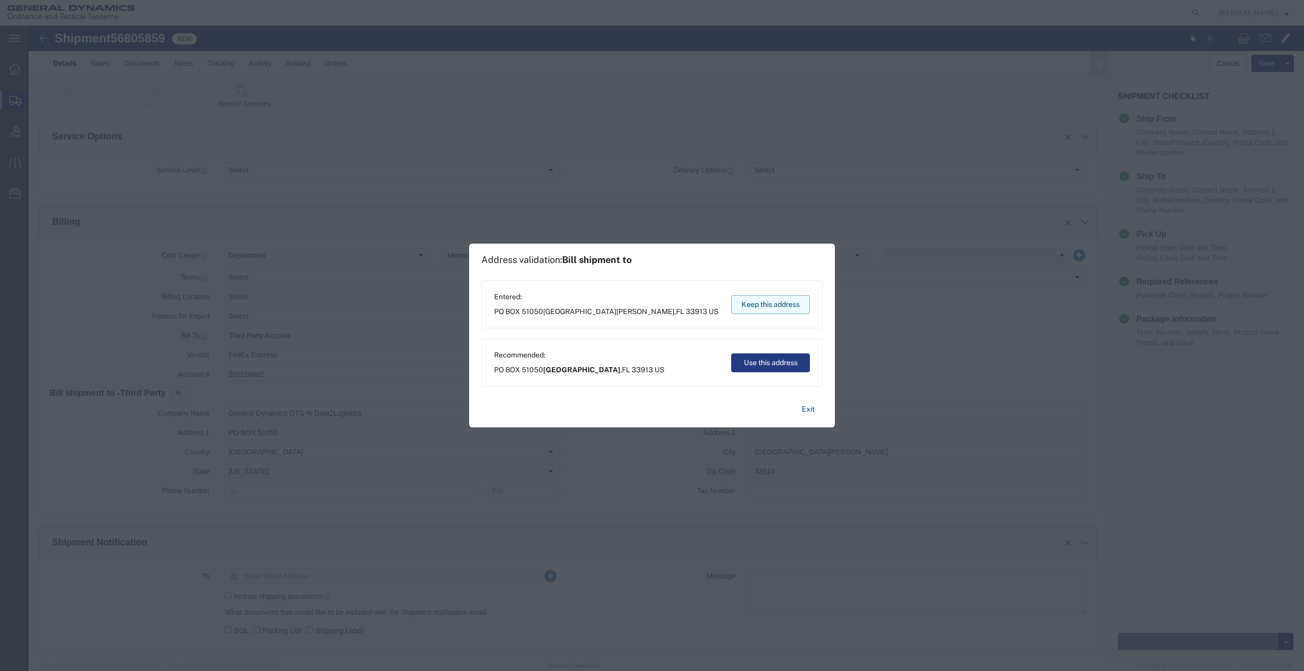
click at [754, 300] on button "Keep this address" at bounding box center [770, 304] width 79 height 19
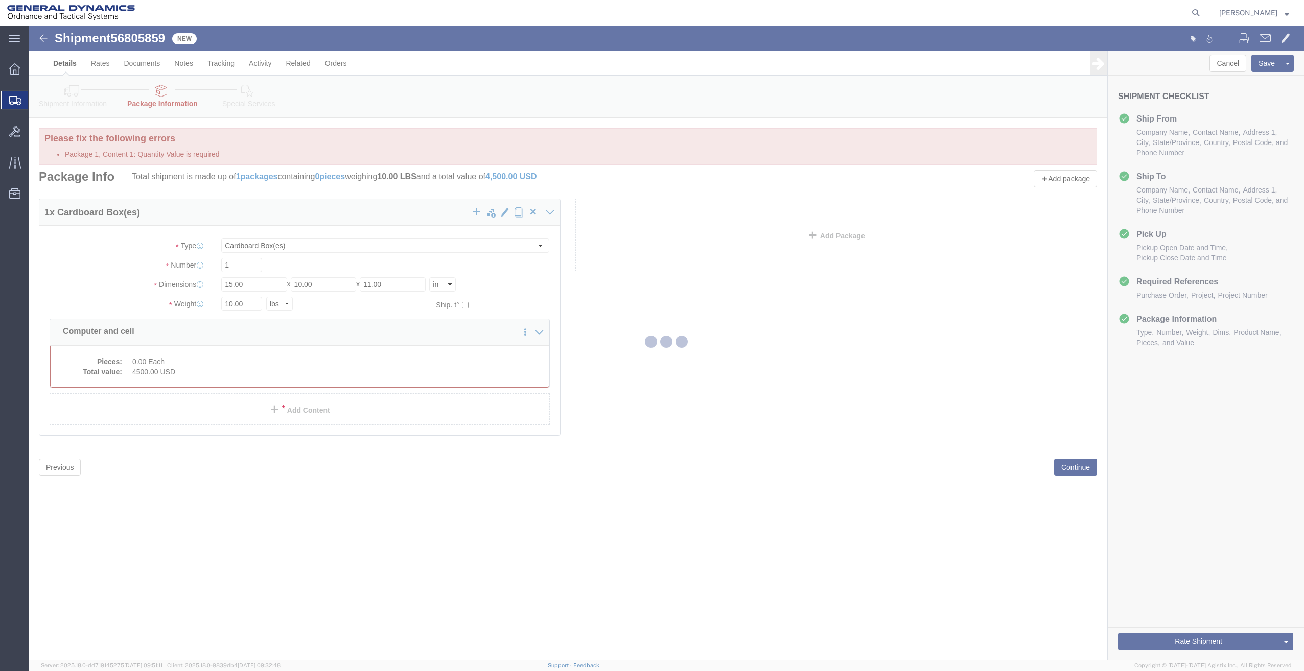
scroll to position [0, 0]
select select "CBOX"
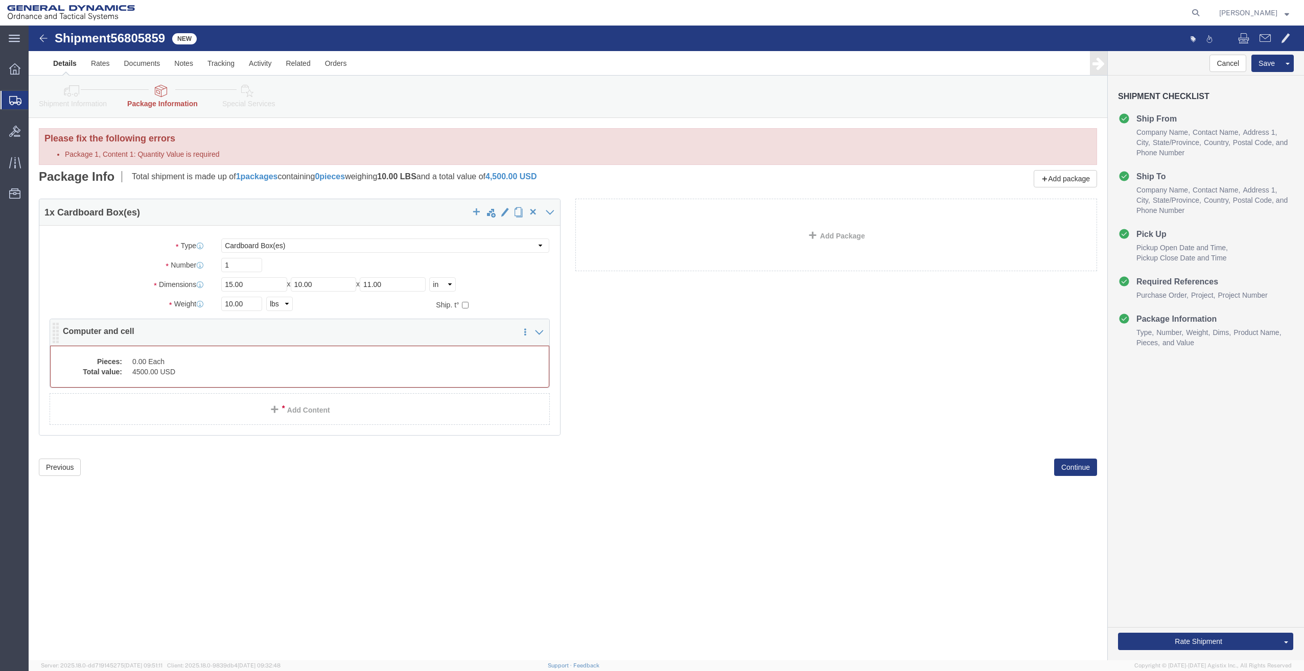
click dd "4500.00 USD"
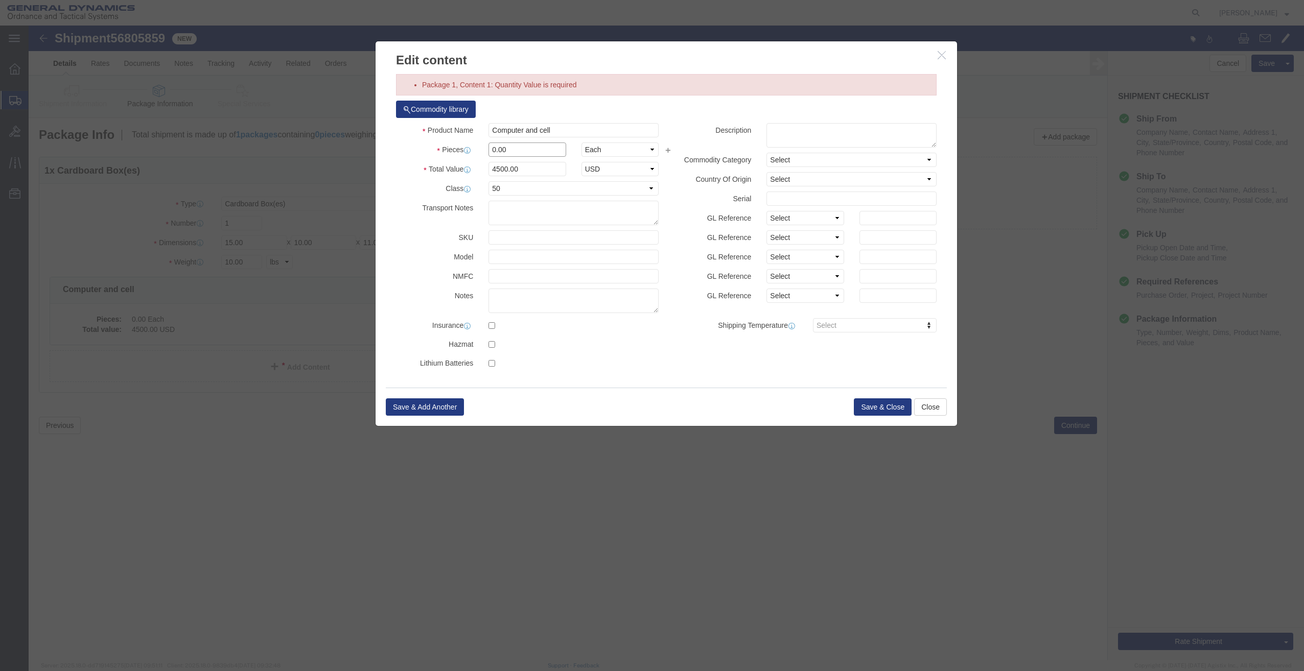
drag, startPoint x: 484, startPoint y: 121, endPoint x: 441, endPoint y: 125, distance: 43.1
click div "Pieces 0.00 Select Bag Barrels 100Board Feet Bottle Box Blister Pack Carats Can…"
type input "1"
type input "4500"
click button "Save & Close"
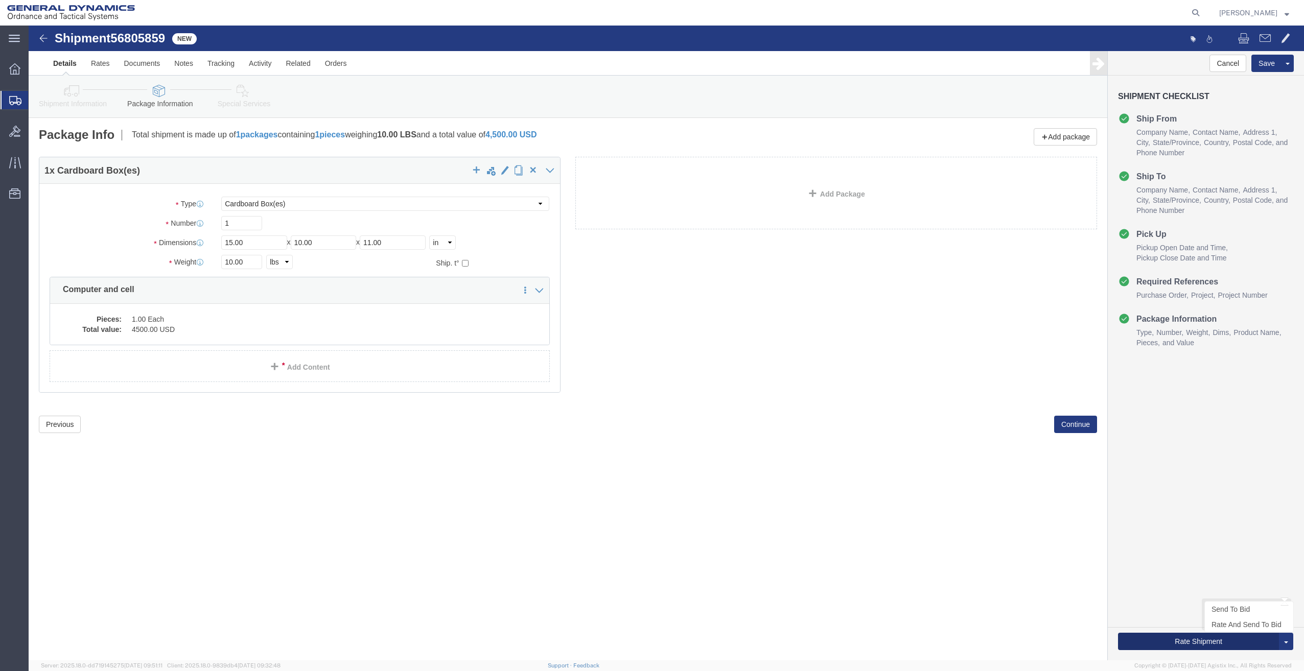
click button "Rate Shipment"
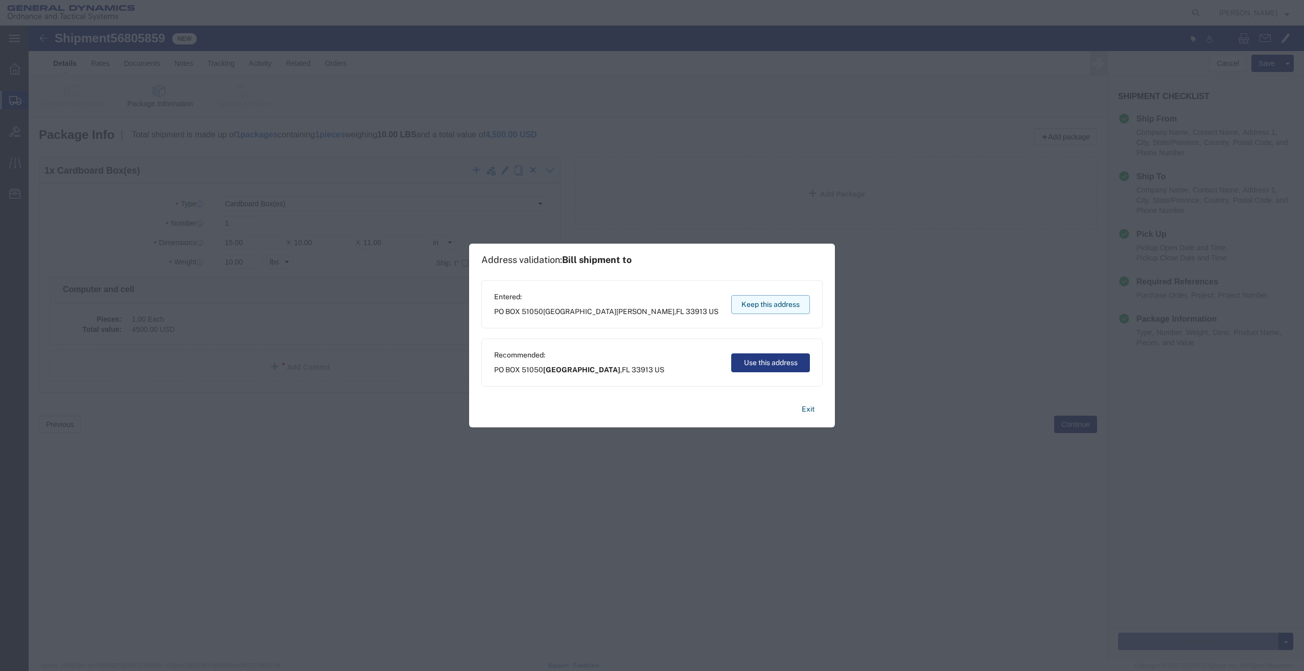
click at [761, 306] on button "Keep this address" at bounding box center [770, 304] width 79 height 19
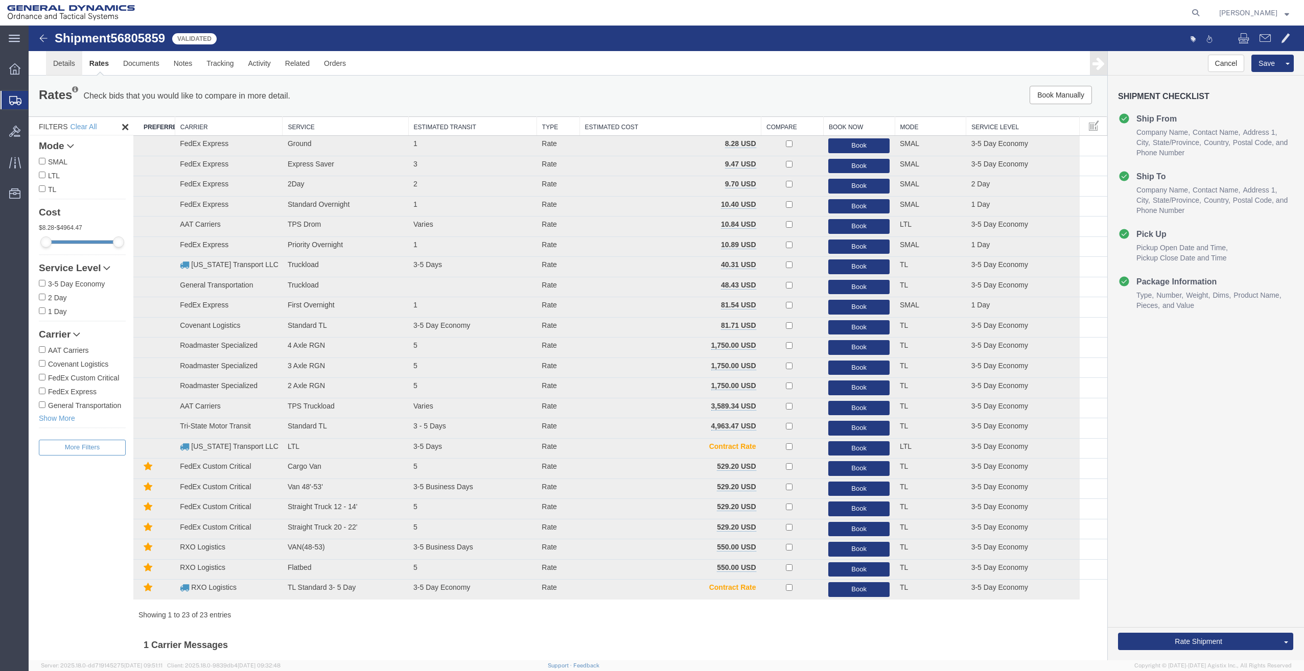
click at [70, 61] on link "Details" at bounding box center [64, 63] width 36 height 25
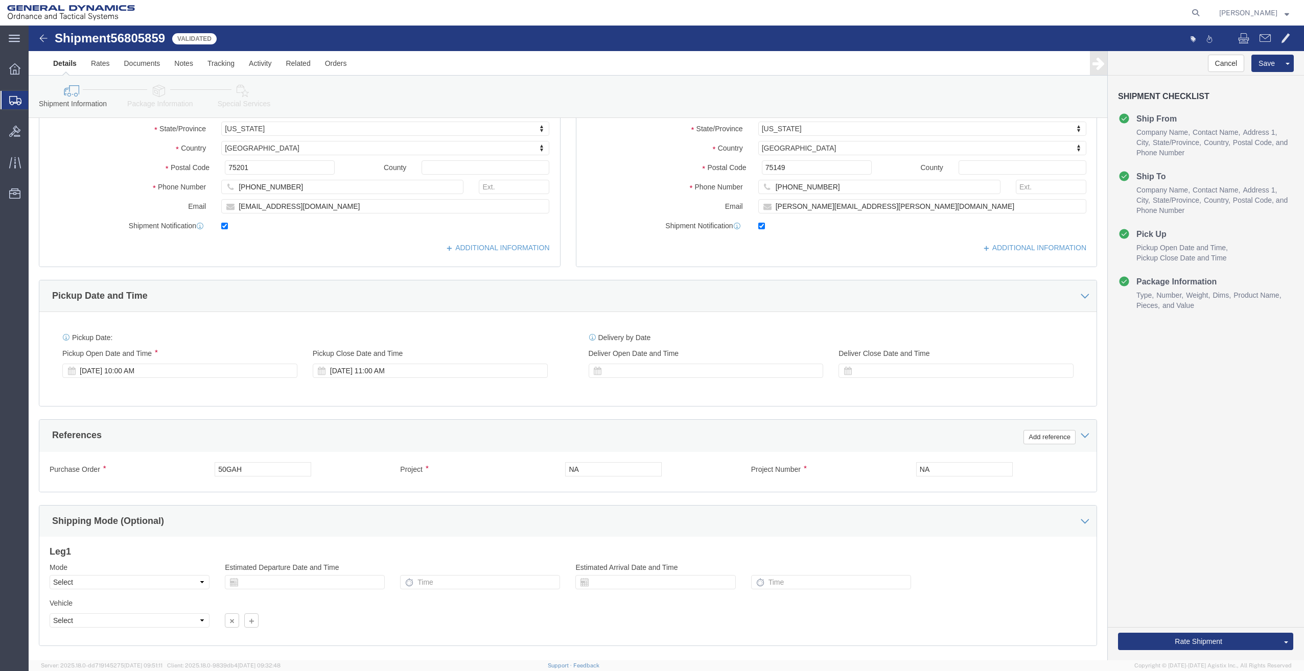
scroll to position [242, 0]
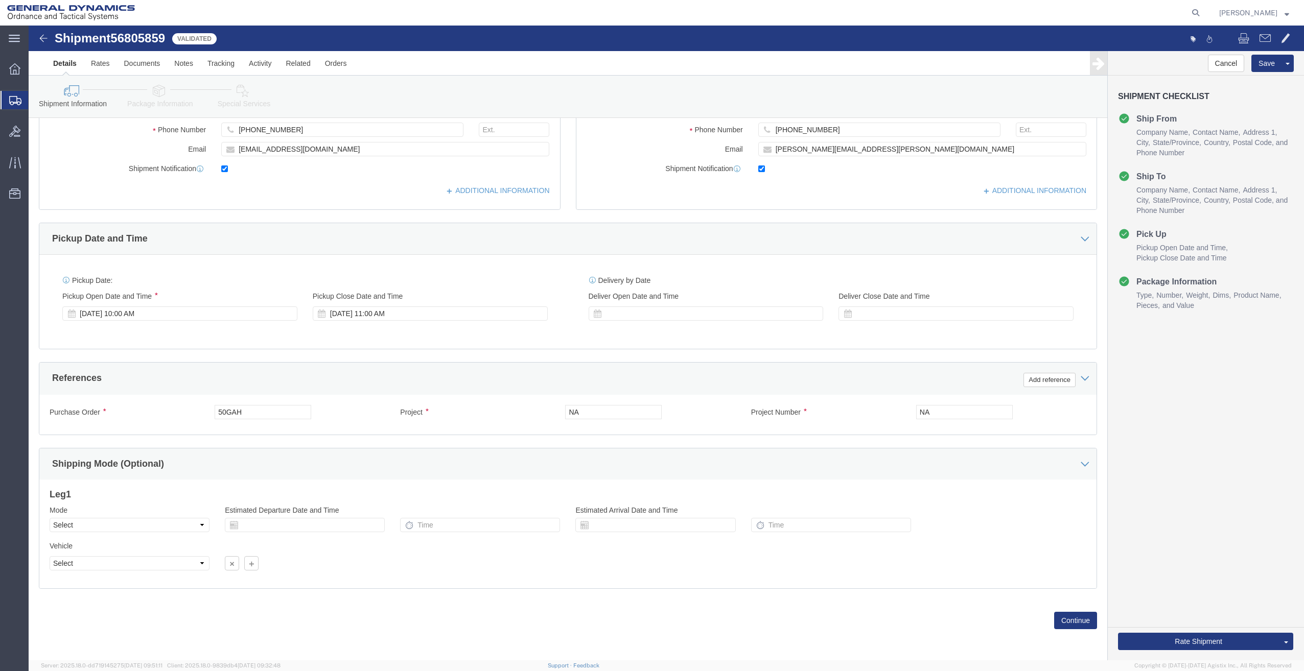
click icon
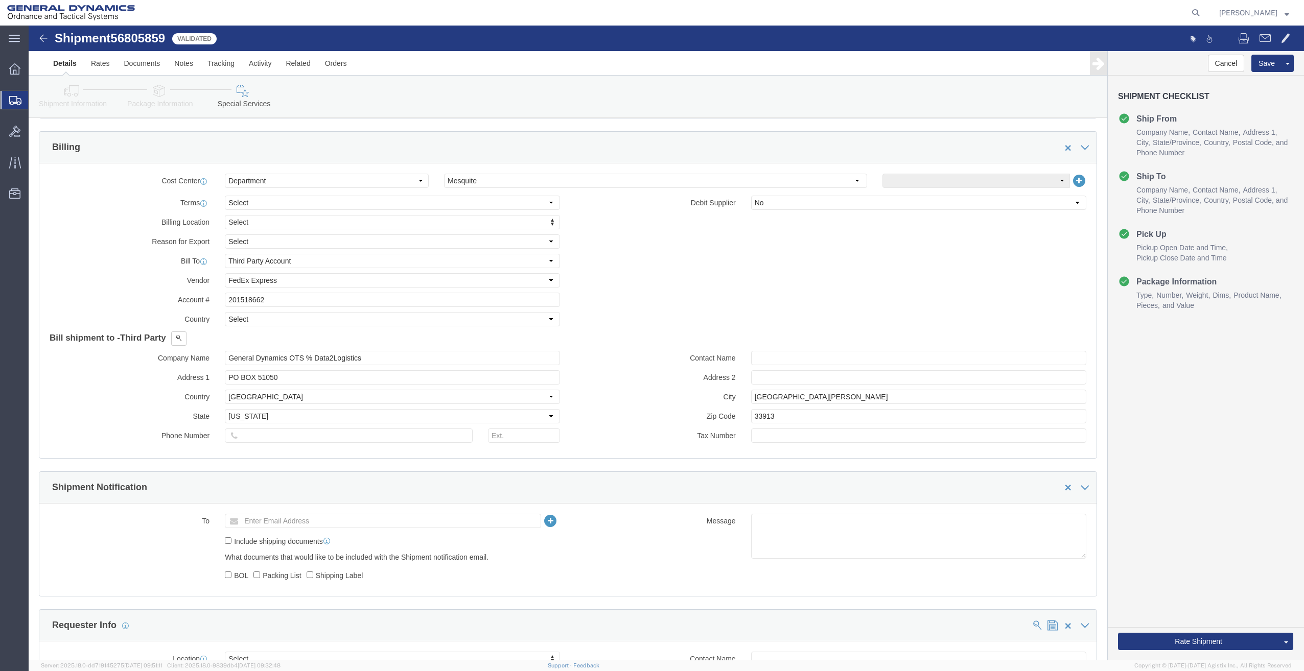
scroll to position [434, 0]
click ul "Enter Email Address"
type input "denise.hilger@gd-ots.com"
click button "Rate Shipment"
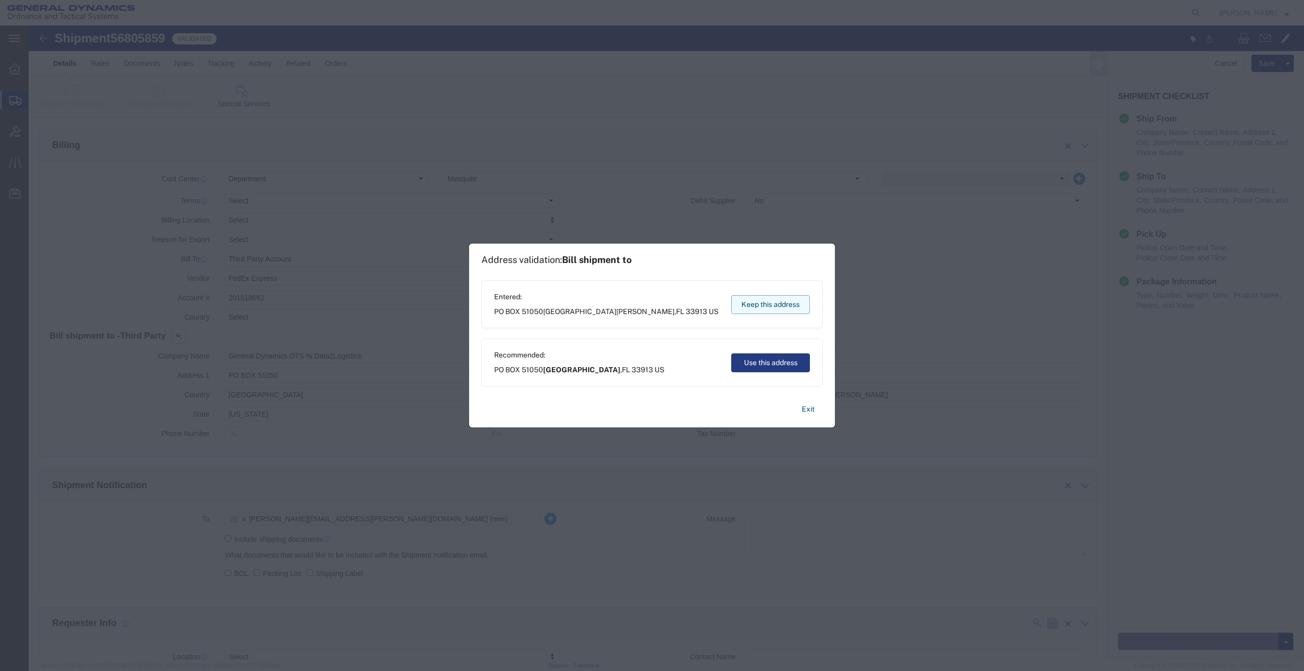
click at [767, 304] on button "Keep this address" at bounding box center [770, 304] width 79 height 19
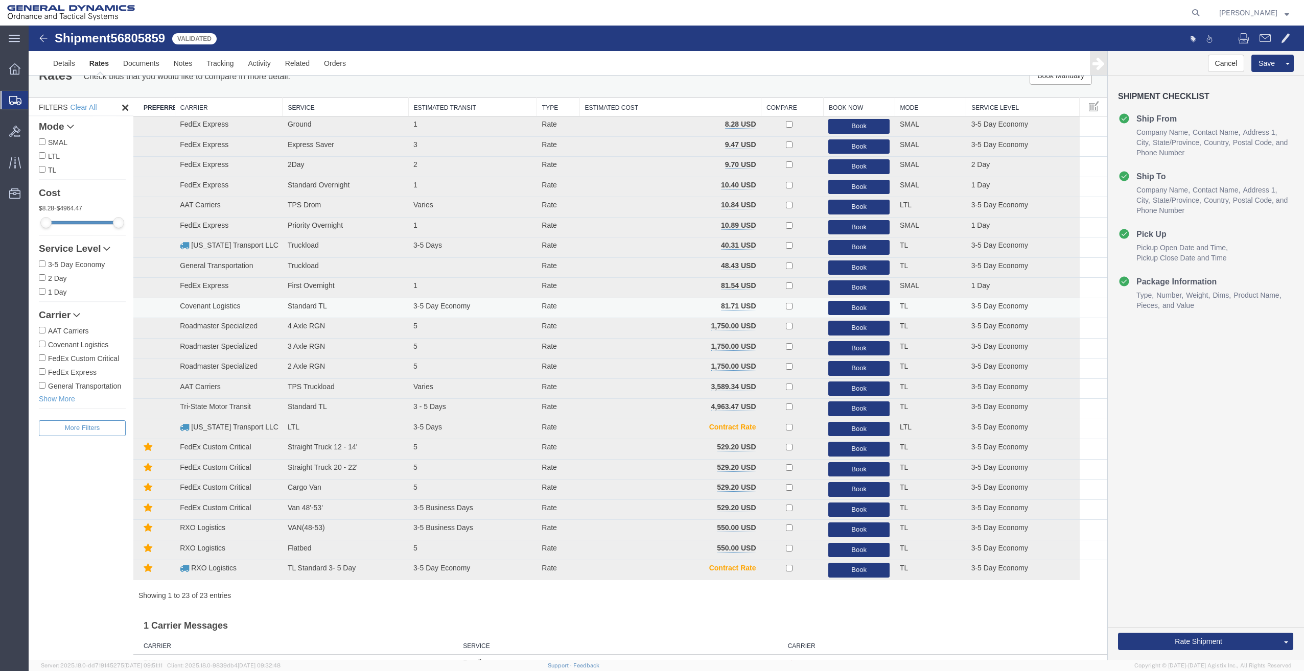
scroll to position [0, 0]
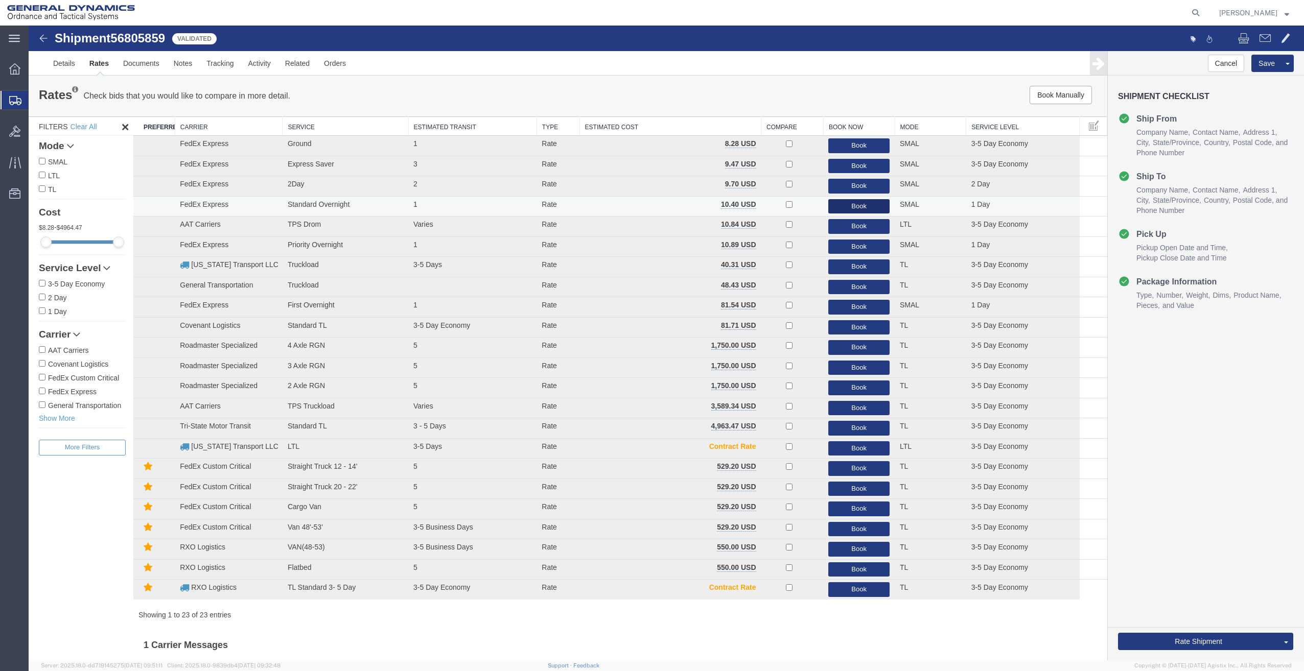
click at [855, 203] on button "Book" at bounding box center [858, 206] width 61 height 15
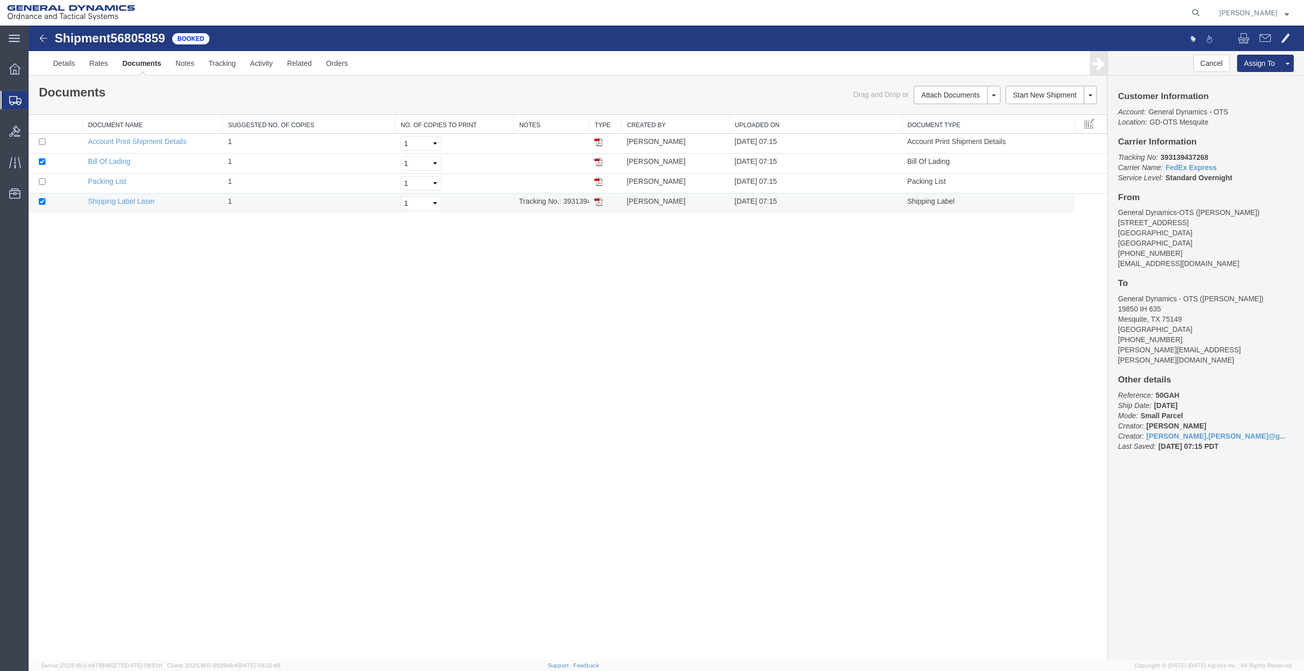
click at [599, 201] on img at bounding box center [598, 202] width 8 height 8
click at [598, 181] on img at bounding box center [598, 182] width 8 height 8
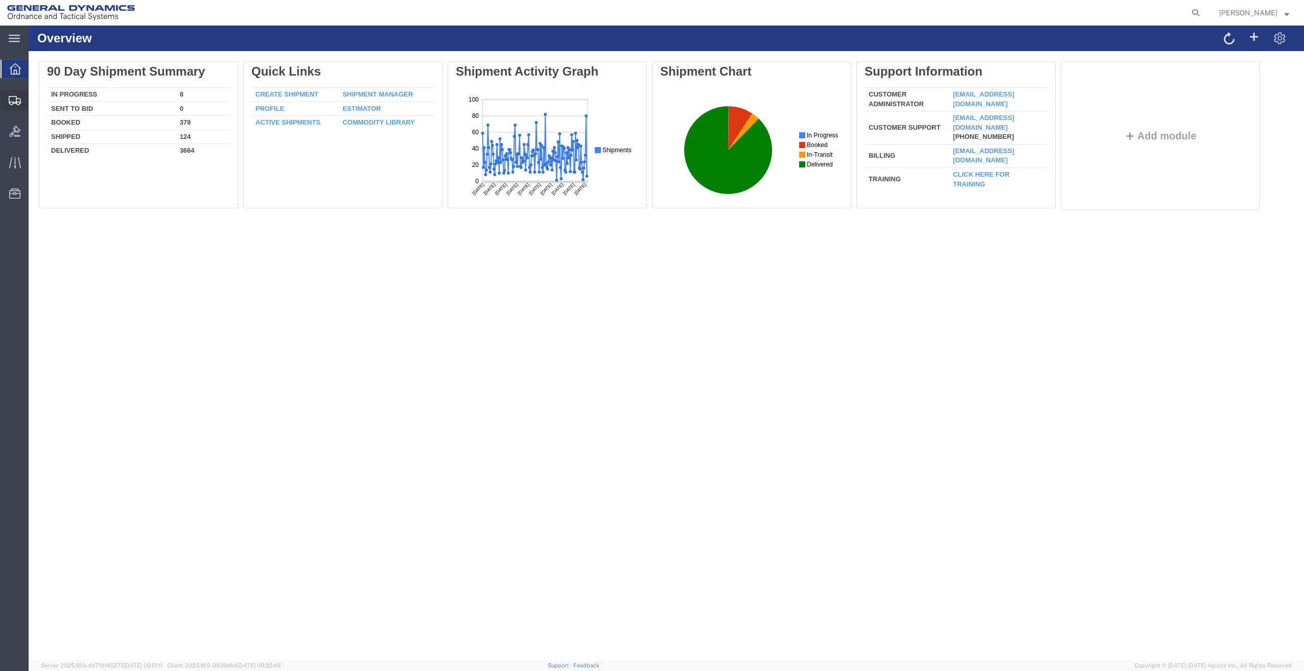
click at [0, 0] on span "Create Shipment" at bounding box center [0, 0] width 0 height 0
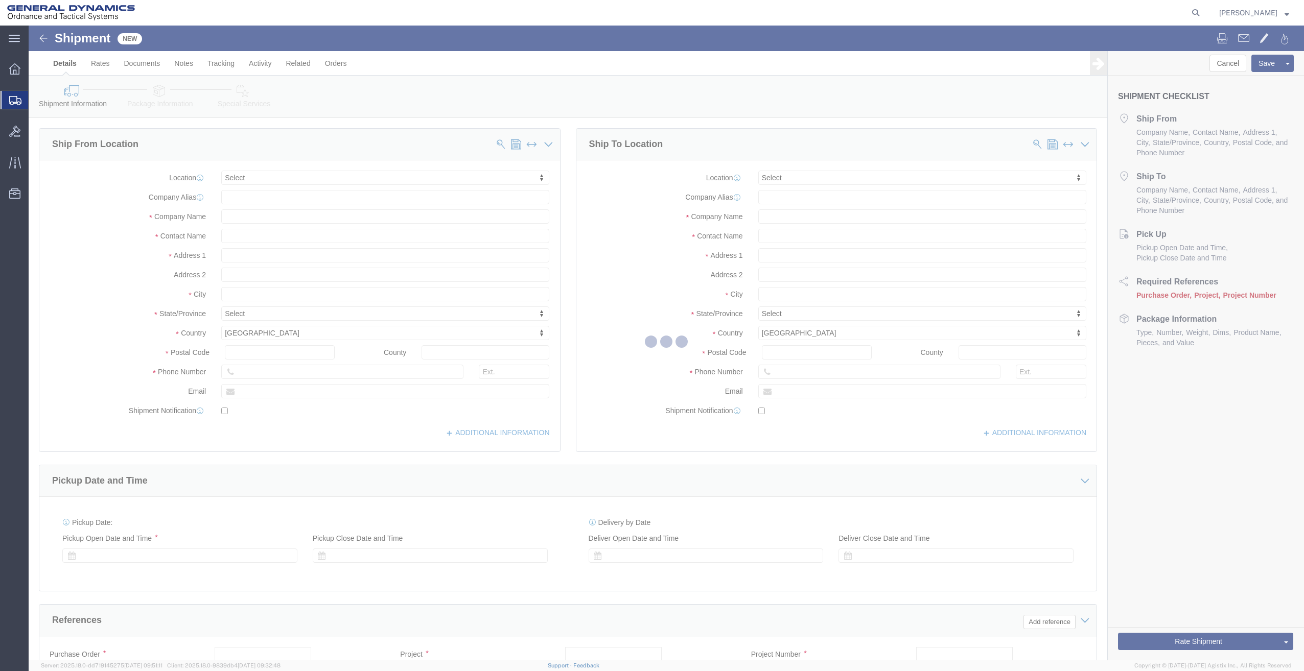
select select
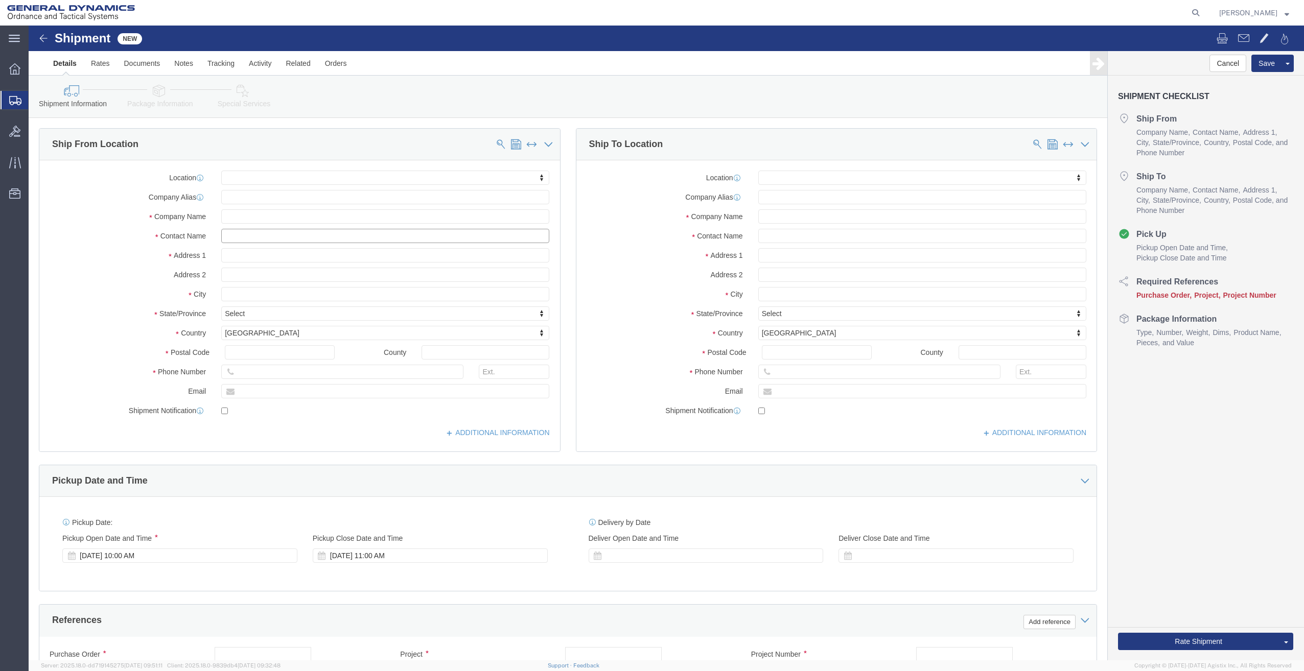
click input "text"
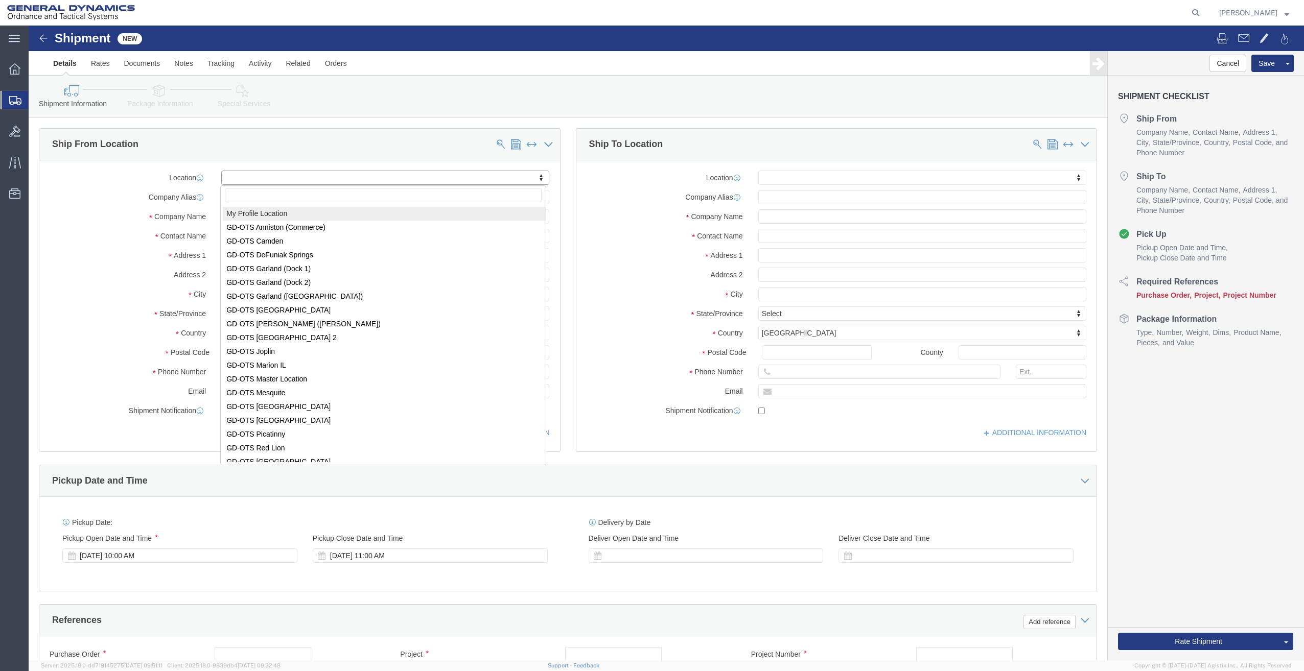
select select "MYPROFILE"
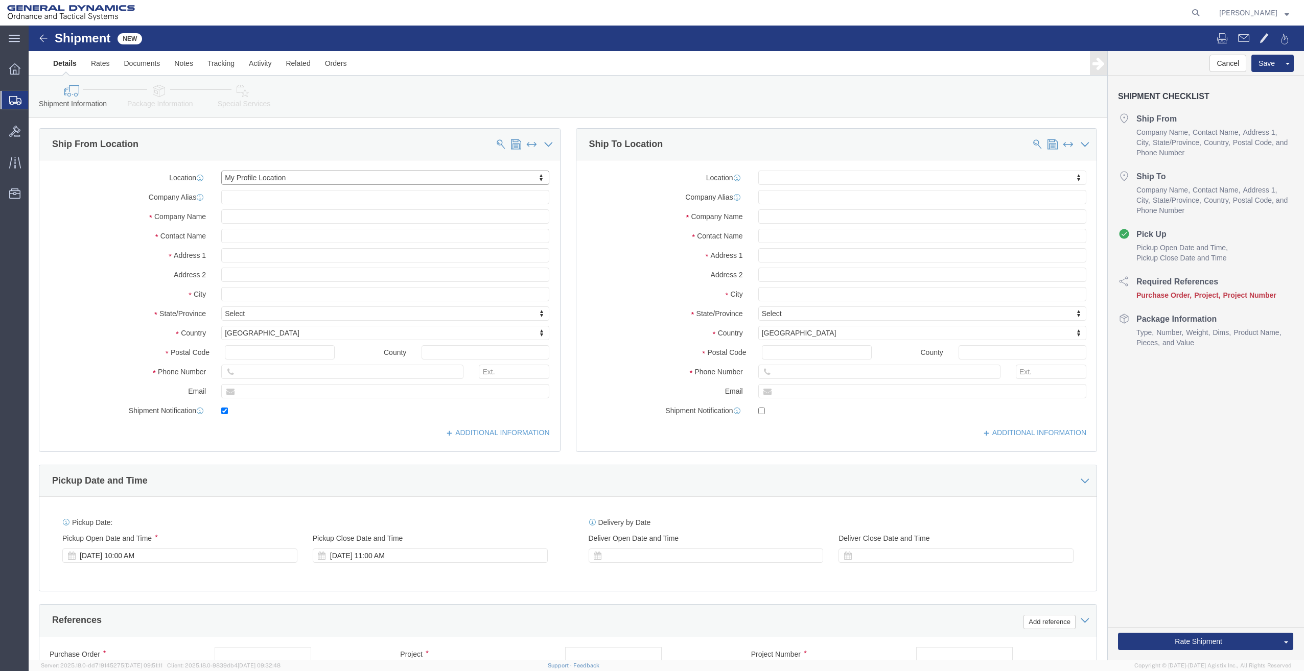
type input "19850 IH 635"
type input "75149"
type input "mariano.maldonado@gd-ots.com"
checkbox input "true"
type input "General Dynamics - OTS"
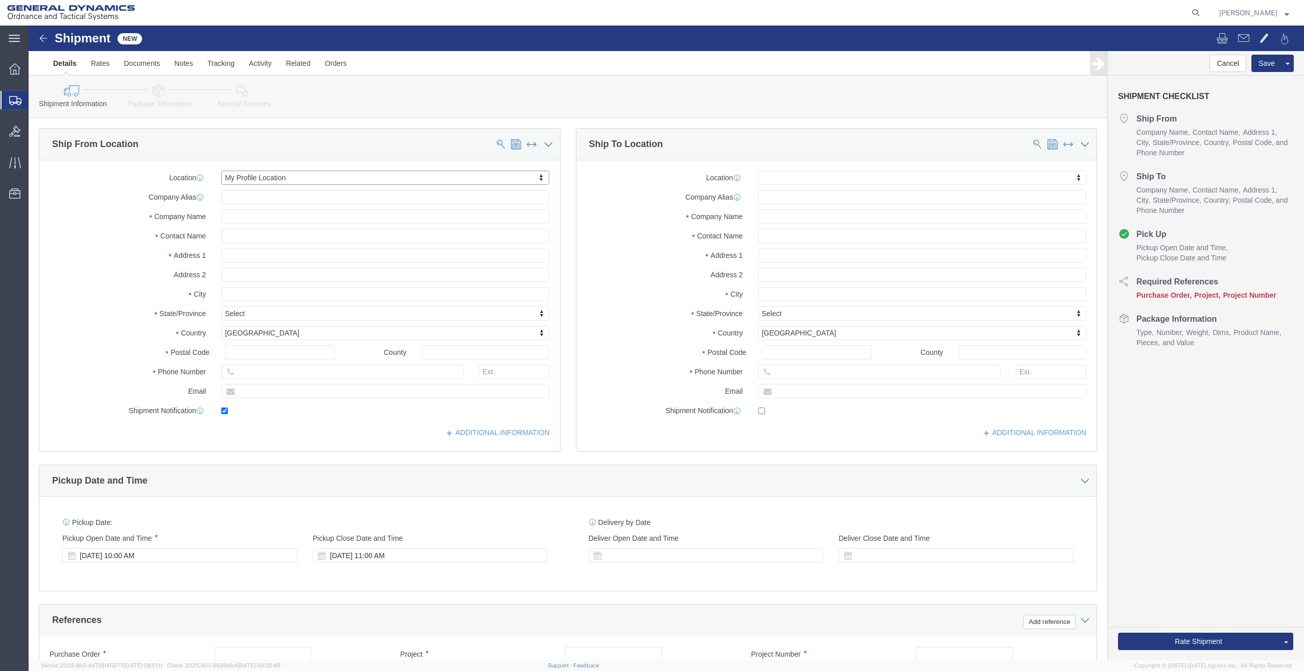
type input "Mariano Maldonado"
type input "Mesquite"
select select "TX"
drag, startPoint x: 264, startPoint y: 211, endPoint x: 189, endPoint y: 213, distance: 75.1
click div "Mariano Maldonado"
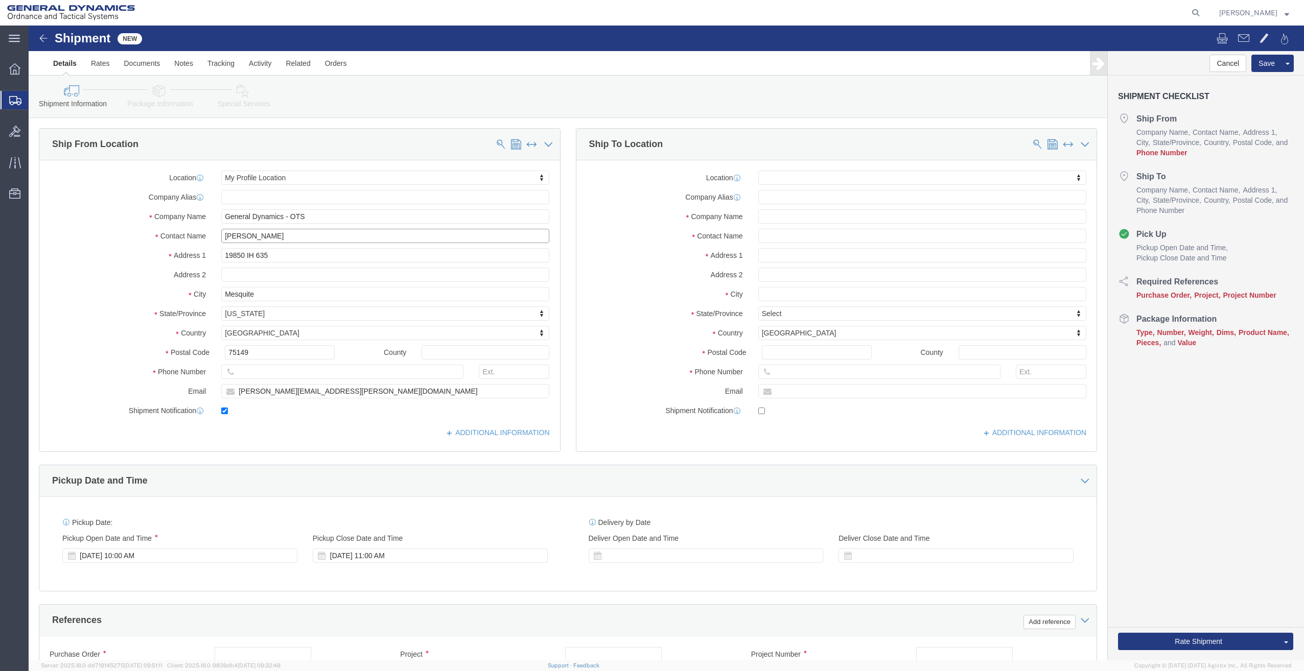
type input "Regina Akins"
drag, startPoint x: 330, startPoint y: 360, endPoint x: 194, endPoint y: 380, distance: 137.9
click div "Location My Profile Location My Profile Location GD-OTS Anniston (Commerce) GD-…"
paste input "Regina.GolightlyAkins@gd-ots.com"
type input "Regina.GolightlyAkins@gd-ots.com"
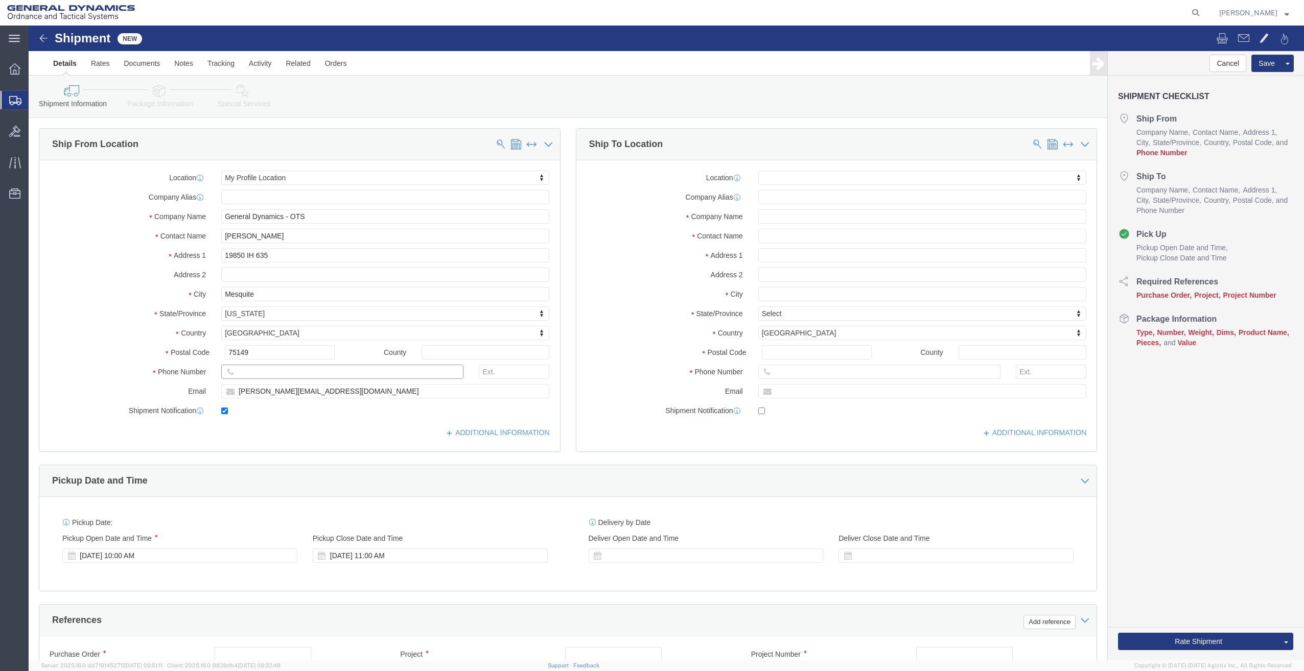
click input "text"
type input "469-318-2644"
click input "text"
type input "Daniel DiDomenico"
click input "text"
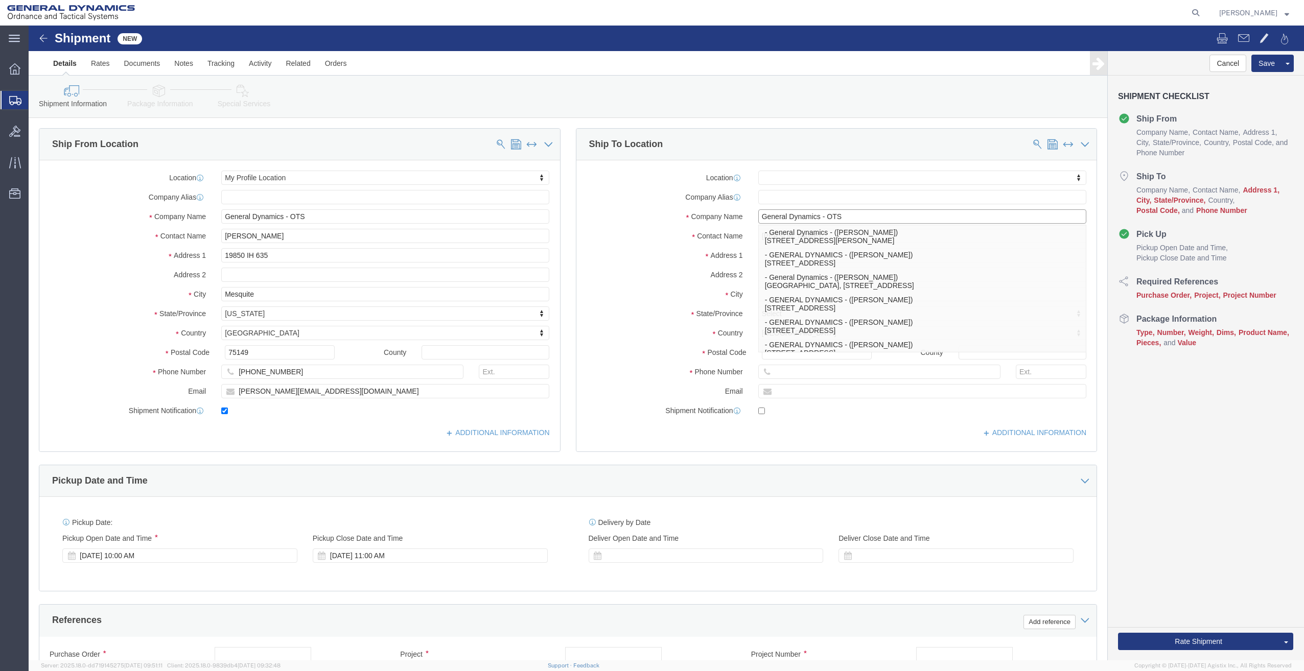
click input "General Dynamics - OTS"
type input "General Dynamics - OTS"
click label "Address 1"
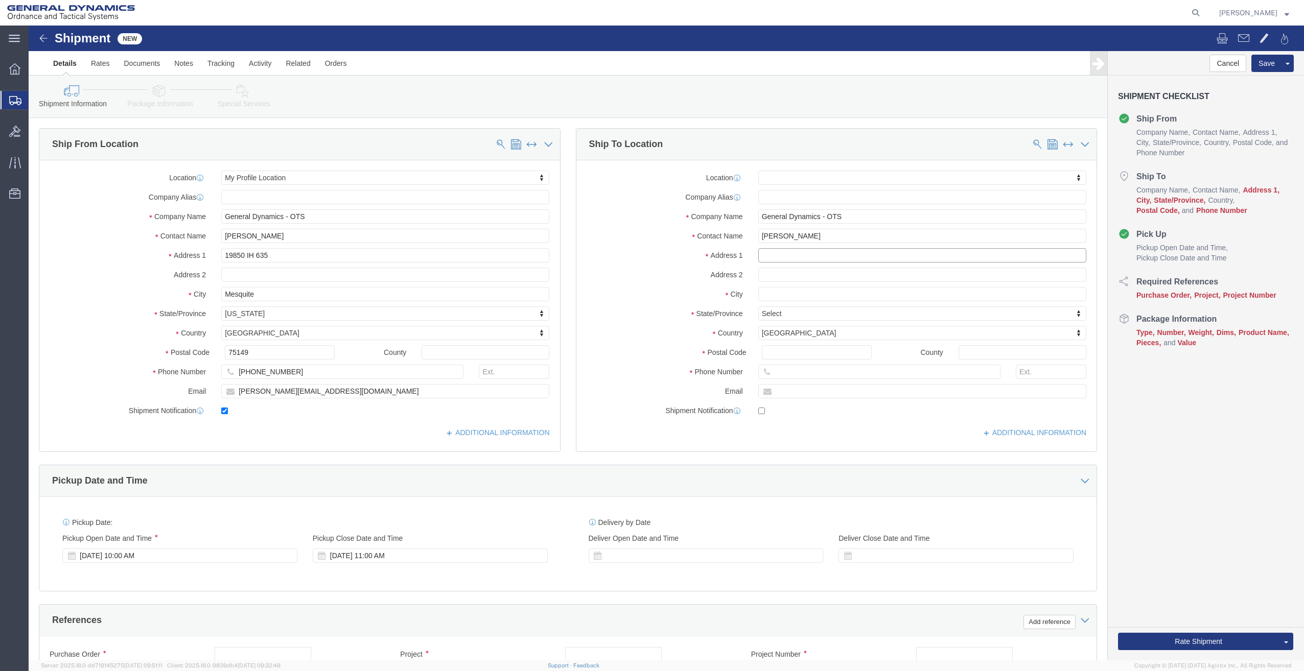
click input "text"
type input "100 Camillon Pkwy"
select select
click input "text"
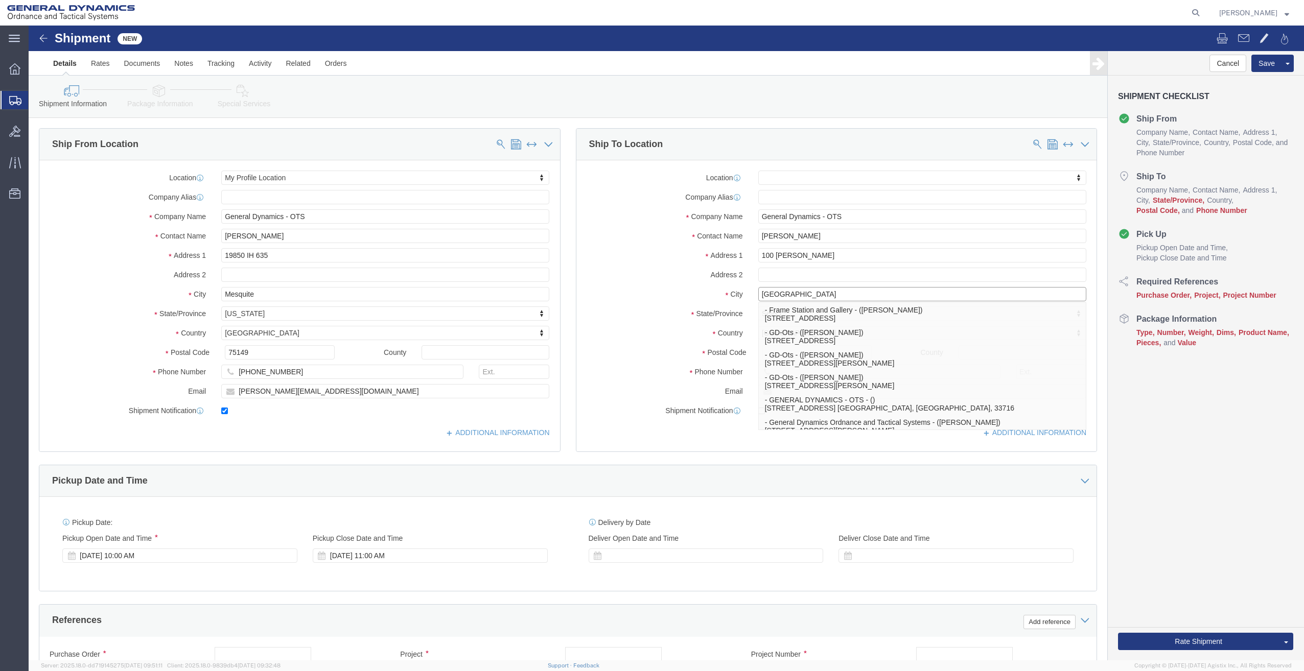
type input "St. Petersburg"
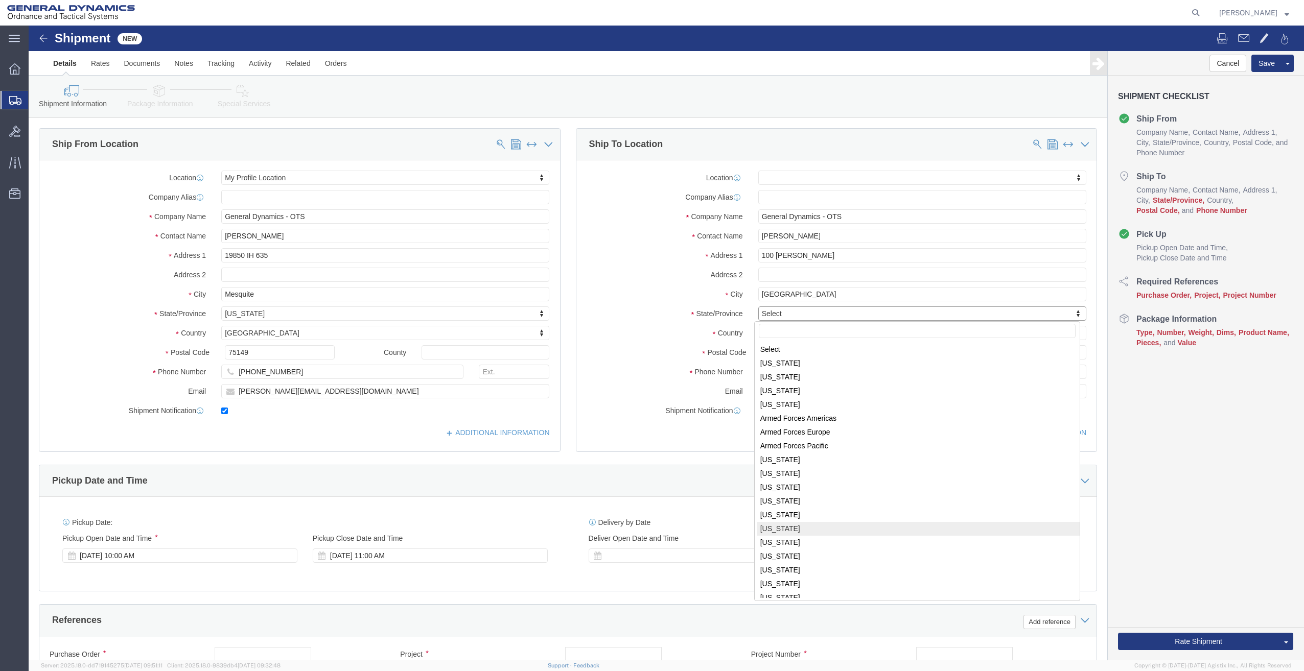
select select
select select "FL"
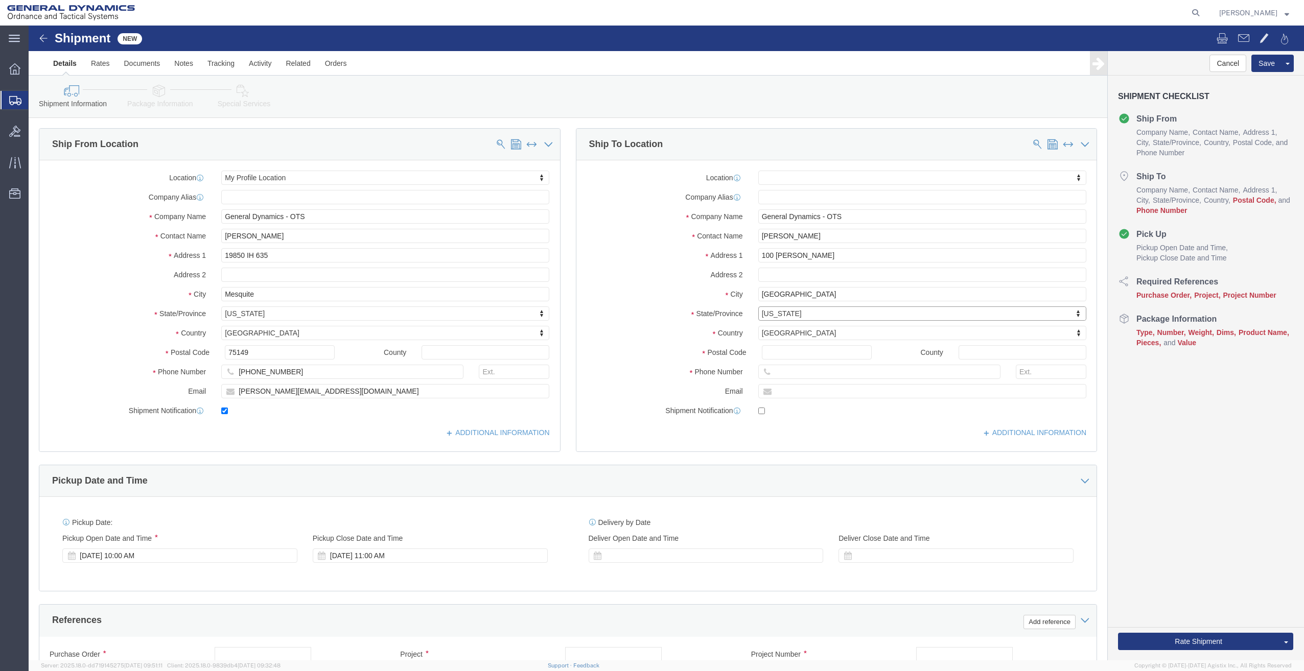
click div "Postal Code"
click input "Postal Code"
type input "33716"
select select
click input "text"
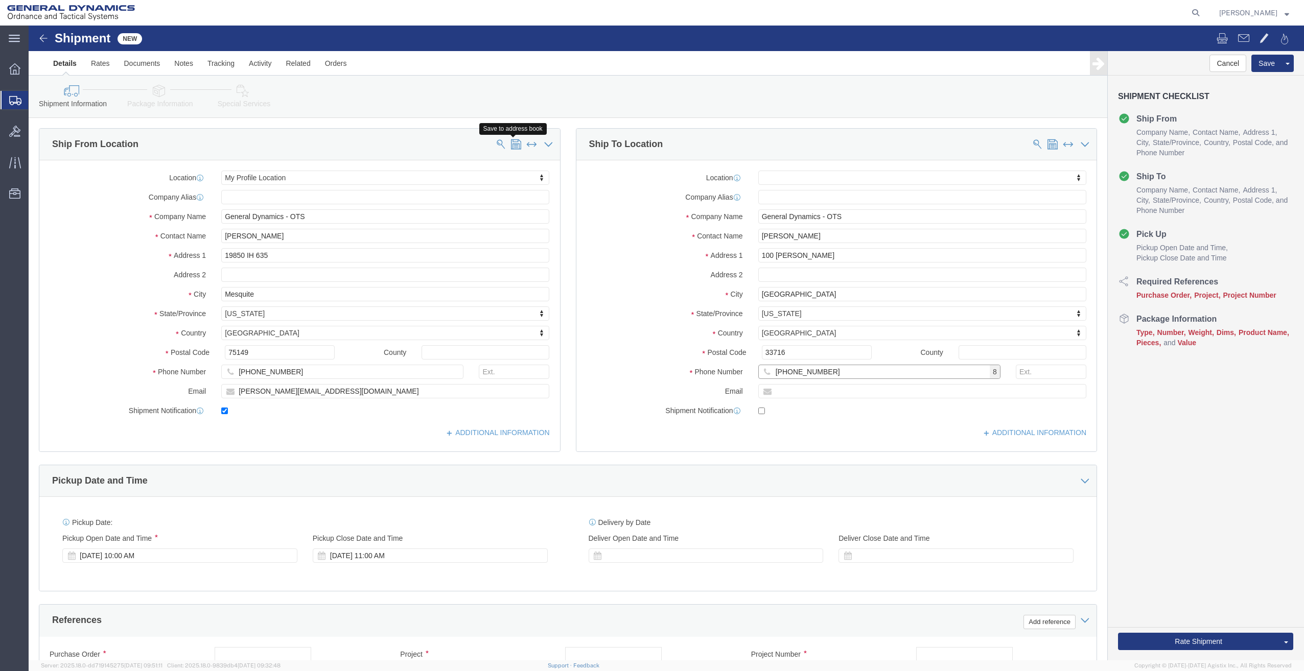
type input "727-340-7830"
click span
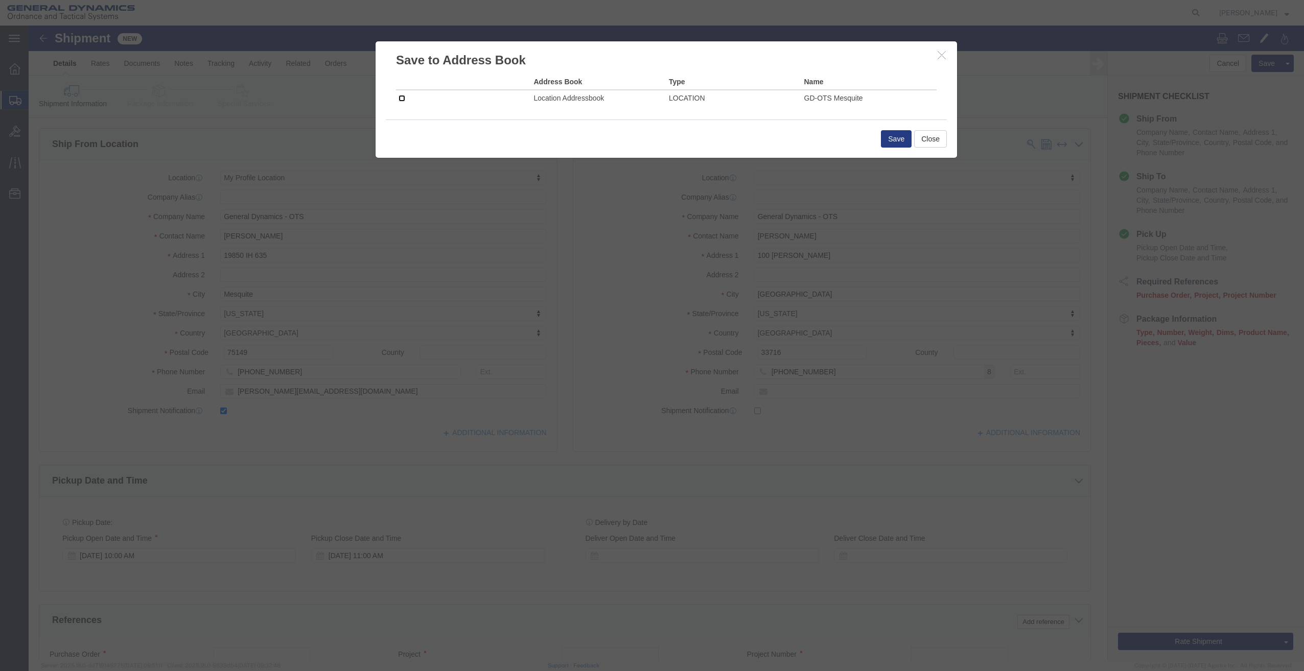
click input "checkbox"
checkbox input "true"
click button "Save"
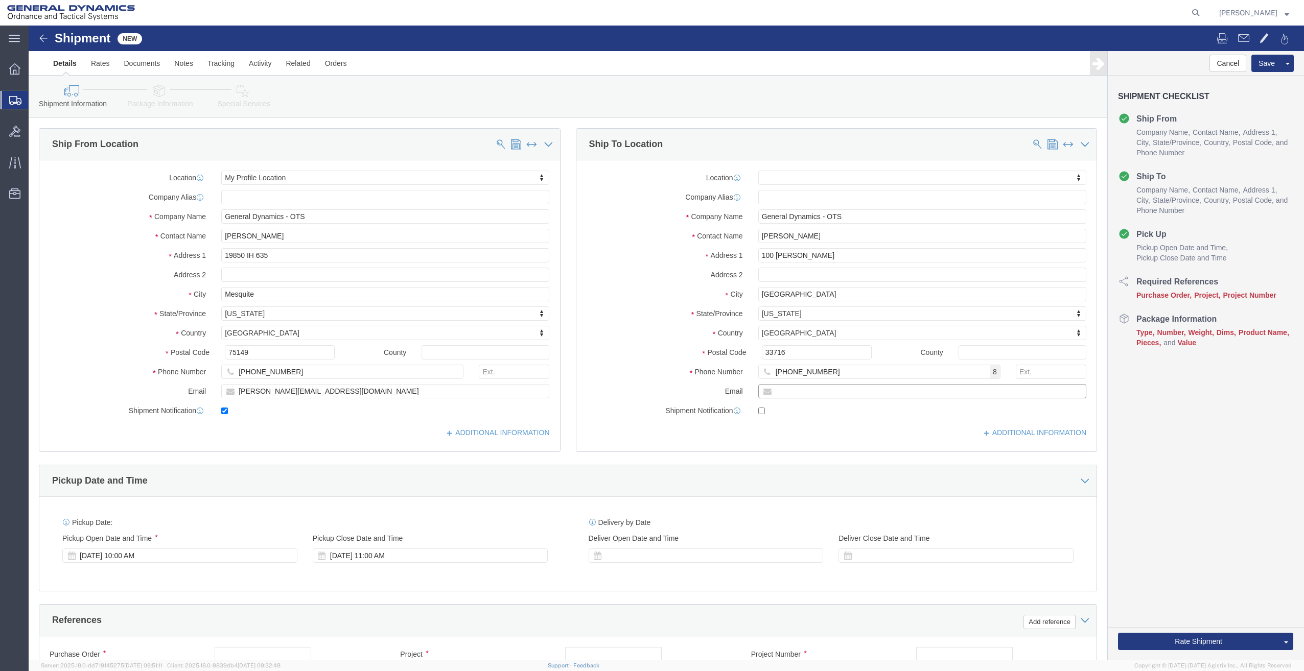
click input "text"
type input "daniel.didomenico@gd-ots.com"
click input "checkbox"
checkbox input "true"
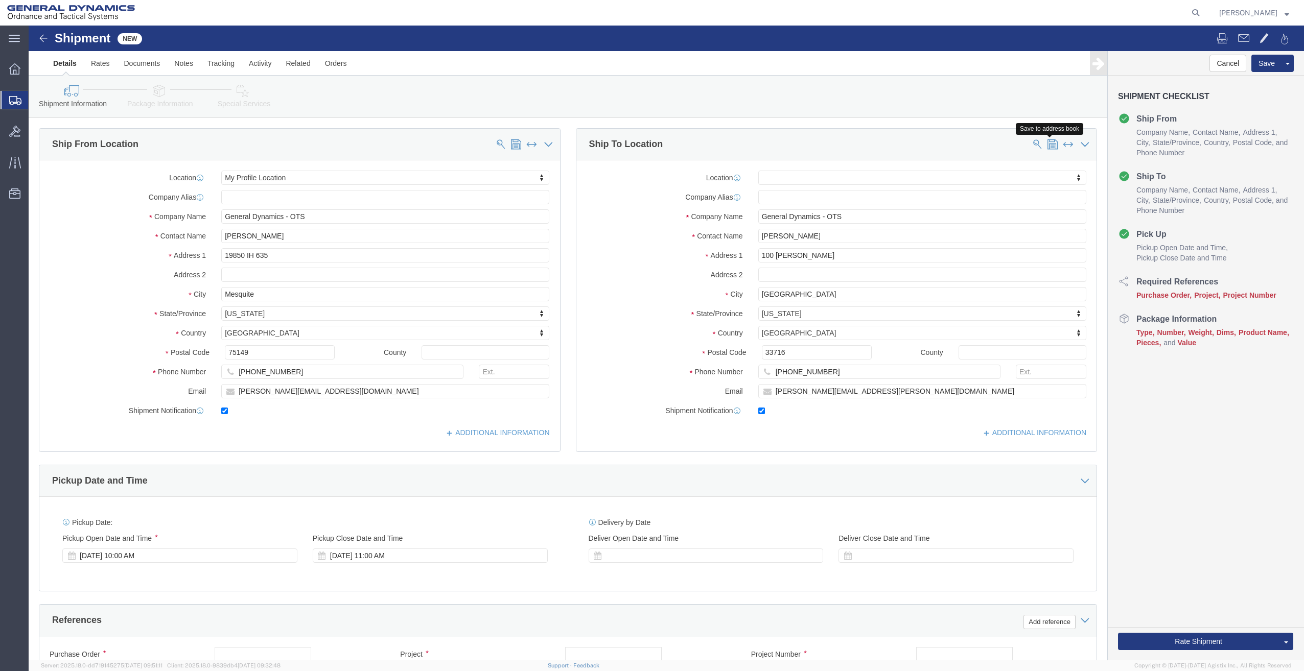
click span
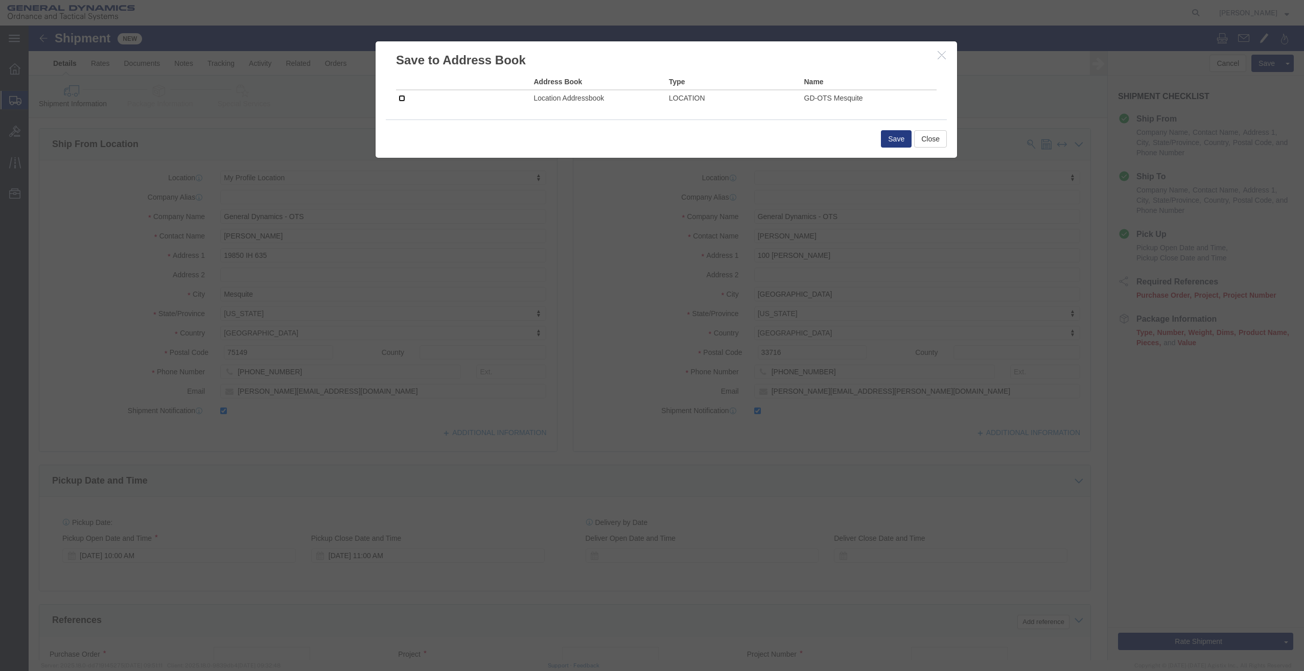
click input "checkbox"
checkbox input "true"
click button "Save"
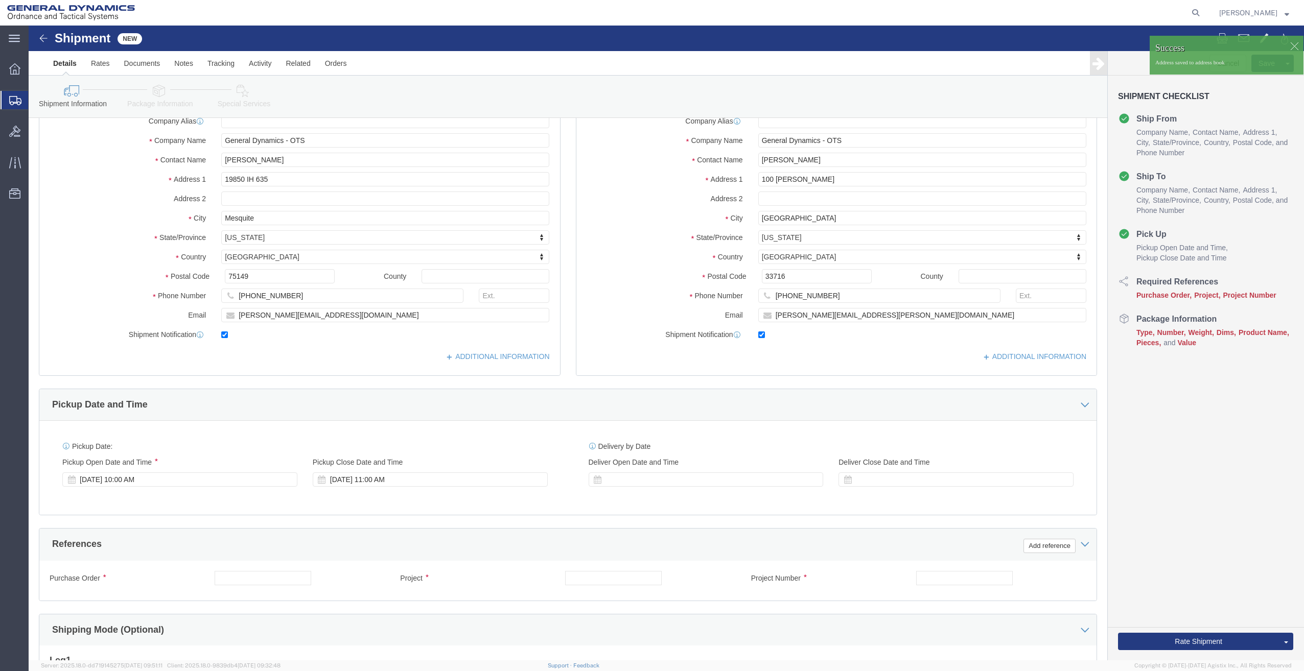
scroll to position [153, 0]
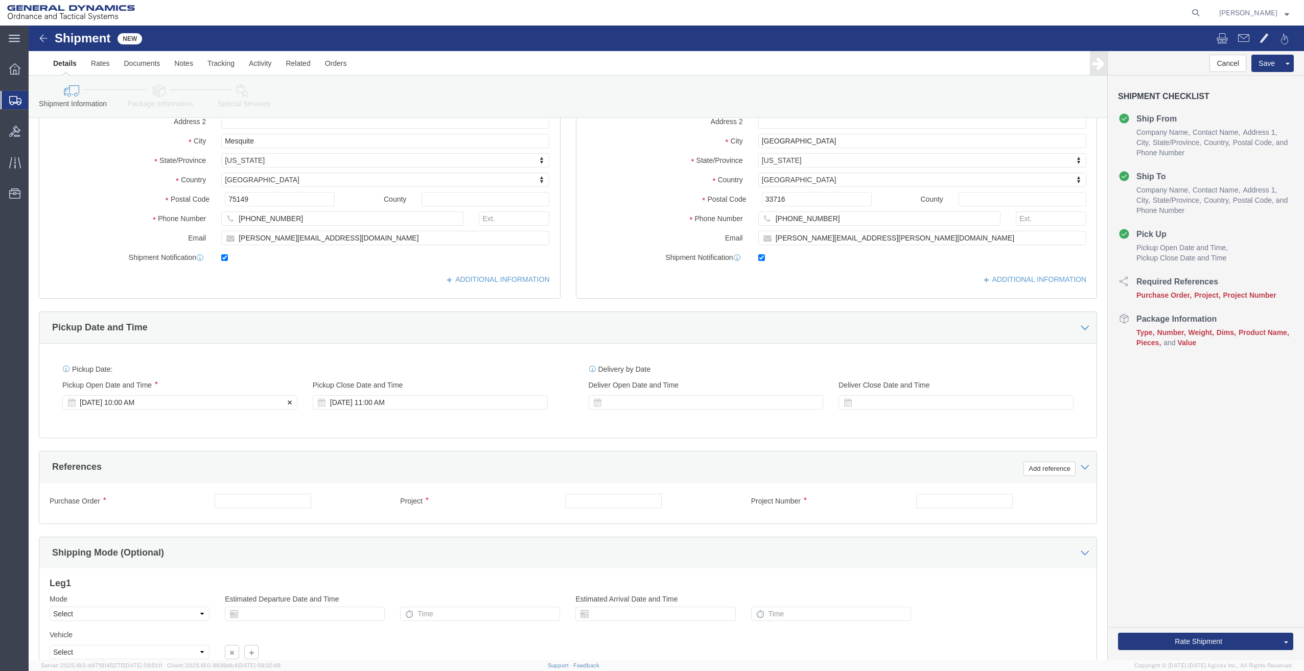
click div "Sep 12 2025 10:00 AM"
type input "11:45 AM"
click button "Apply"
click div "Sep 12 2025 12:45 PM"
type input "2:45 PM"
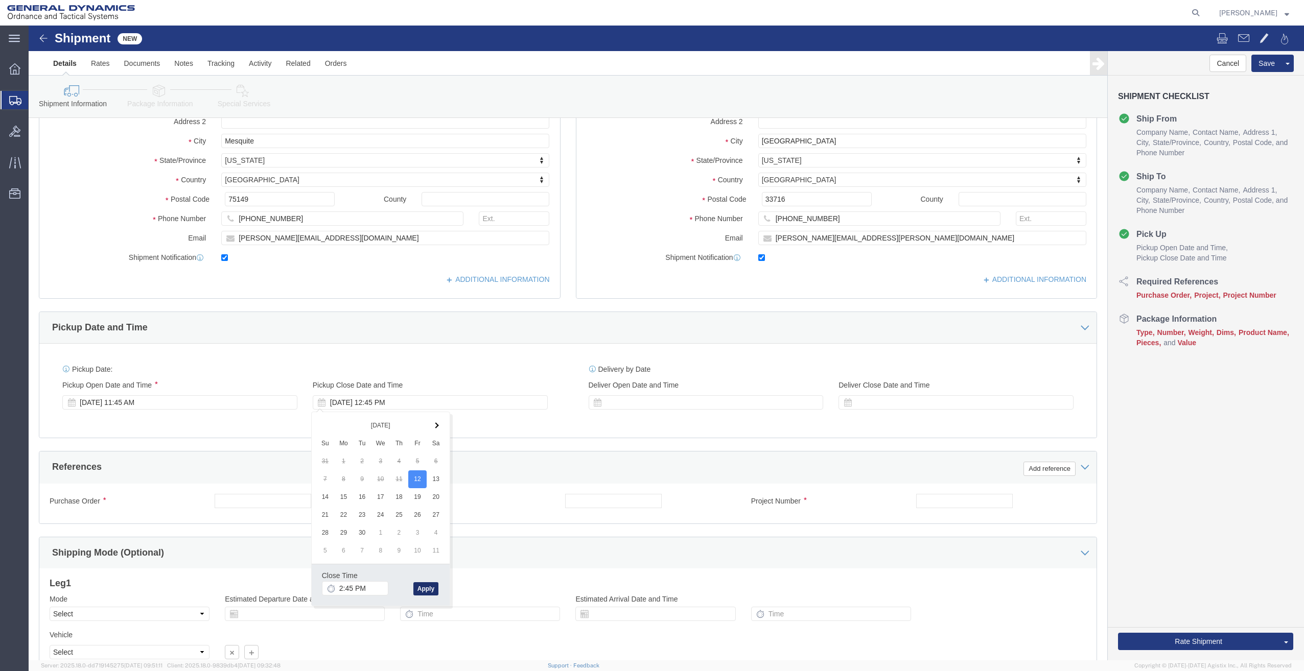
click button "Apply"
click input "text"
type input "50GAE"
type input "NA"
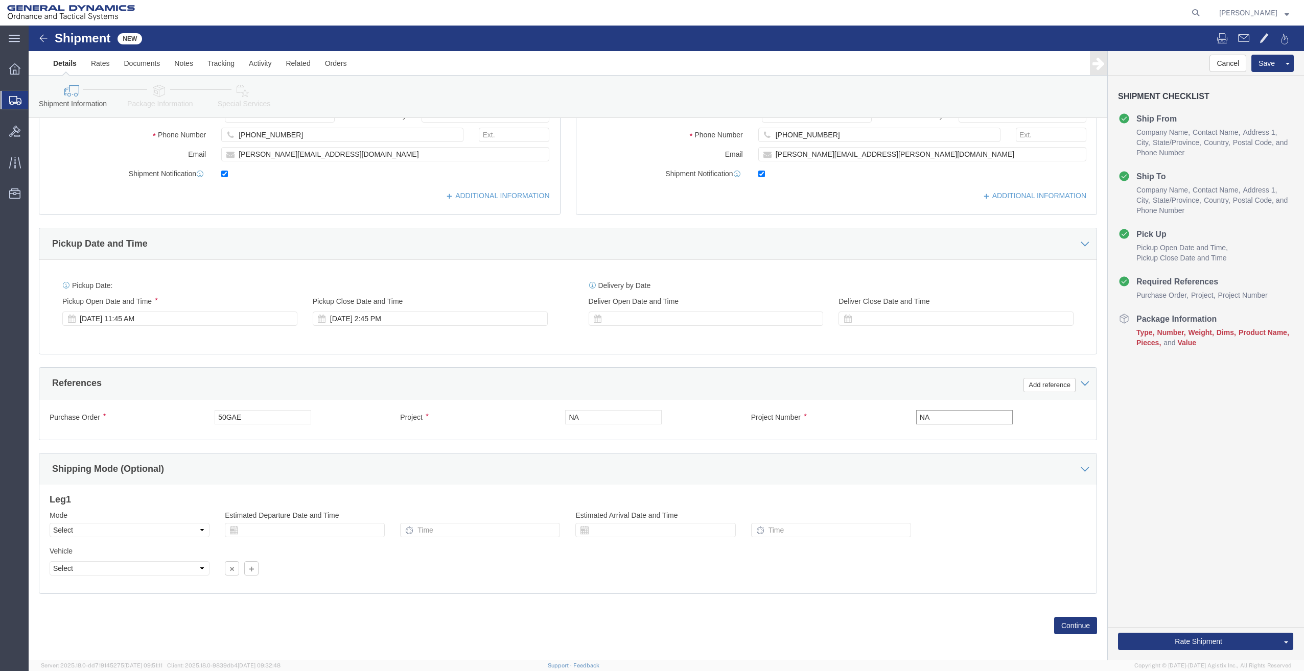
scroll to position [242, 0]
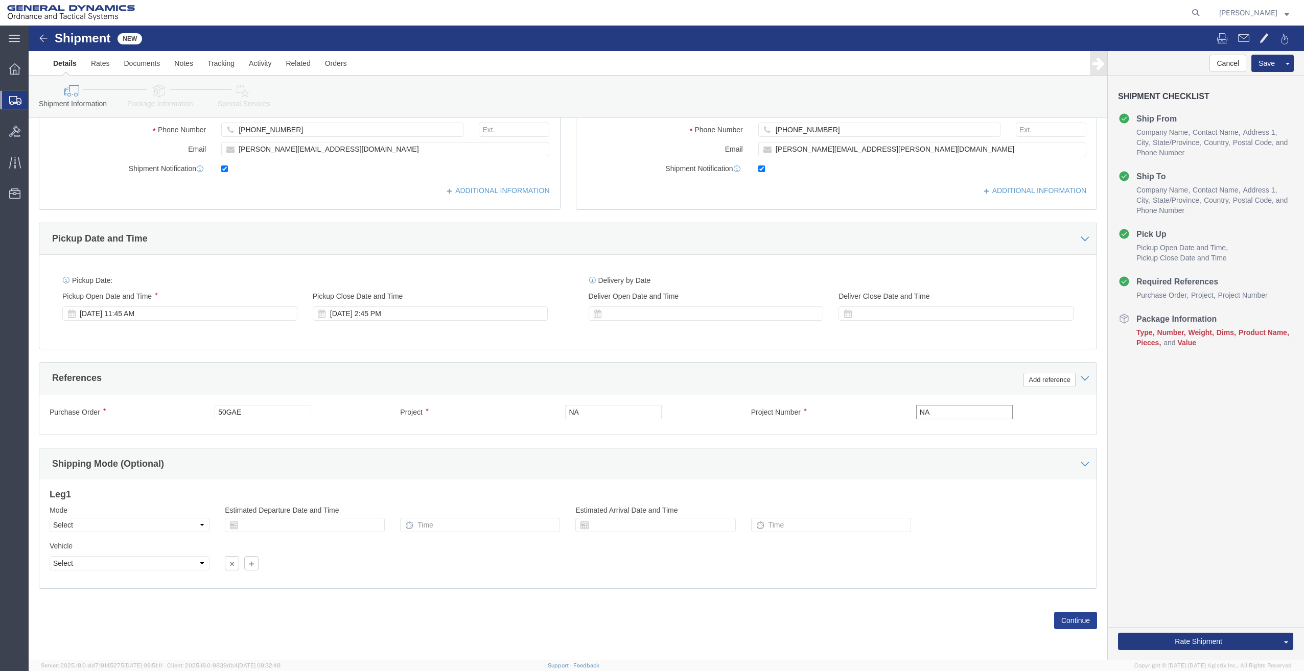
type input "NA"
click button "Continue"
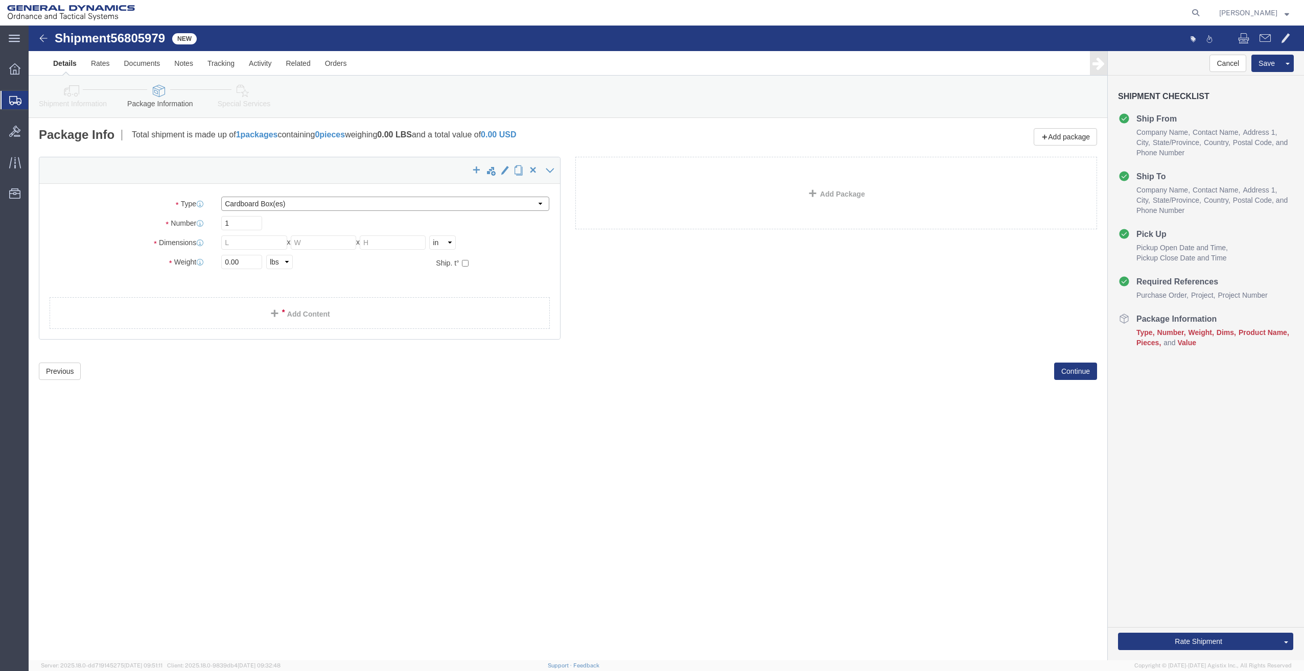
click select "Select Bale(s) Basket(s) Bolt(s) Bottle(s) Buckets Bulk Bundle(s) Can(s) Cardbo…"
select select "ENV"
click select "Select Bale(s) Basket(s) Bolt(s) Bottle(s) Buckets Bulk Bundle(s) Can(s) Cardbo…"
type input "9.50"
type input "12.50"
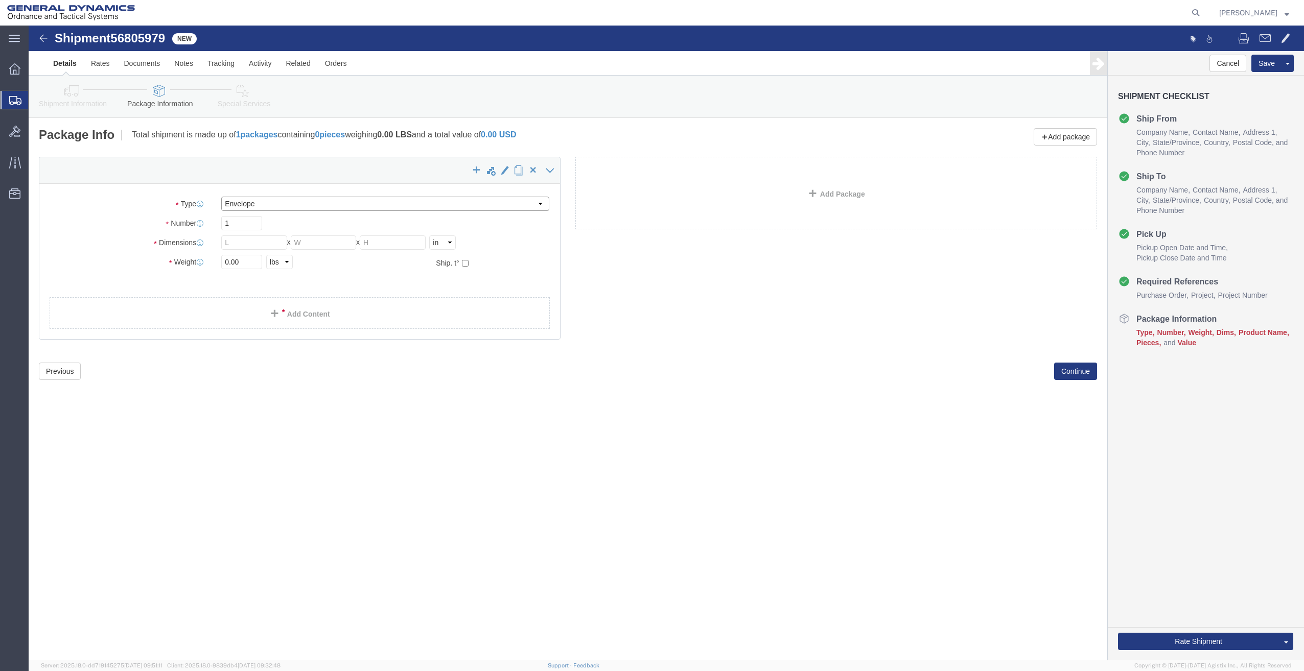
type input "0.25"
type input "1"
click link "Add Content"
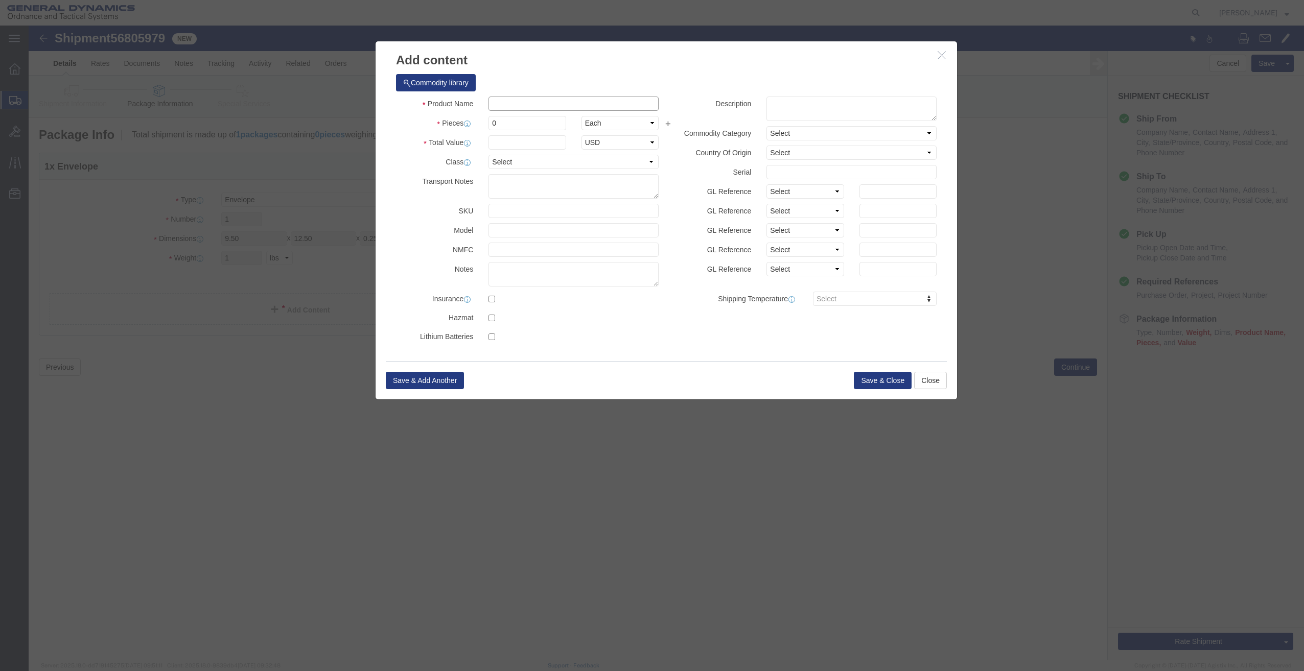
click input "text"
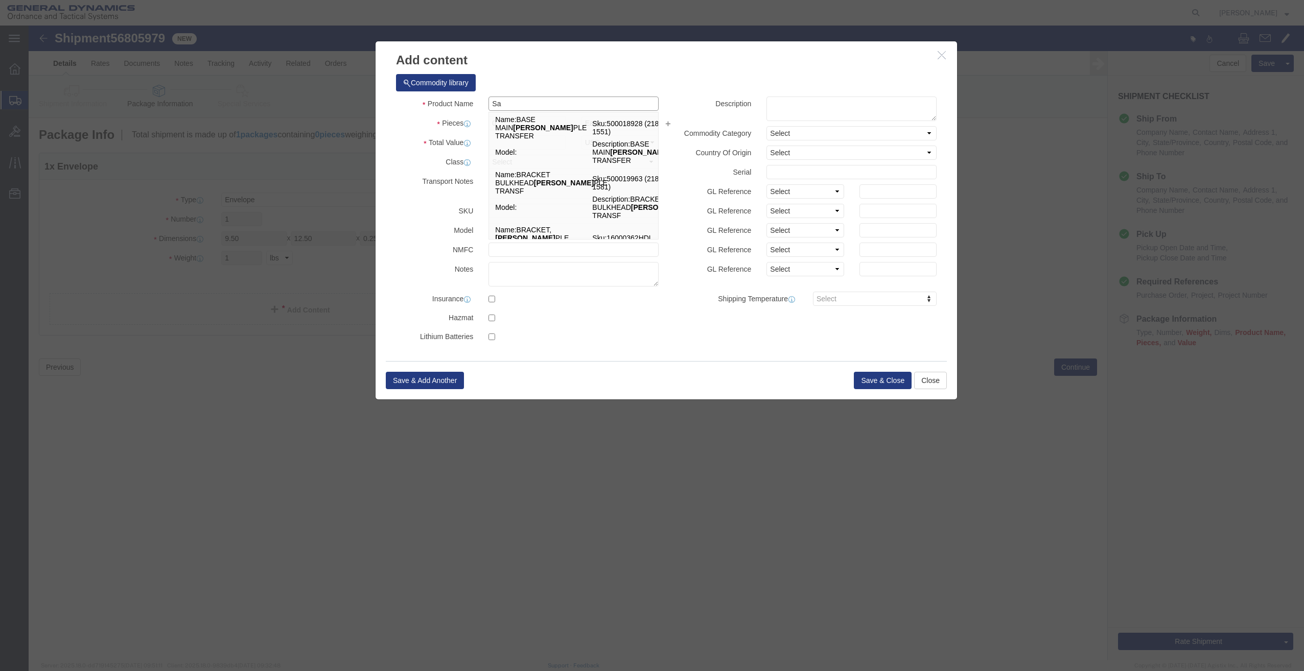
type input "S"
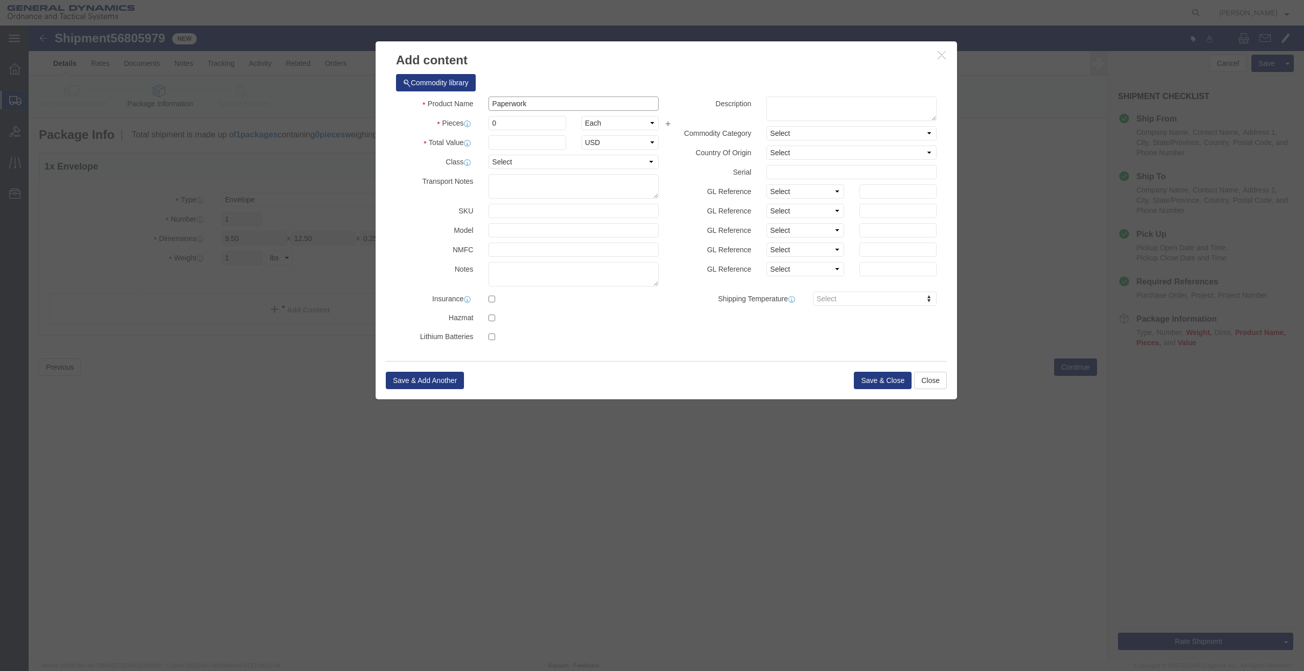
type input "Paperwork"
drag, startPoint x: 478, startPoint y: 93, endPoint x: 466, endPoint y: 95, distance: 11.9
click input "0"
type input "01"
click input "text"
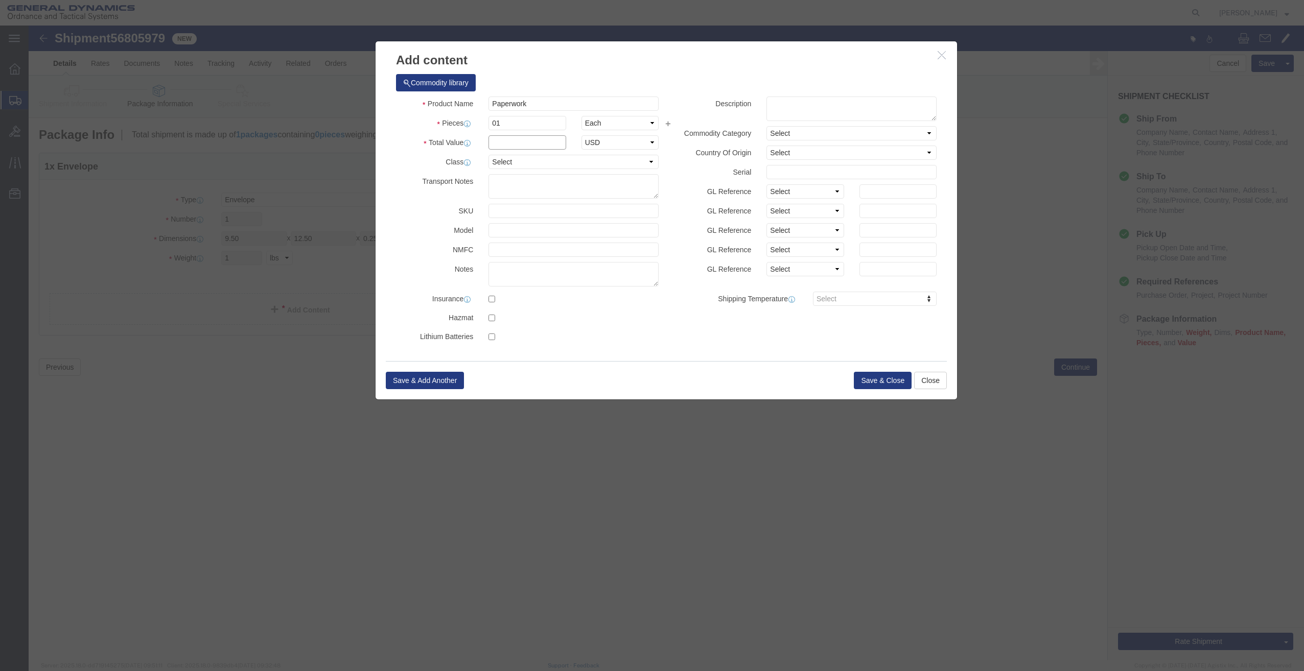
type input "500"
click select "Select 50 55 60 65 70 85 92.5 100 125 175 250 300 400"
select select "50"
click select "Select 50 55 60 65 70 85 92.5 100 125 175 250 300 400"
click button "Save & Close"
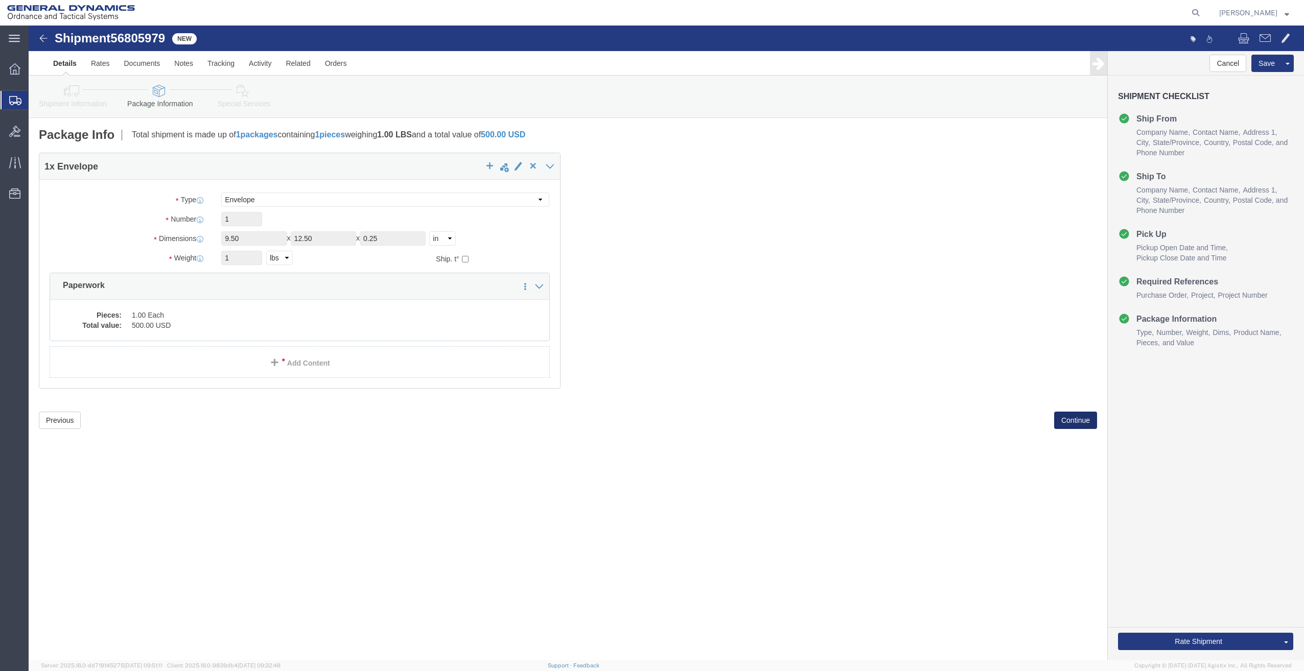
click button "Continue"
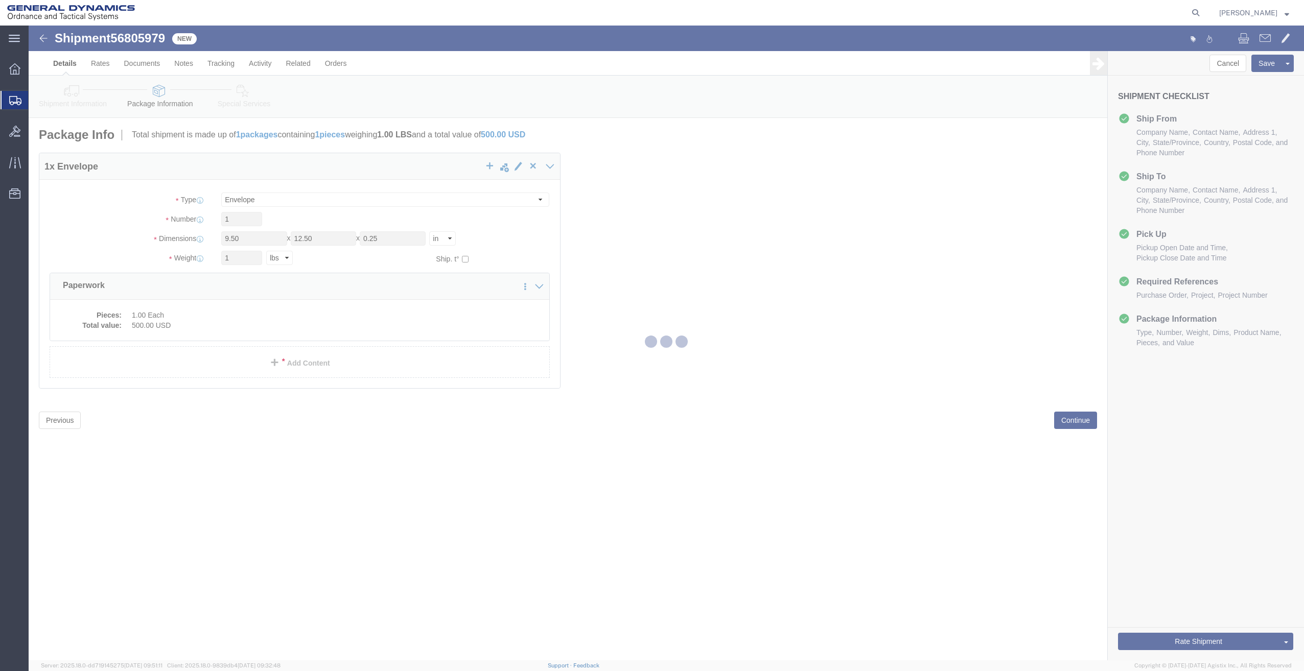
select select
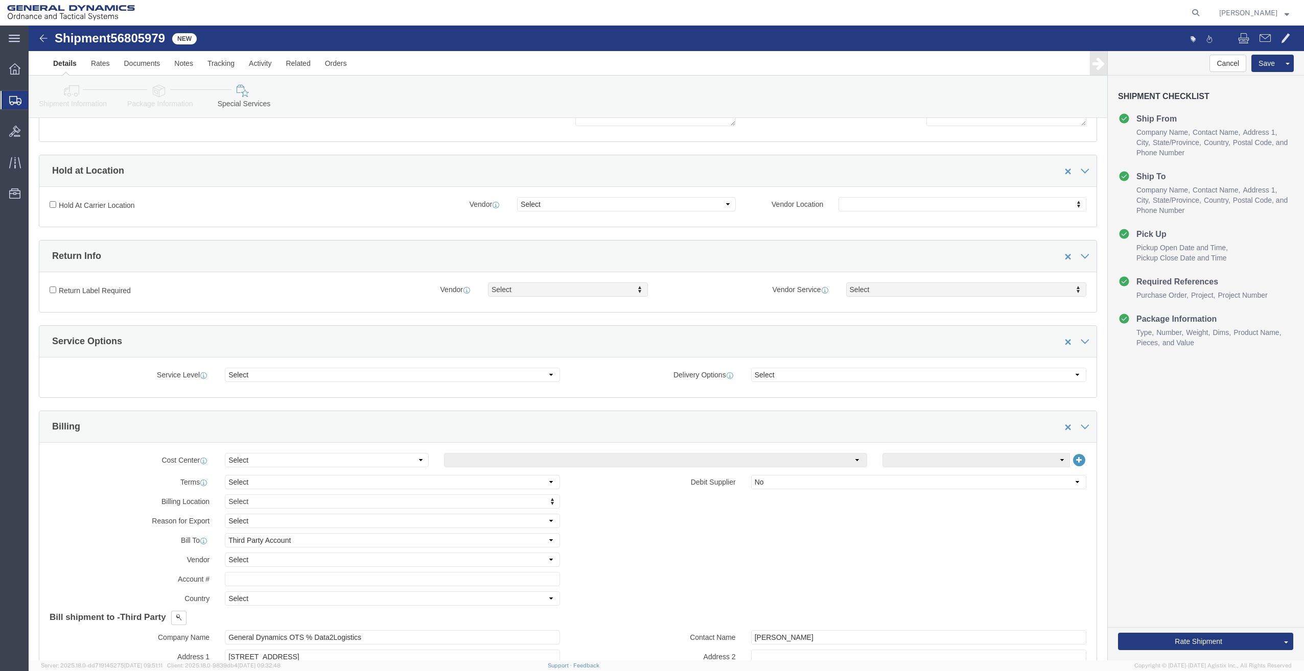
scroll to position [153, 0]
click select "Select Buyer Cost Center Department Operations Number Order Number Sales Person"
select select "DEPARTMENT"
click select "Select Buyer Cost Center Department Operations Number Order Number Sales Person"
click select "Select Anniston Bothell Camden Defuniak Springs GDAS Garland Huntsville Joplin …"
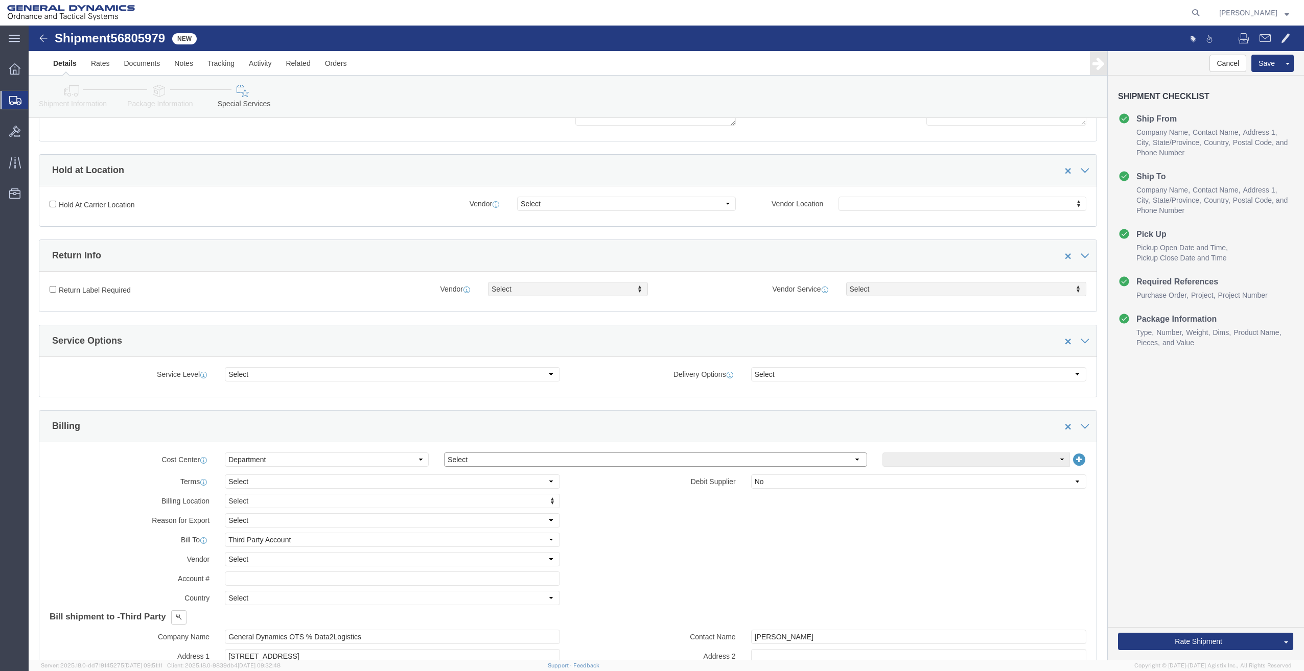
select select "1923981"
click select "Select Anniston Bothell Camden Defuniak Springs GDAS Garland Huntsville Joplin …"
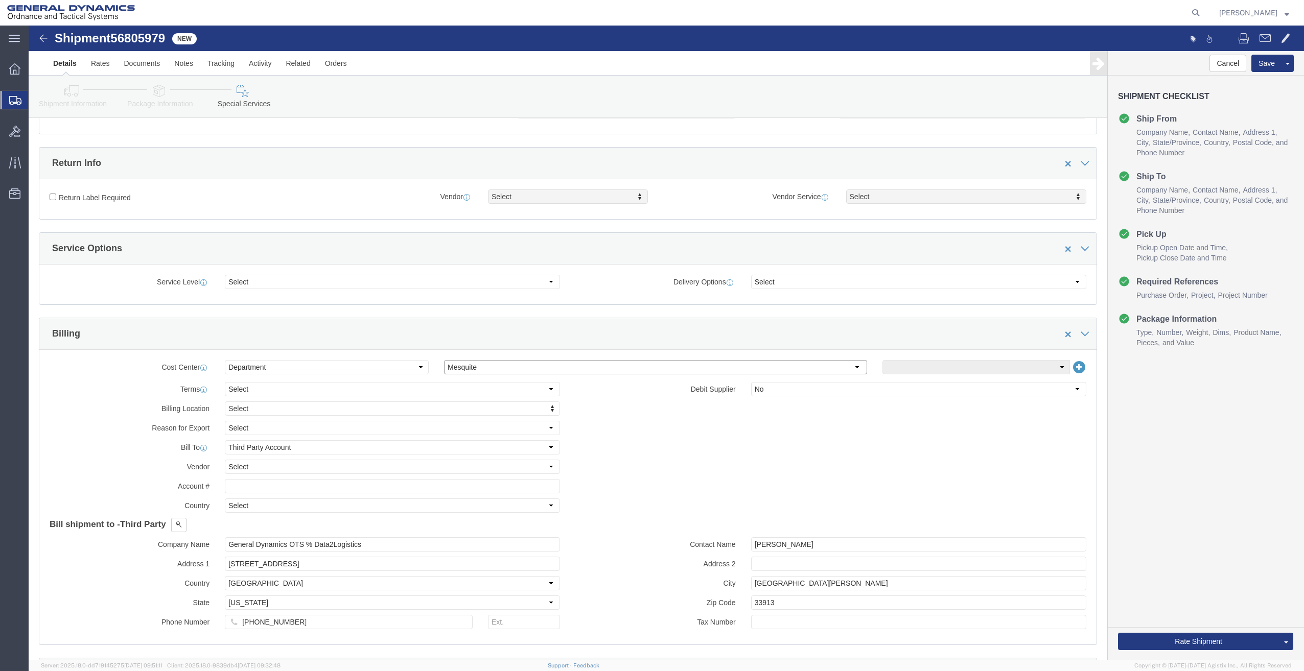
scroll to position [255, 0]
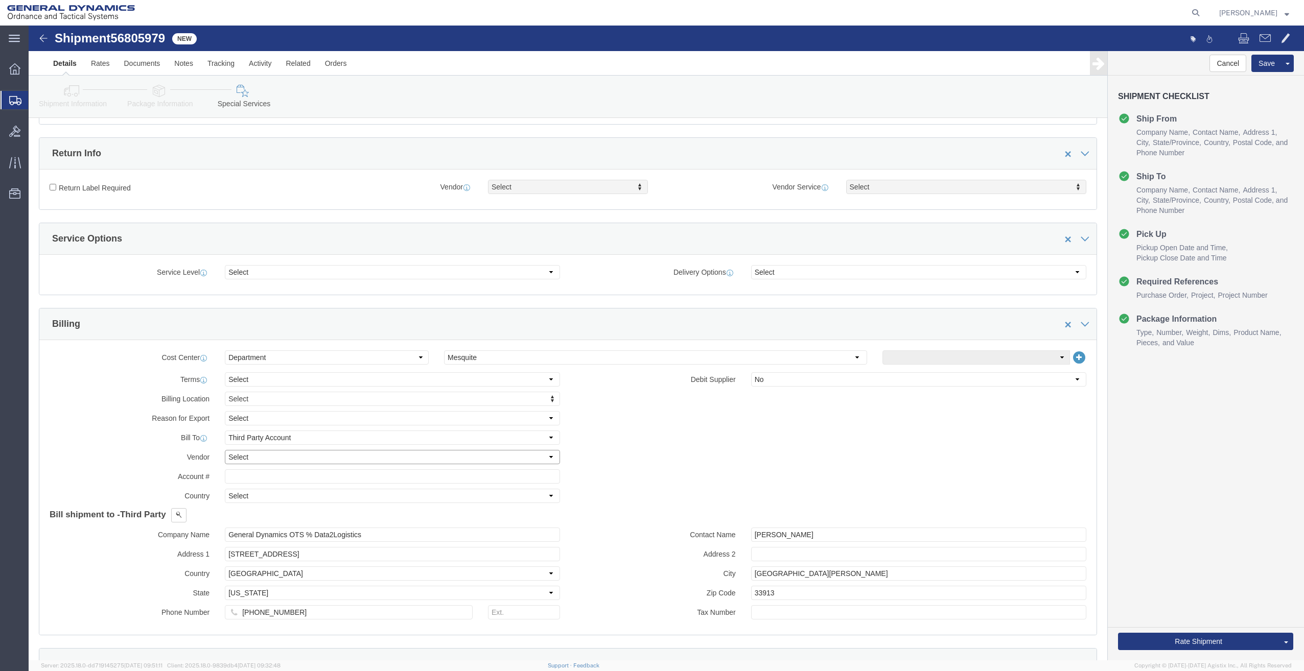
click select "Select DHL FedEx Express UPS"
select select "FedEx Express"
click select "Select DHL FedEx Express UPS"
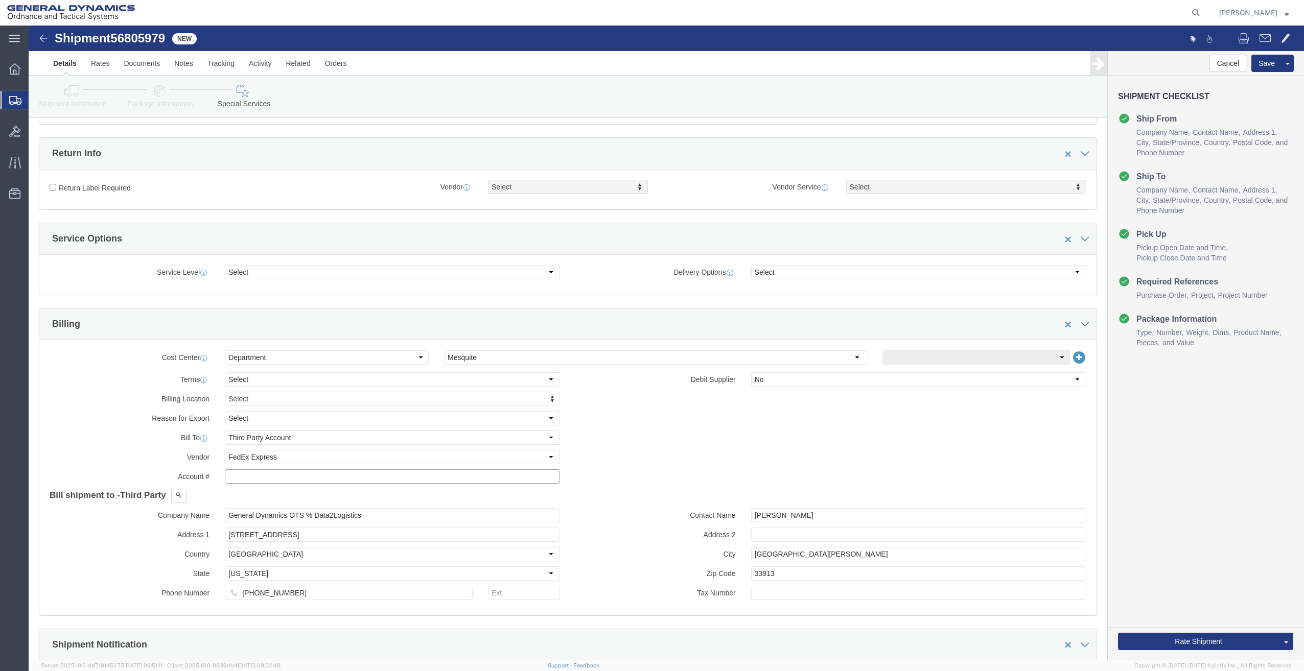
click input "text"
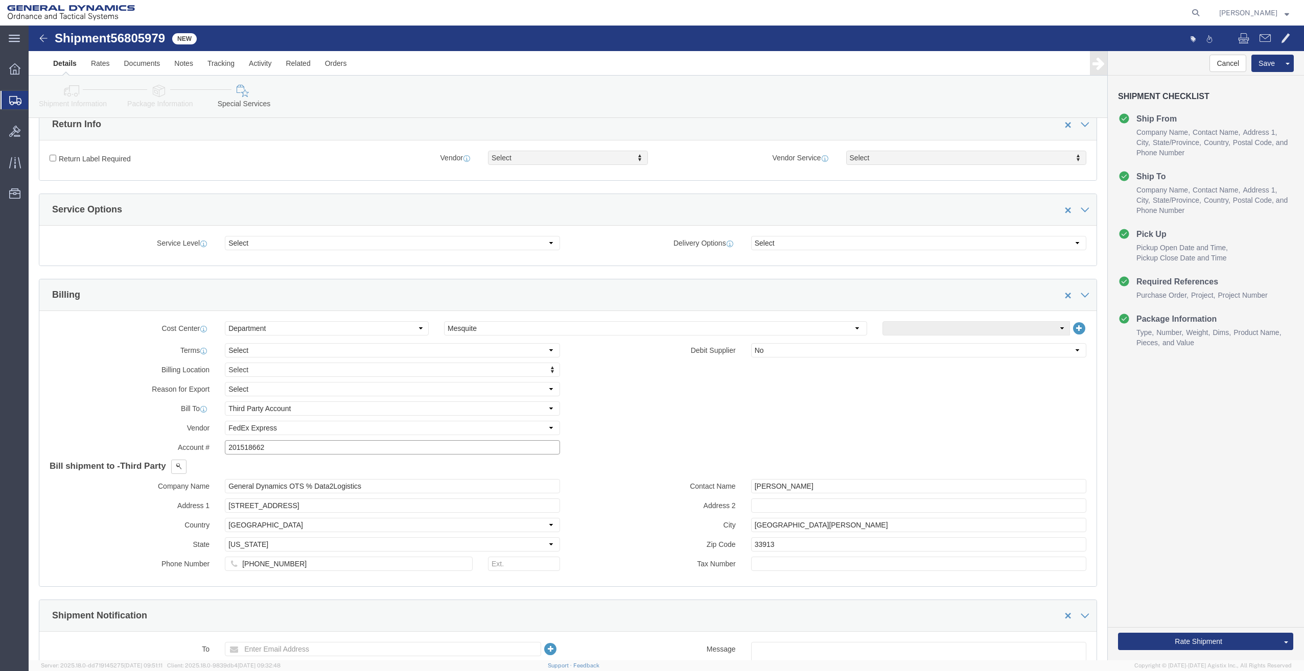
scroll to position [307, 0]
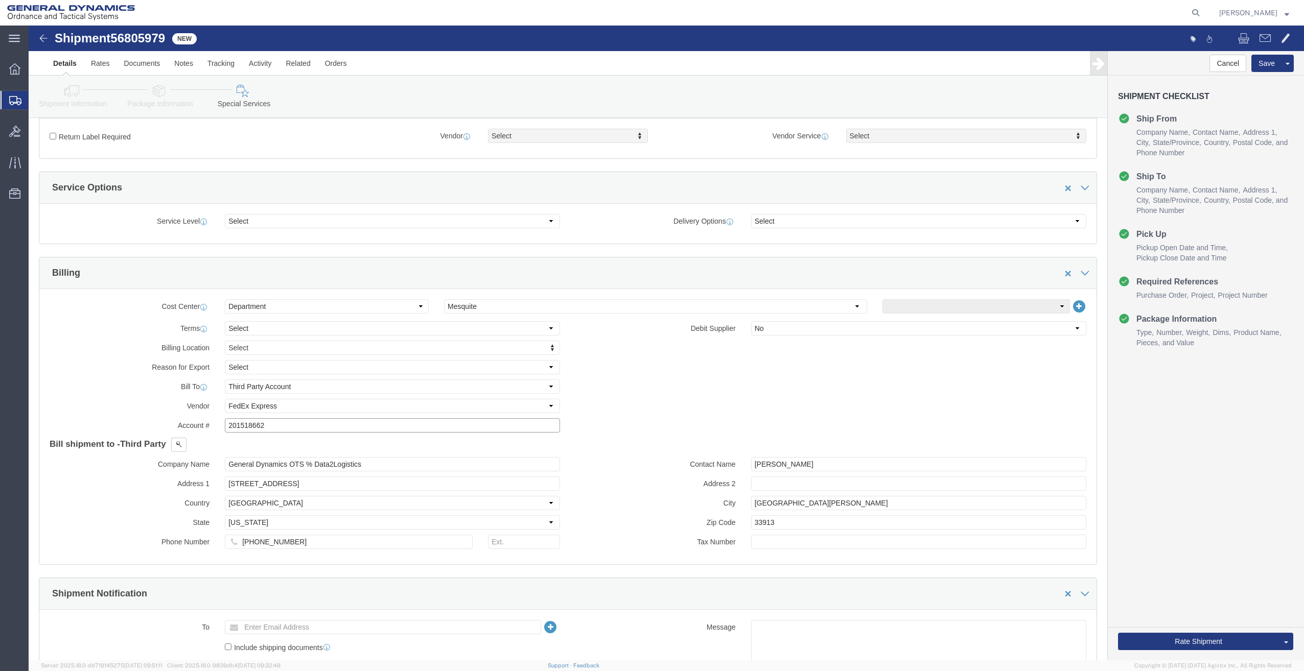
type input "201518662"
drag, startPoint x: 273, startPoint y: 458, endPoint x: 161, endPoint y: 463, distance: 111.5
click div "Address 1 12631 Westlinks Drive"
type input "PO BOX 51050"
drag, startPoint x: 268, startPoint y: 518, endPoint x: 194, endPoint y: 522, distance: 74.2
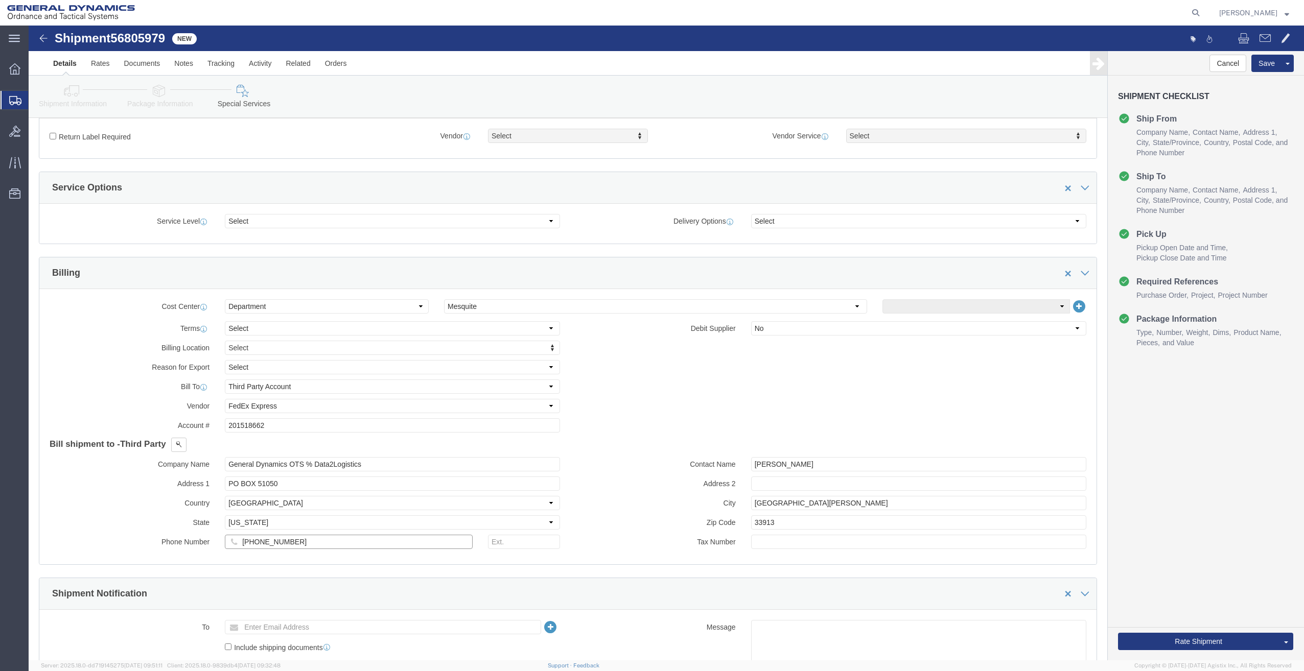
click div "239-425-8076"
drag, startPoint x: 788, startPoint y: 444, endPoint x: 706, endPoint y: 445, distance: 82.8
click div "Contact Name Morgan Bushway"
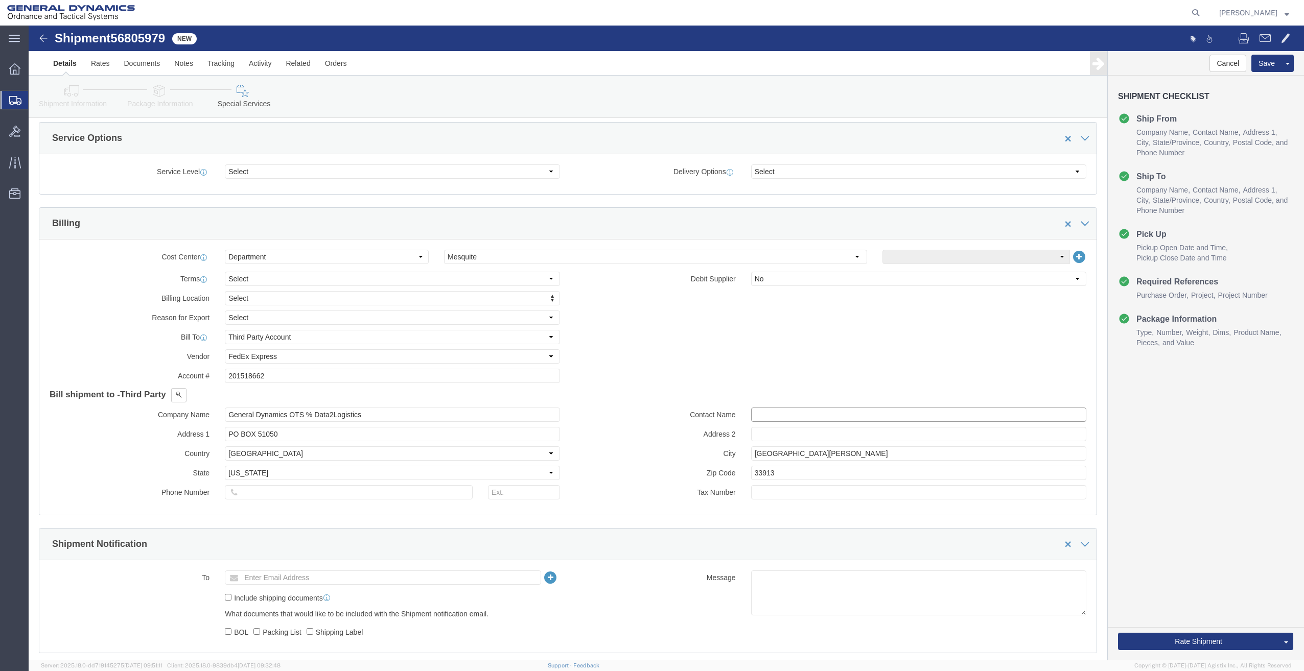
scroll to position [358, 0]
click button "Rate Shipment"
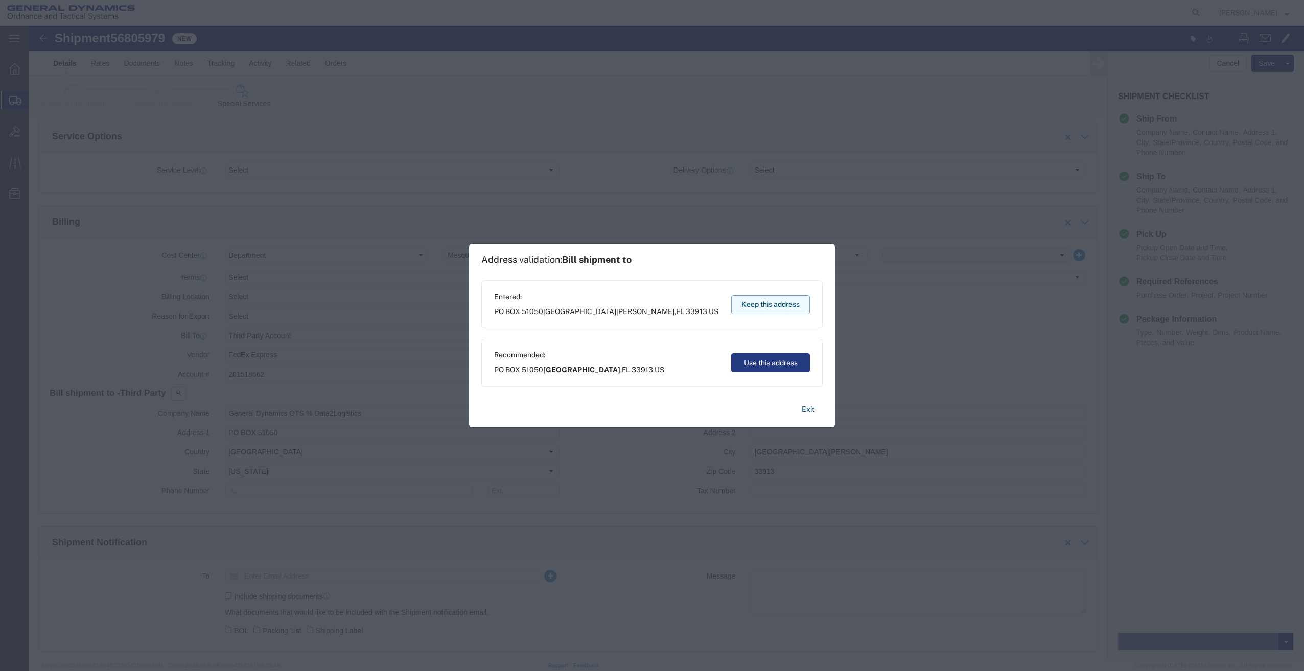
click at [779, 307] on button "Keep this address" at bounding box center [770, 304] width 79 height 19
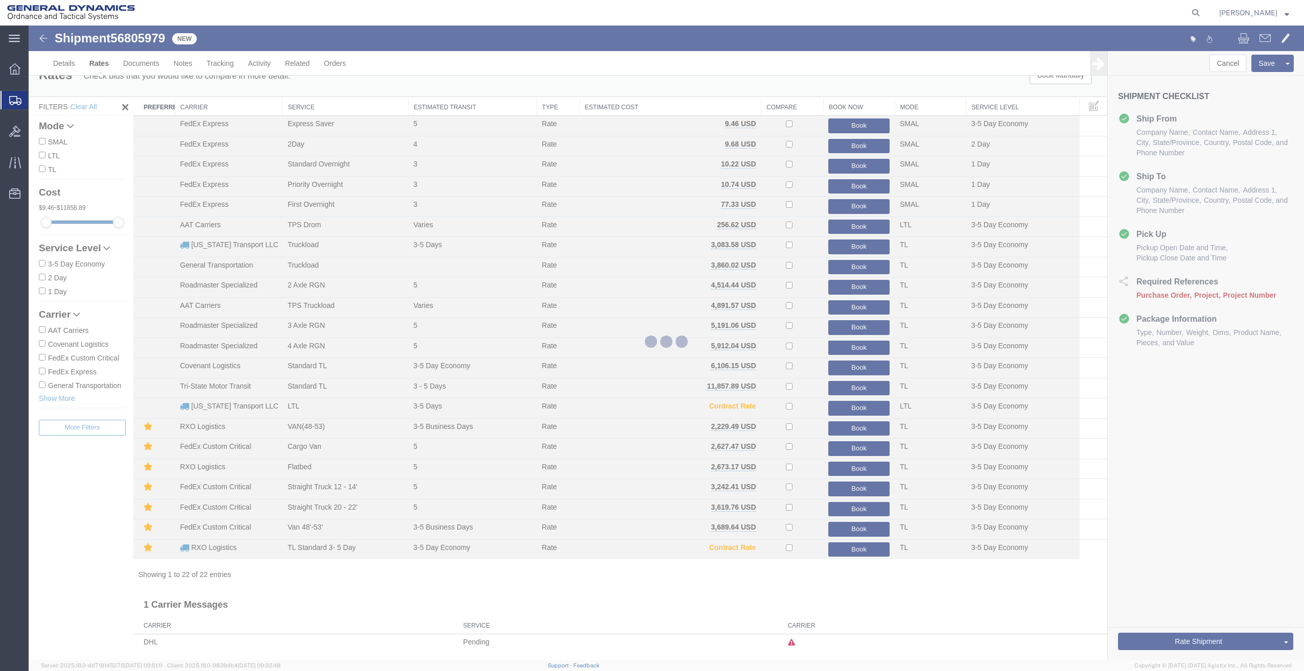
scroll to position [0, 0]
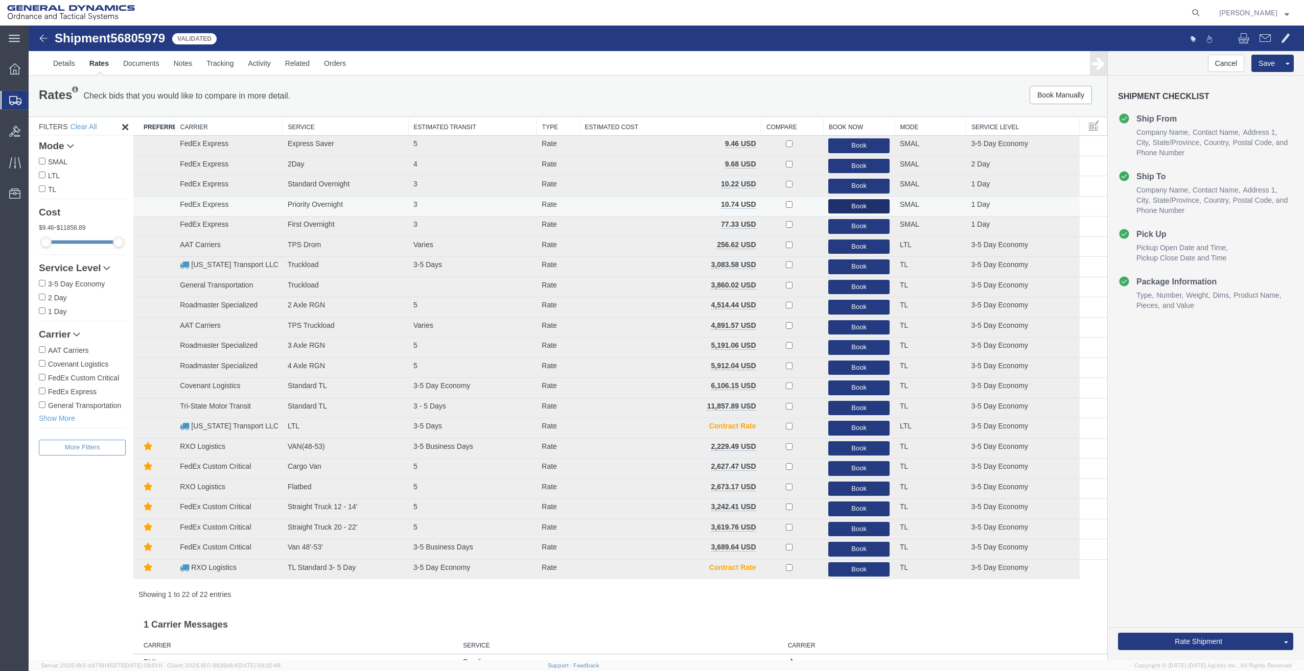
click at [856, 205] on button "Book" at bounding box center [858, 206] width 61 height 15
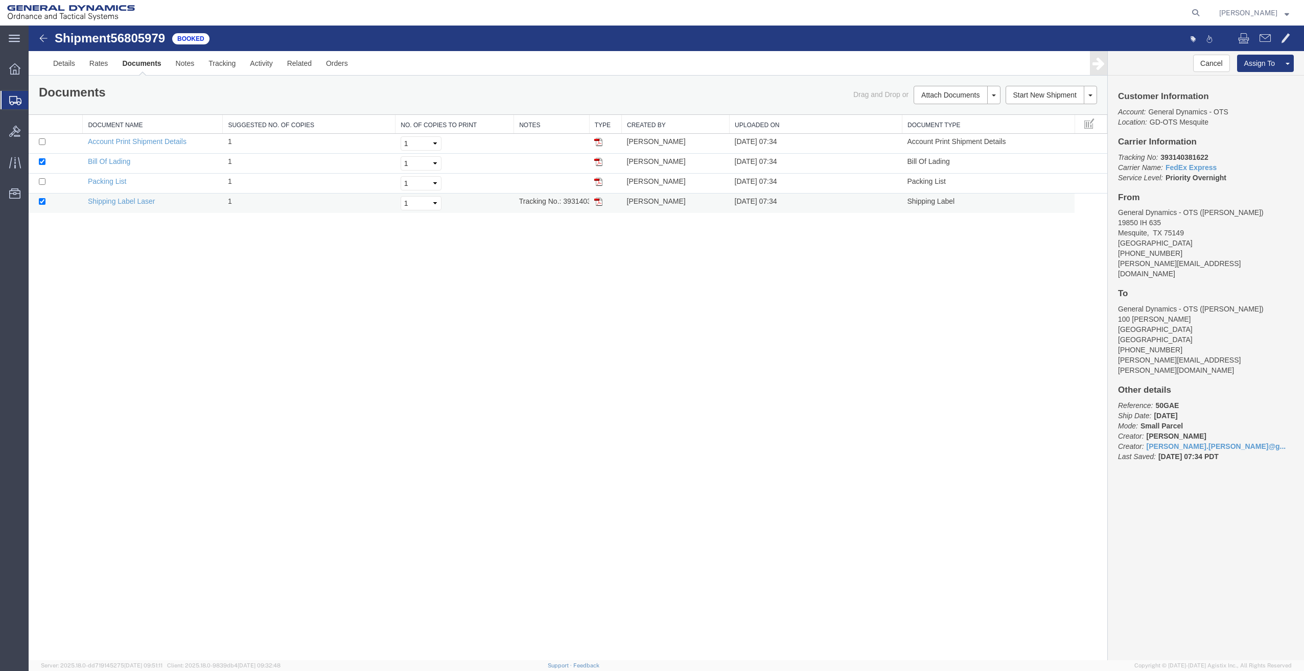
click at [596, 199] on img at bounding box center [598, 202] width 8 height 8
click at [66, 63] on link "Details" at bounding box center [64, 63] width 36 height 25
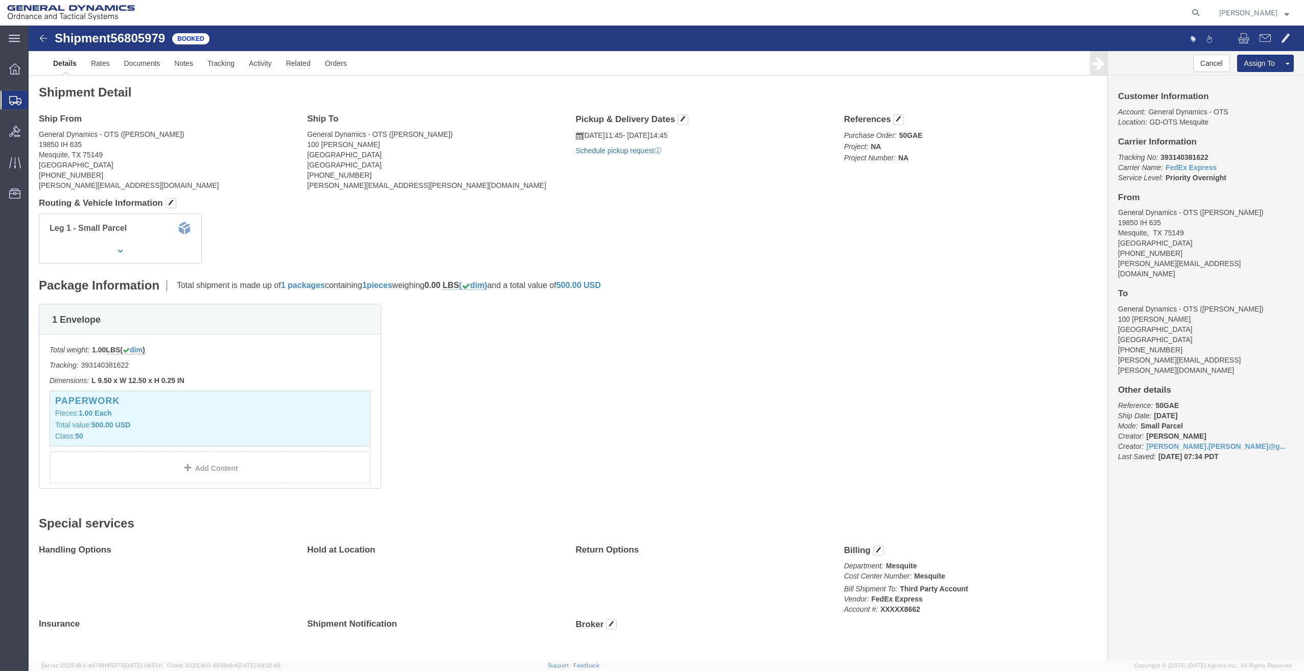
click link "Schedule pickup request"
